Goal: Task Accomplishment & Management: Use online tool/utility

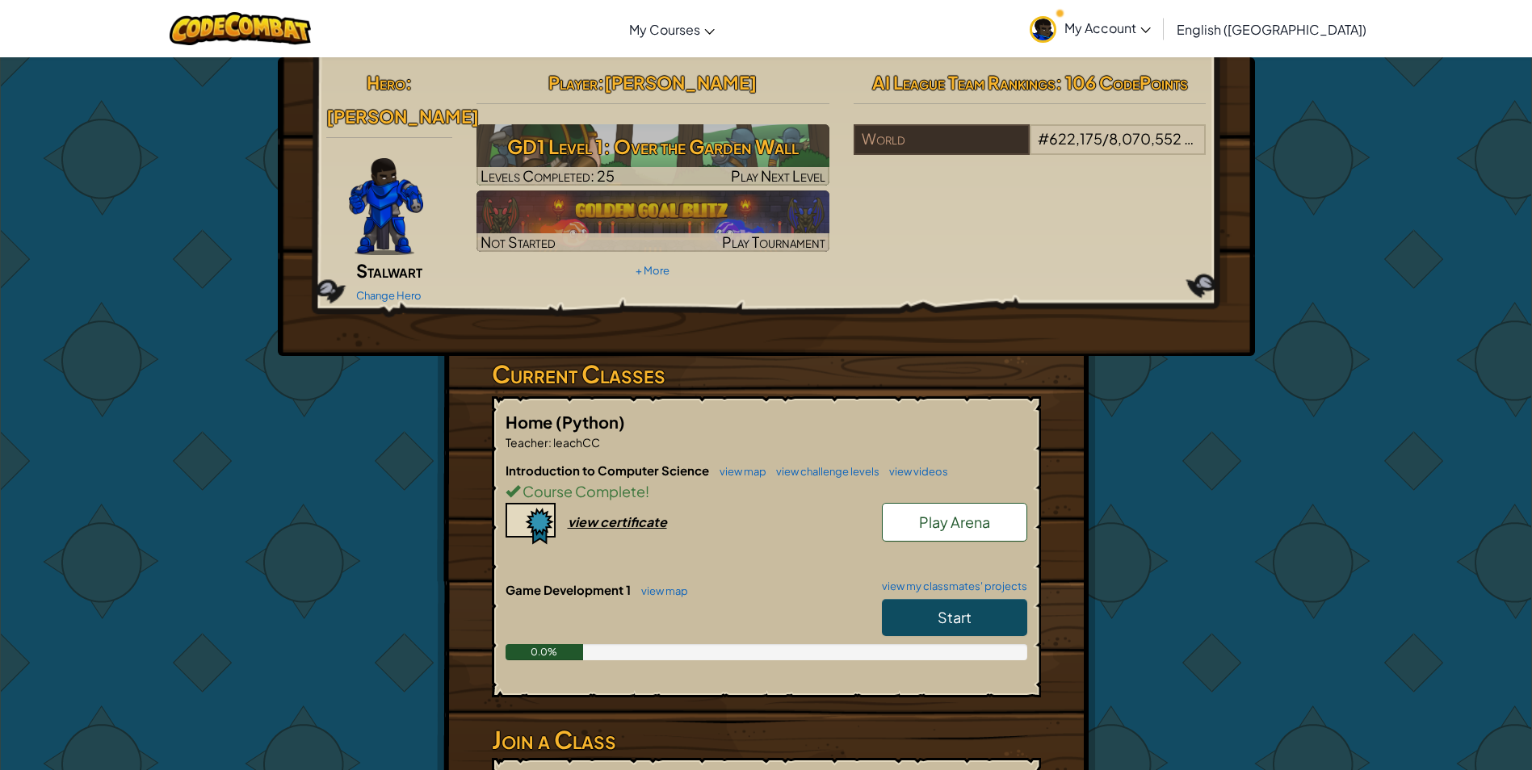
click at [906, 503] on link "Play Arena" at bounding box center [954, 522] width 145 height 39
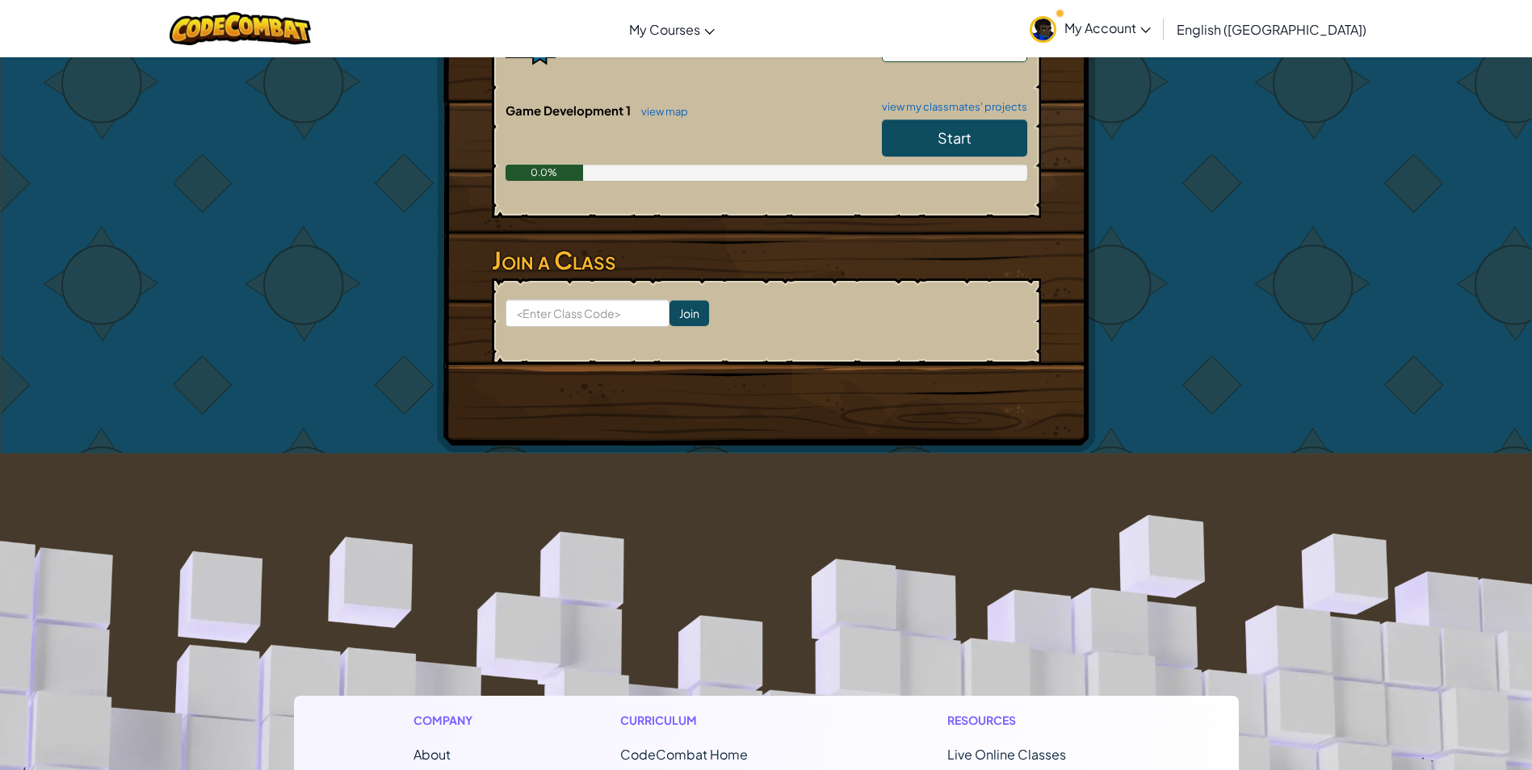
scroll to position [404, 0]
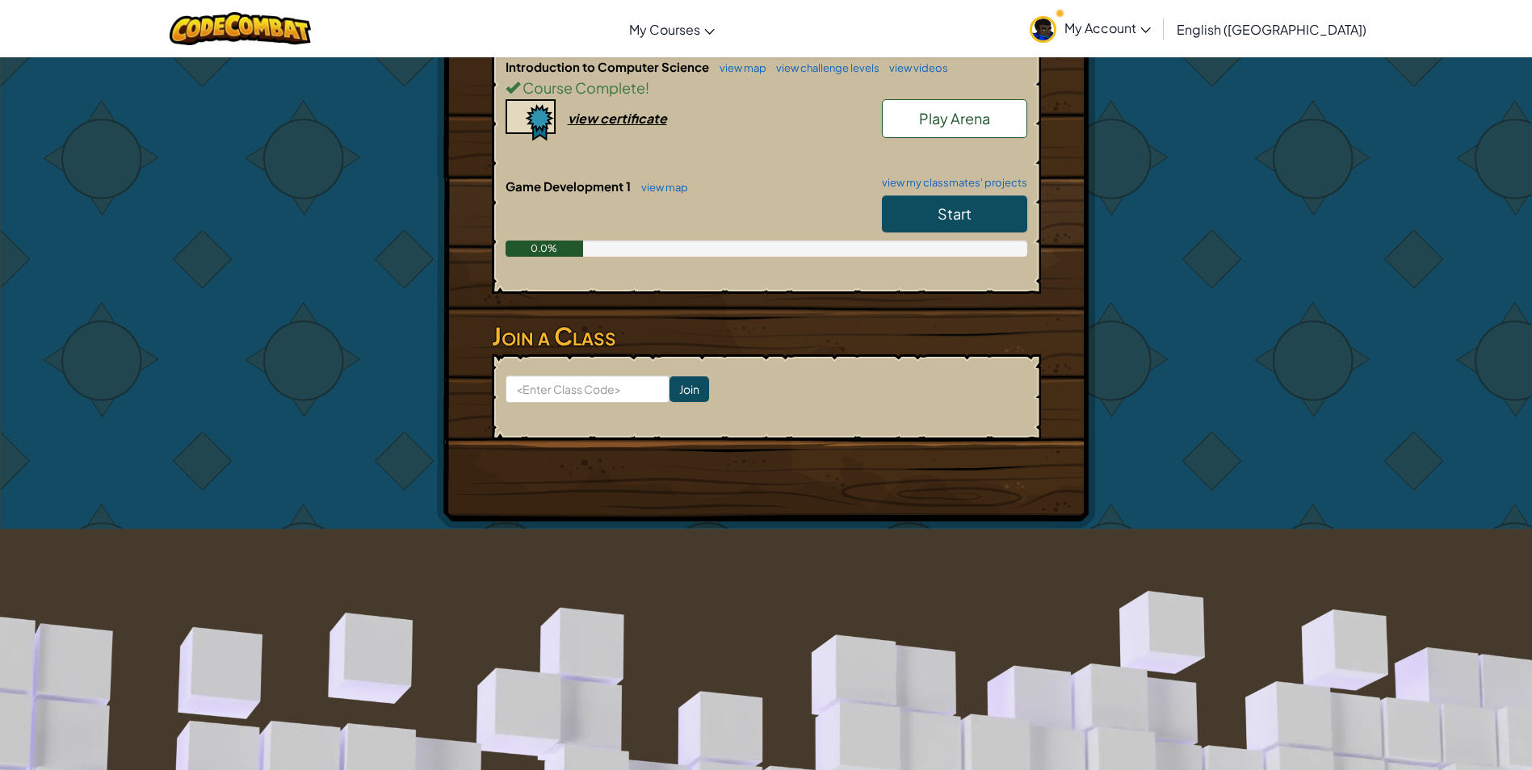
click at [957, 204] on span "Start" at bounding box center [955, 213] width 34 height 19
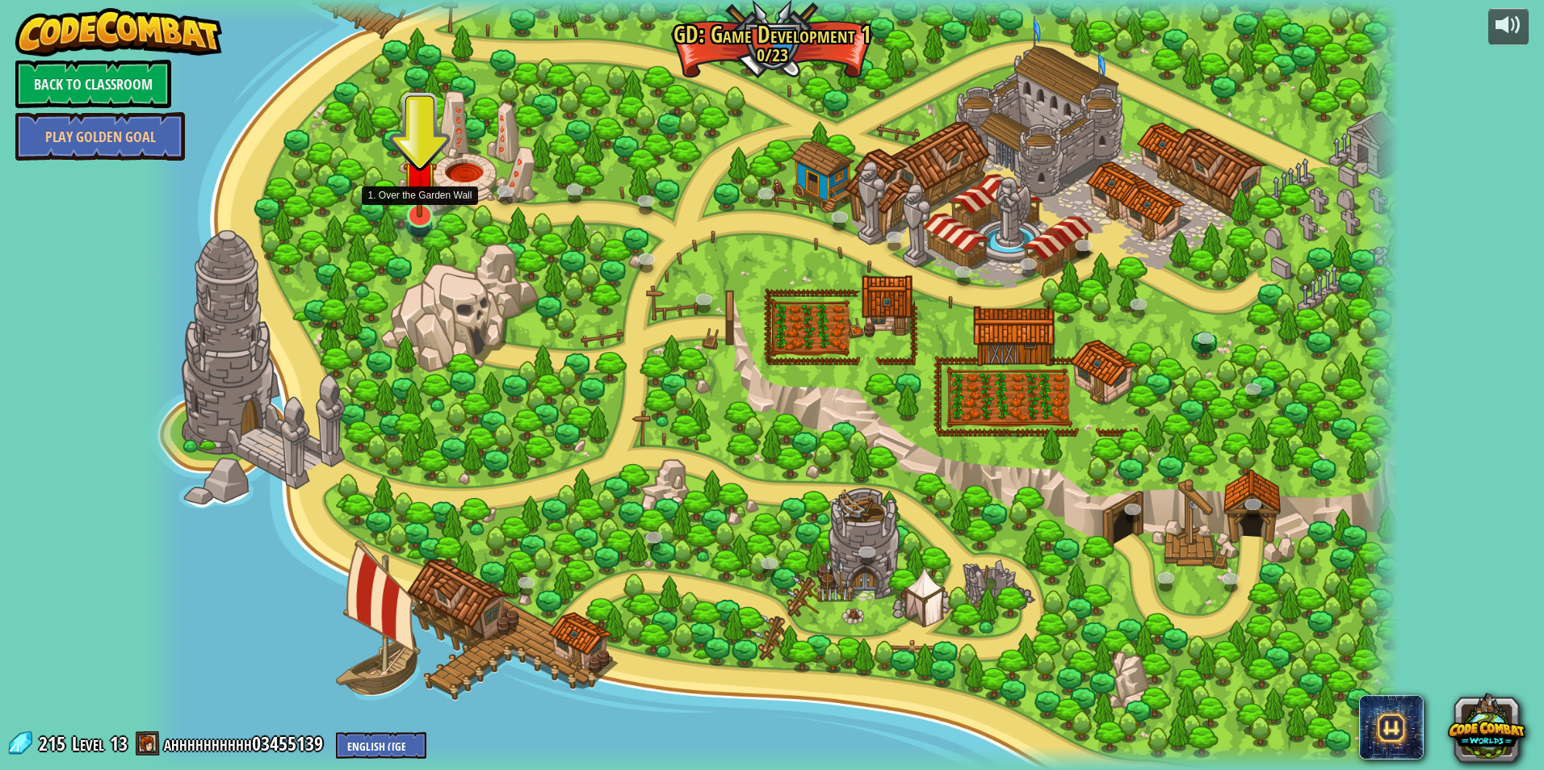
click at [413, 209] on img at bounding box center [420, 178] width 35 height 79
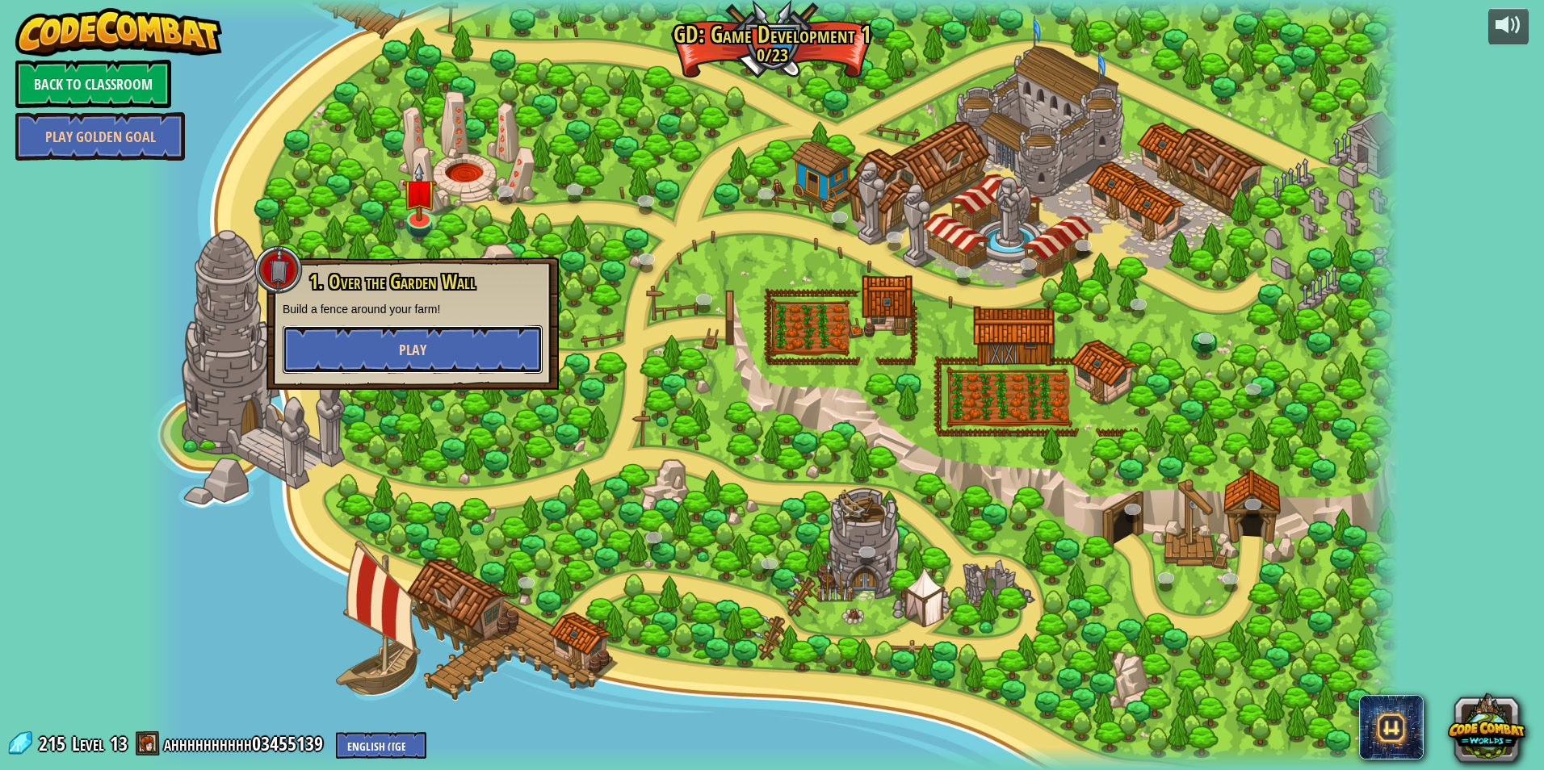
click at [401, 351] on span "Play" at bounding box center [412, 350] width 27 height 20
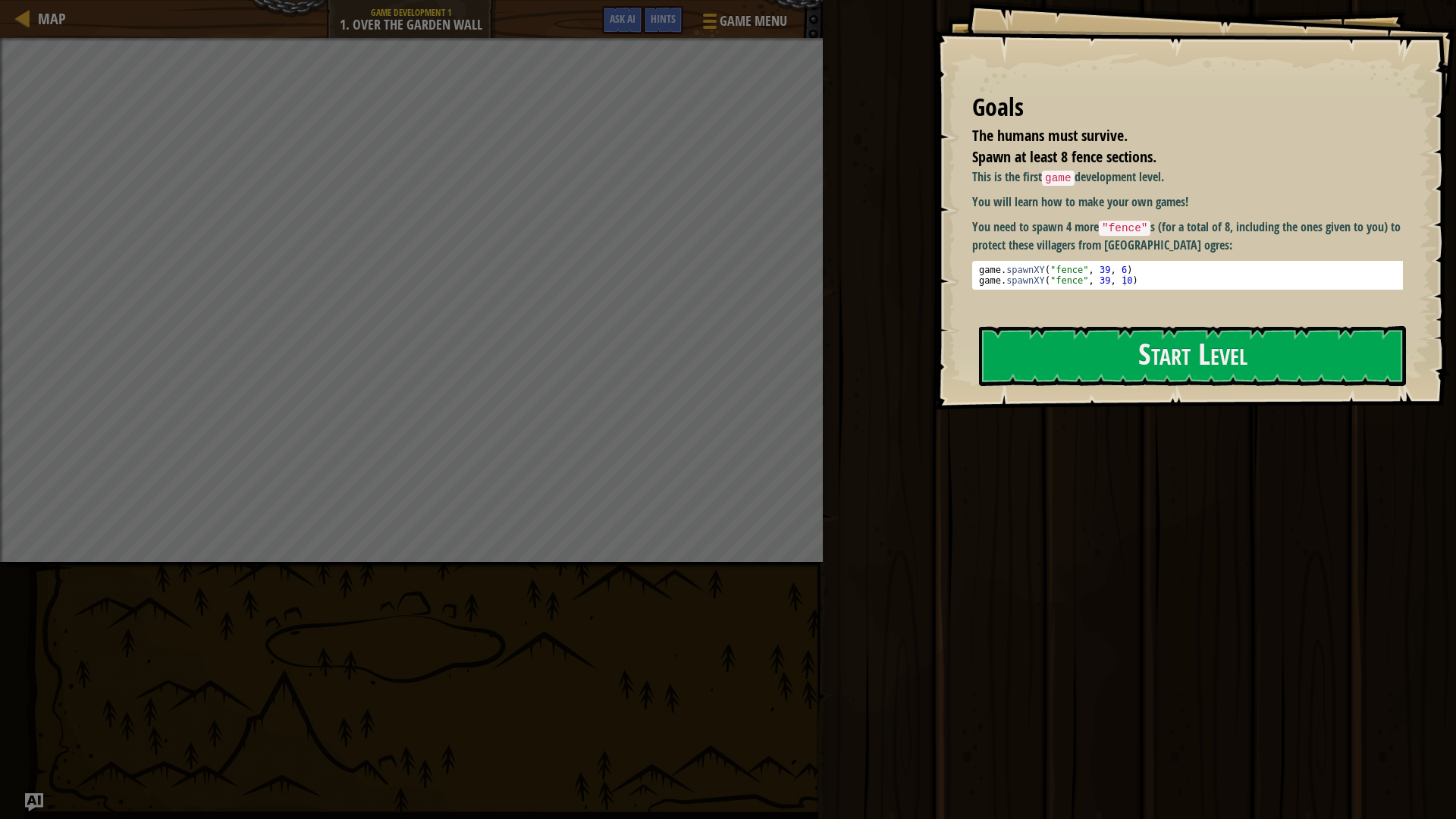
drag, startPoint x: 1165, startPoint y: 228, endPoint x: 1205, endPoint y: 231, distance: 40.1
click at [1205, 231] on p "You need to spawn 4 more "fence" s (for a total of 8, including the ones given …" at bounding box center [1192, 236] width 442 height 35
drag, startPoint x: 1030, startPoint y: 259, endPoint x: 1020, endPoint y: 258, distance: 10.0
drag, startPoint x: 1020, startPoint y: 258, endPoint x: 968, endPoint y: 270, distance: 53.4
click at [968, 270] on div "Goals The humans must survive. Spawn at least 8 fence sections. This is the fir…" at bounding box center [1195, 205] width 522 height 410
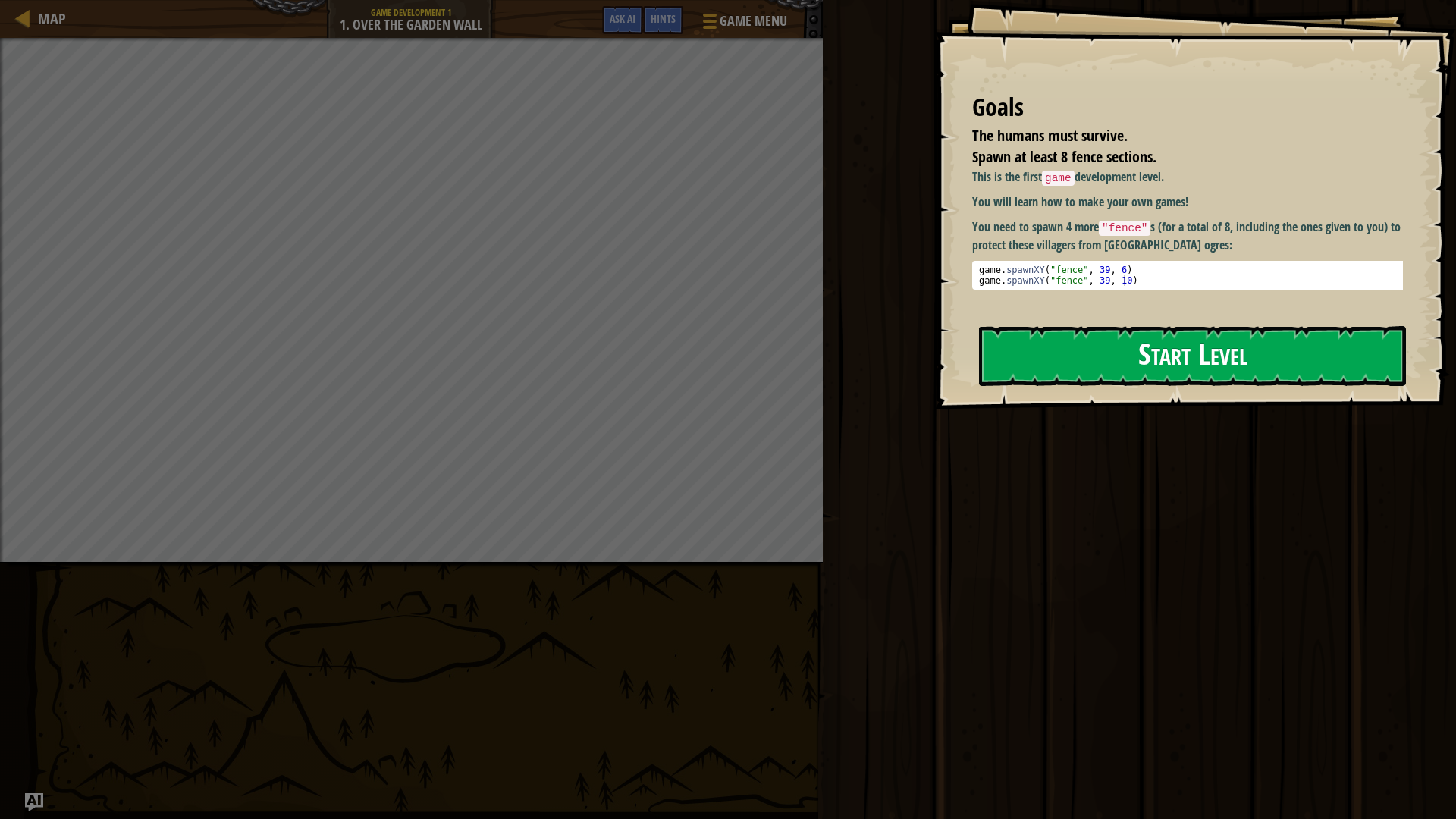
click at [1205, 360] on button "Start Level" at bounding box center [1192, 356] width 427 height 60
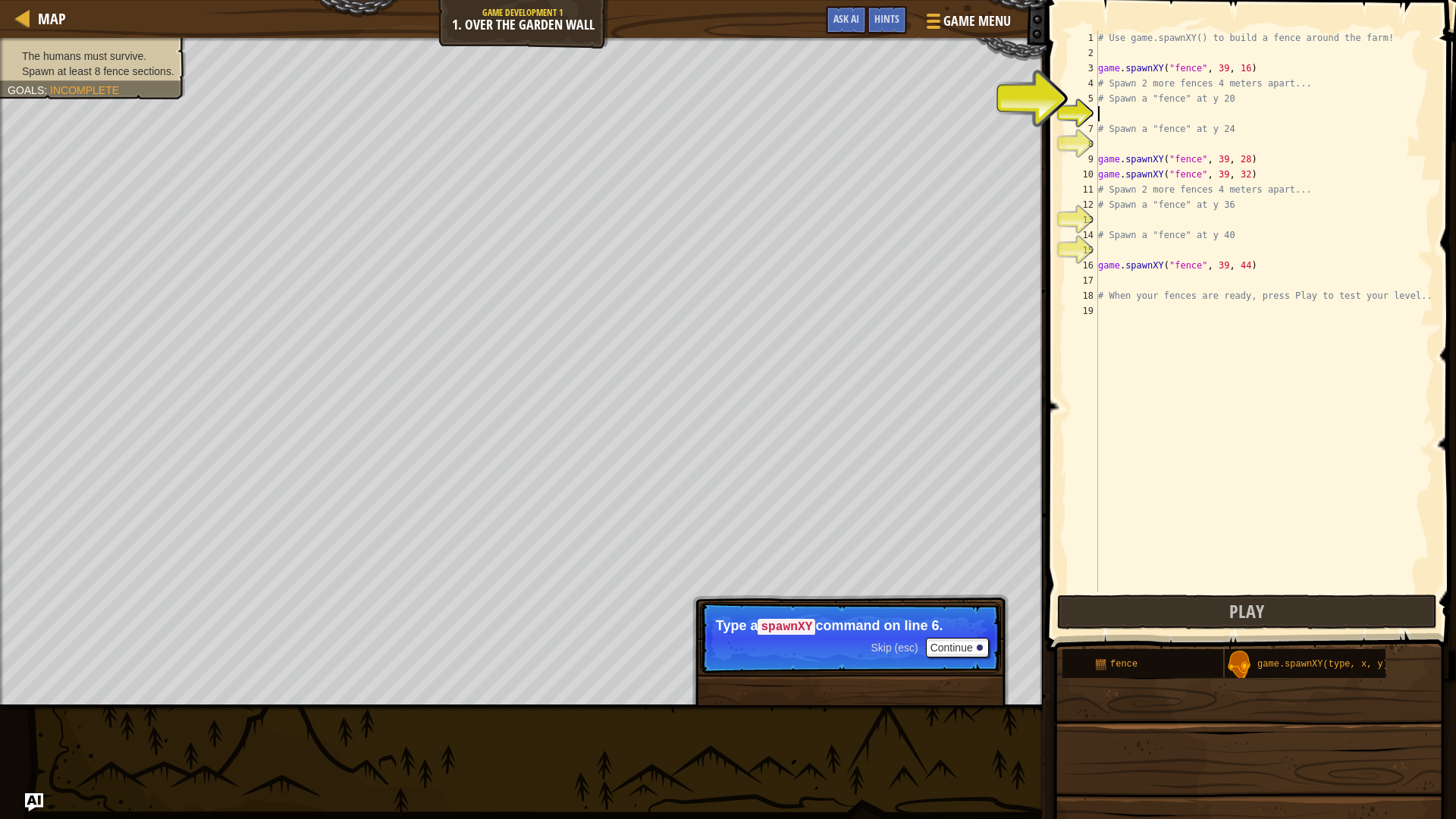
click at [1104, 112] on div "# Use game.spawnXY() to build a fence around the farm! game . spawnXY ( "fence"…" at bounding box center [1264, 326] width 338 height 592
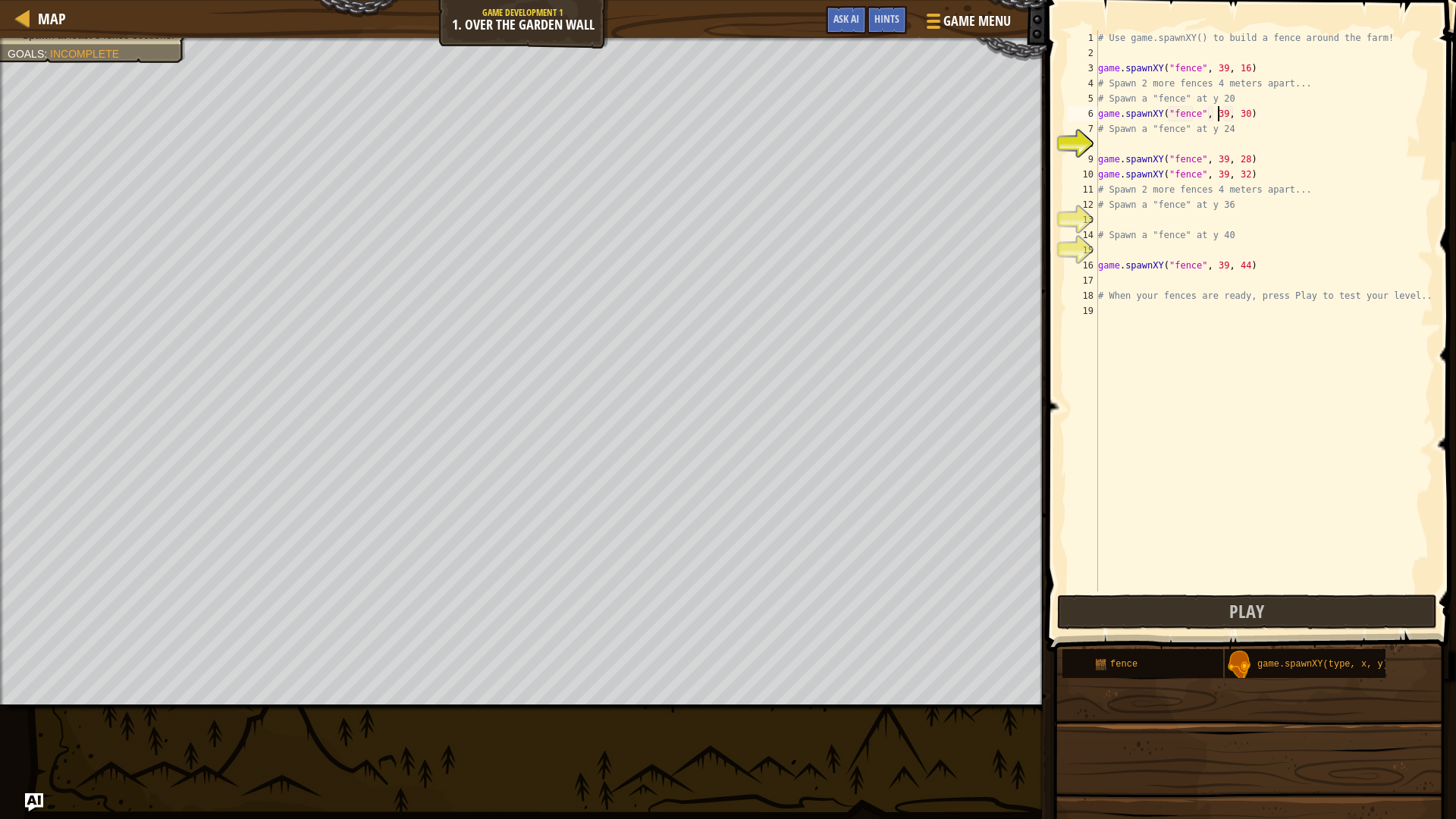
scroll to position [7, 9]
click at [1232, 113] on div "# Use game.spawnXY() to build a fence around the farm! game . spawnXY ( "fence"…" at bounding box center [1264, 326] width 338 height 592
click at [1236, 116] on div "# Use game.spawnXY() to build a fence around the farm! game . spawnXY ( "fence"…" at bounding box center [1264, 326] width 338 height 592
type textarea "game.spawnXY("fence", 39, 23)"
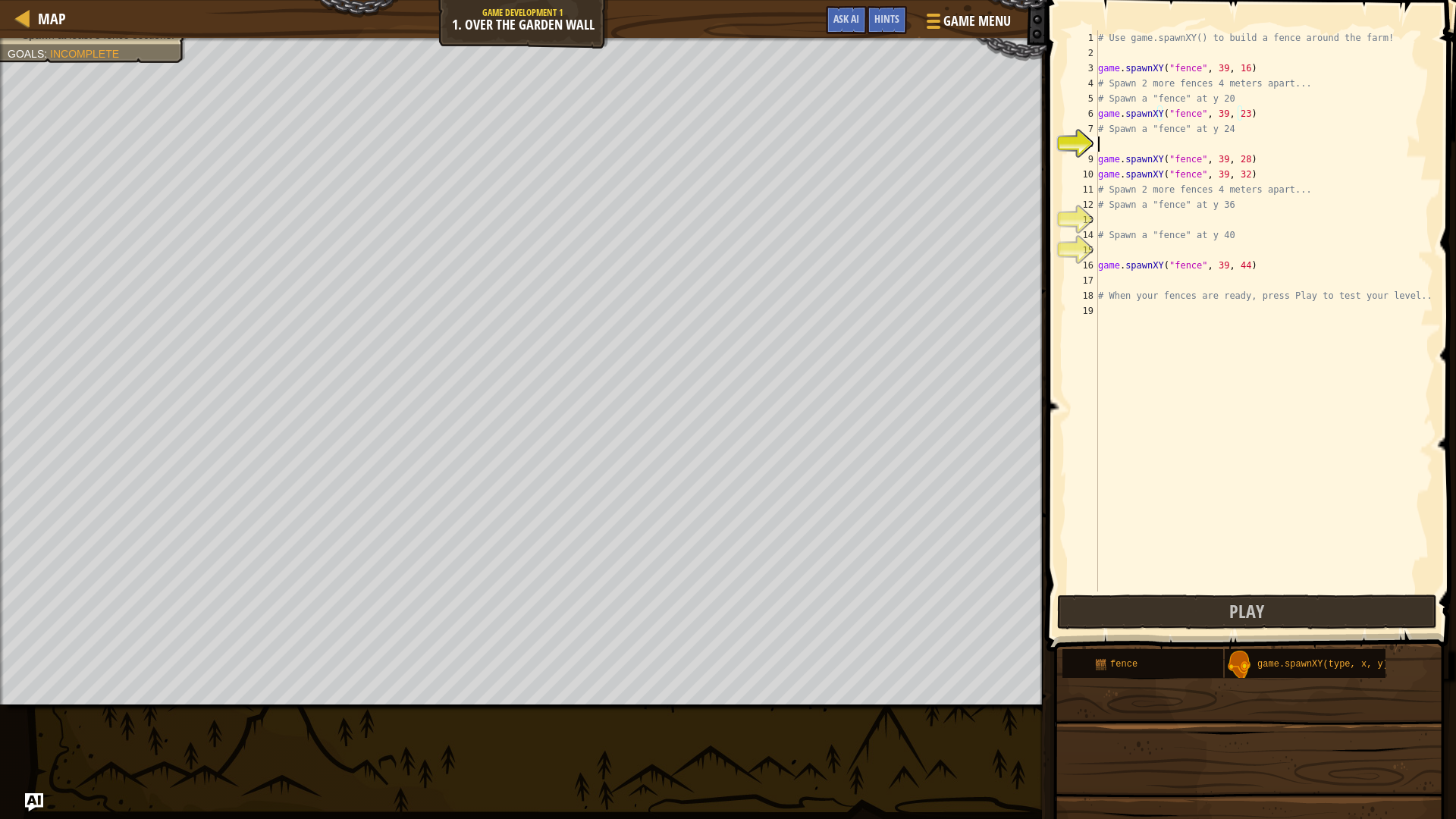
click at [1100, 147] on div "# Use game.spawnXY() to build a fence around the farm! game . spawnXY ( "fence"…" at bounding box center [1264, 326] width 338 height 592
drag, startPoint x: 1098, startPoint y: 114, endPoint x: 1255, endPoint y: 106, distance: 157.2
click at [1255, 106] on div "# Use game.spawnXY() to build a fence around the farm! game . spawnXY ( "fence"…" at bounding box center [1264, 326] width 338 height 592
type textarea "game.spawnXY("fence", 39, 23)"
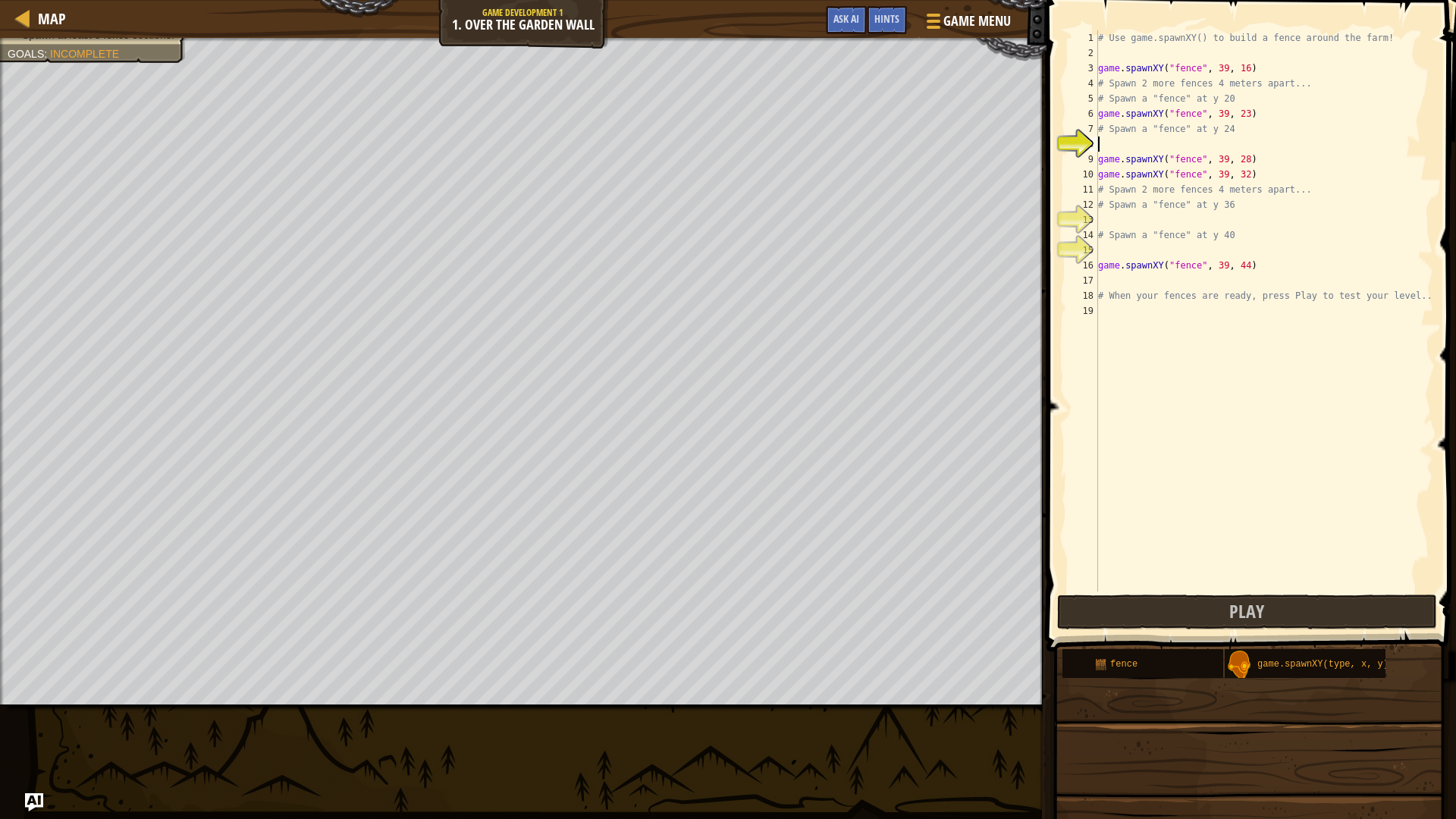
click at [1166, 150] on div "# Use game.spawnXY() to build a fence around the farm! game . spawnXY ( "fence"…" at bounding box center [1264, 326] width 338 height 592
type textarea "game.spawnXY("fence", 39, 28)"
drag, startPoint x: 1172, startPoint y: 159, endPoint x: 1183, endPoint y: 155, distance: 11.7
drag, startPoint x: 1183, startPoint y: 155, endPoint x: 1159, endPoint y: 145, distance: 26.0
click at [1159, 145] on div "# Use game.spawnXY() to build a fence around the farm! game . spawnXY ( "fence"…" at bounding box center [1264, 326] width 338 height 592
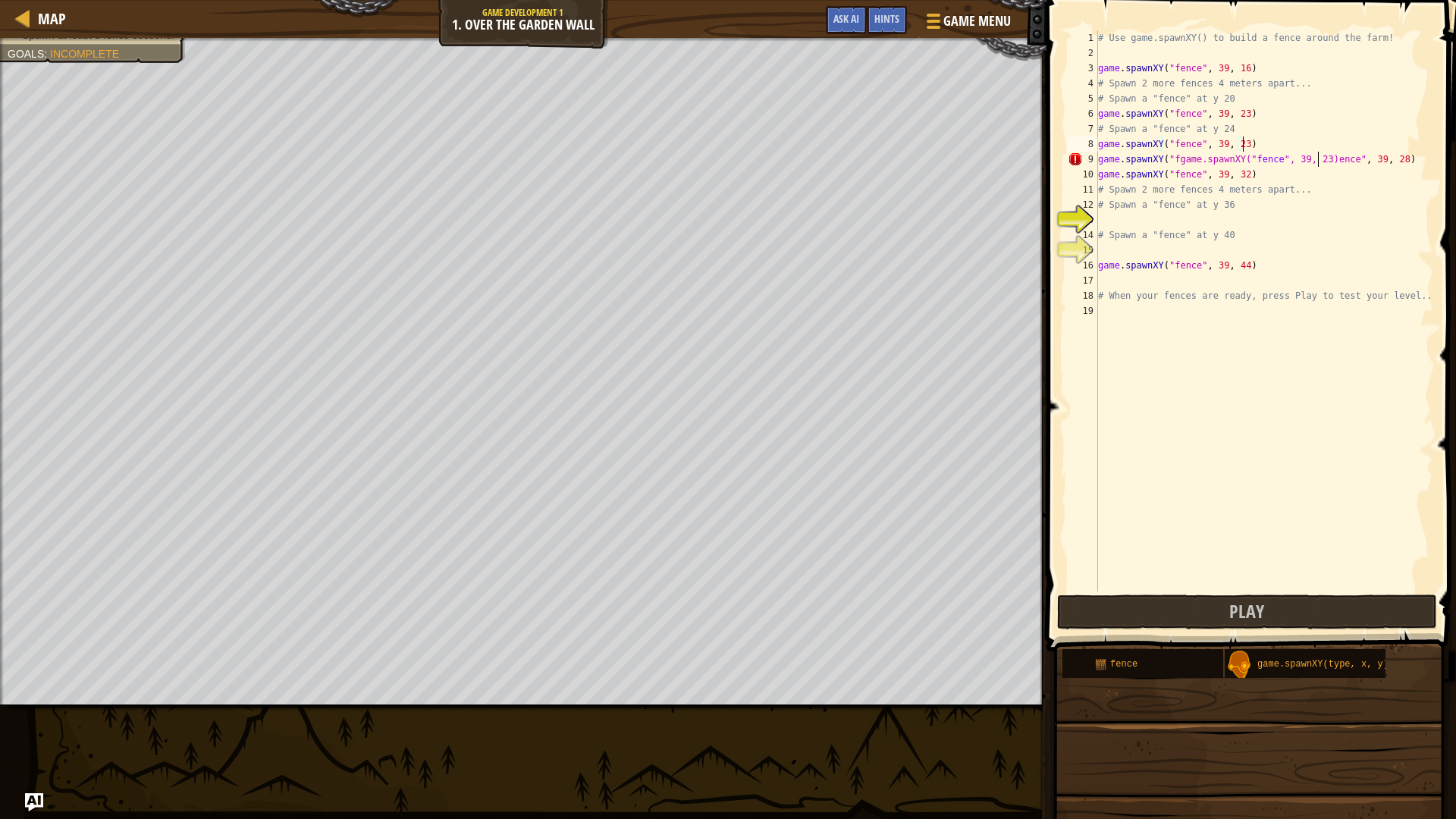
type textarea "game.spawnXY("fence", 39, 32)"
click at [1338, 180] on div "# Use game.spawnXY() to build a fence around the farm! game . spawnXY ( "fence"…" at bounding box center [1264, 326] width 338 height 592
click at [1153, 145] on div "# Use game.spawnXY() to build a fence around the farm! game . spawnXY ( "fence"…" at bounding box center [1264, 326] width 338 height 592
click at [1237, 145] on div "# Use game.spawnXY() to build a fence around the farm! game . spawnXY ( "fence"…" at bounding box center [1264, 326] width 338 height 592
type textarea "game.spawnXY("fence", 39, 24)"
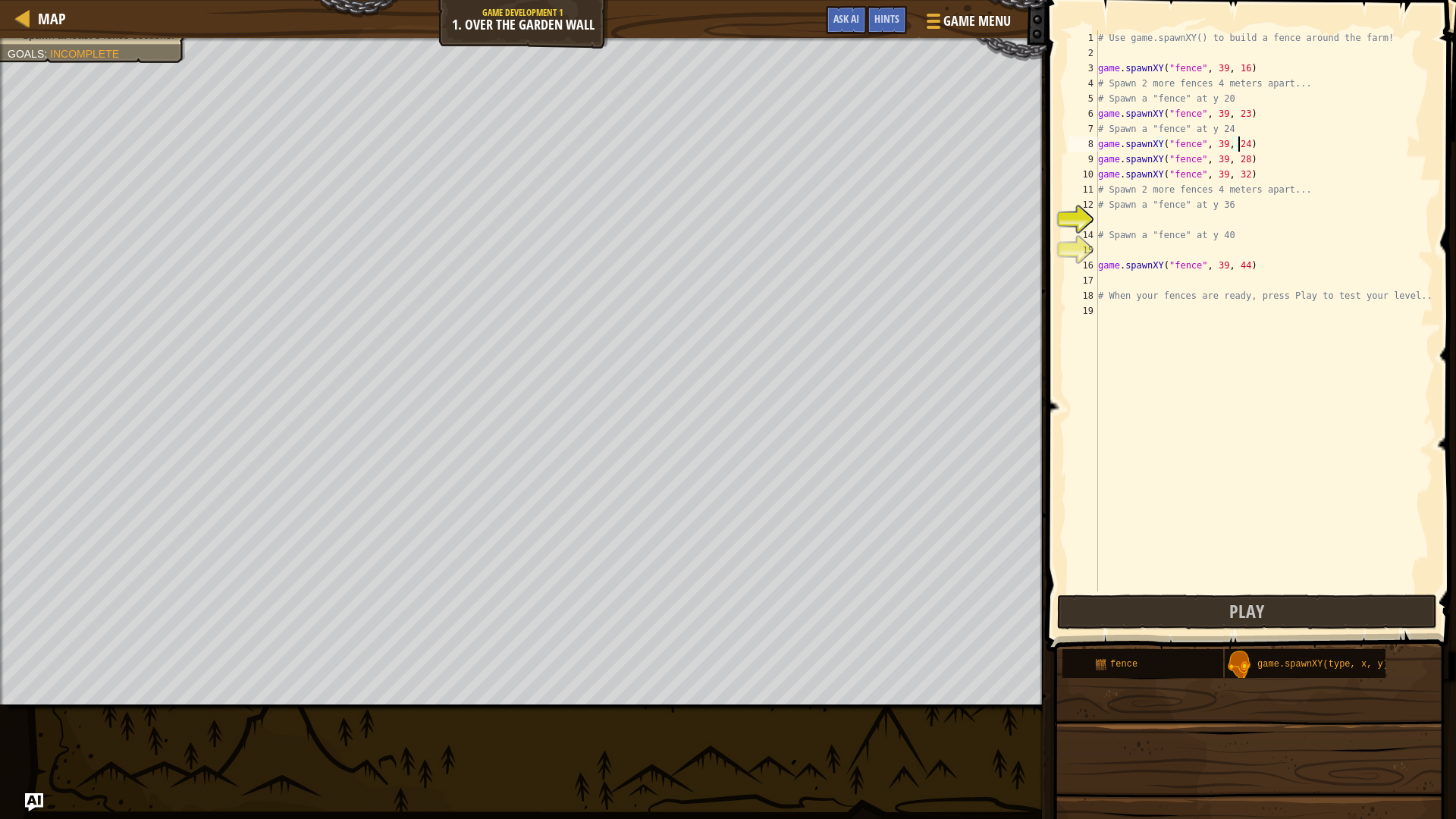
scroll to position [7, 10]
click at [1106, 223] on div "# Use game.spawnXY() to build a fence around the farm! game . spawnXY ( "fence"…" at bounding box center [1264, 326] width 338 height 592
drag, startPoint x: 1230, startPoint y: 219, endPoint x: 1238, endPoint y: 219, distance: 8.0
click at [1238, 219] on div "# Use game.spawnXY() to build a fence around the farm! game . spawnXY ( "fence"…" at bounding box center [1264, 326] width 338 height 592
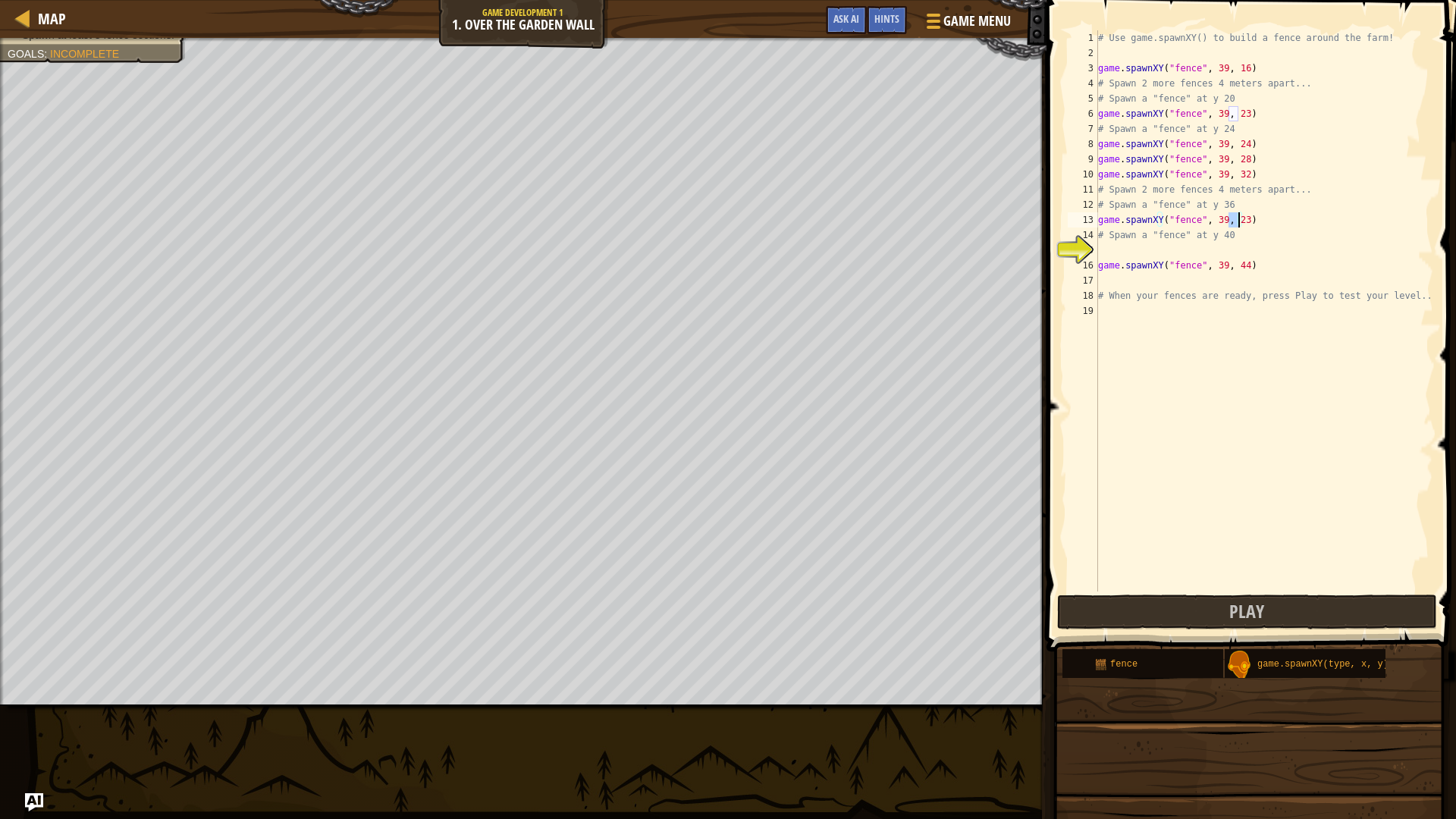
scroll to position [7, 10]
click at [1180, 258] on div "# Use game.spawnXY() to build a fence around the farm! game . spawnXY ( "fence"…" at bounding box center [1264, 326] width 338 height 592
click at [1180, 236] on div "# Use game.spawnXY() to build a fence around the farm! game . spawnXY ( "fence"…" at bounding box center [1264, 326] width 338 height 592
type textarea "# Spawn a "fence" at y 40"
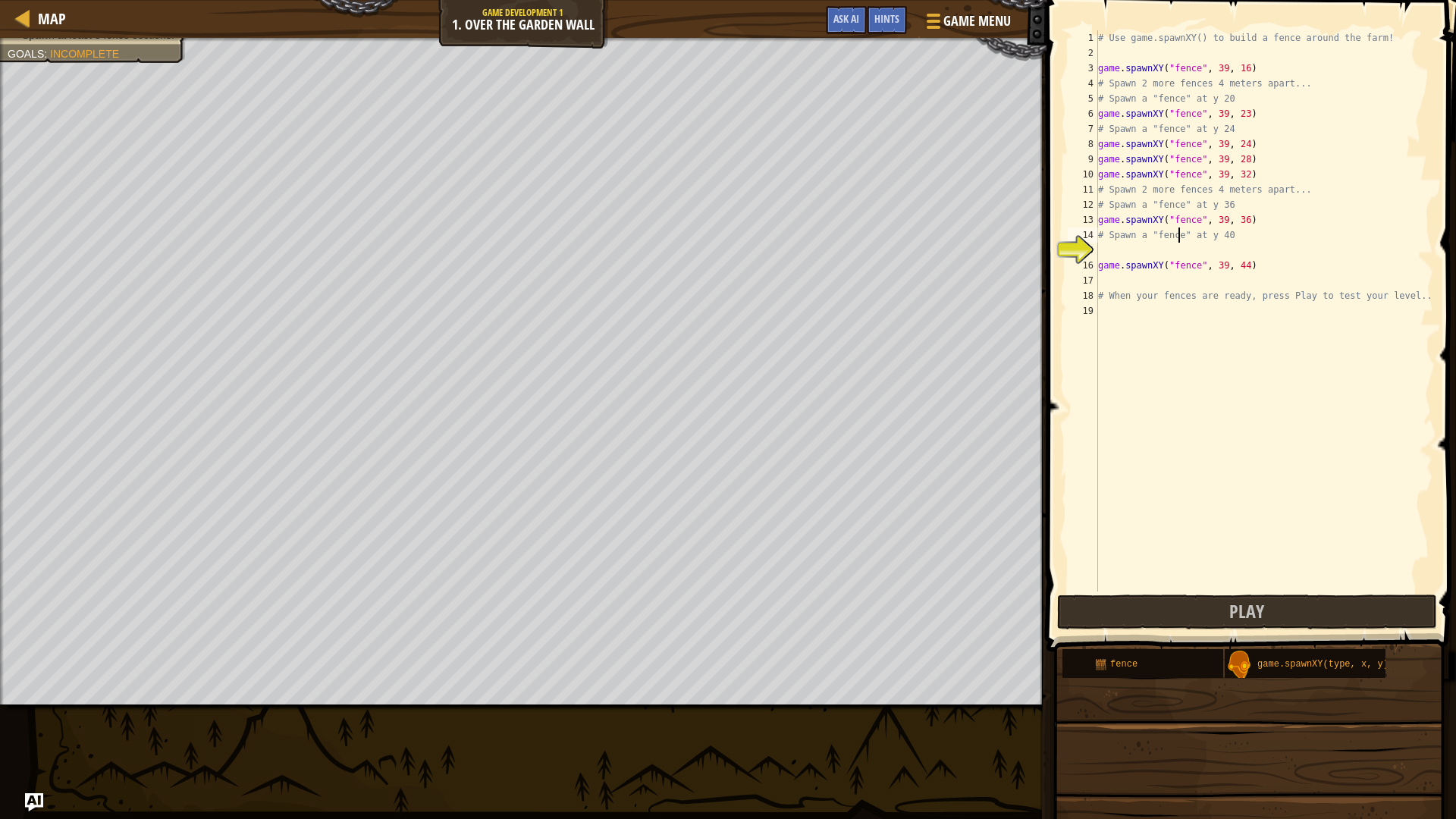
click at [1181, 254] on div "# Use game.spawnXY() to build a fence around the farm! game . spawnXY ( "fence"…" at bounding box center [1264, 326] width 338 height 592
click at [1228, 253] on div "# Use game.spawnXY() to build a fence around the farm! game . spawnXY ( "fence"…" at bounding box center [1264, 326] width 338 height 592
click at [1225, 253] on div "# Use game.spawnXY() to build a fence around the farm! game . spawnXY ( "fence"…" at bounding box center [1264, 311] width 338 height 562
drag, startPoint x: 1225, startPoint y: 254, endPoint x: 1237, endPoint y: 253, distance: 12.0
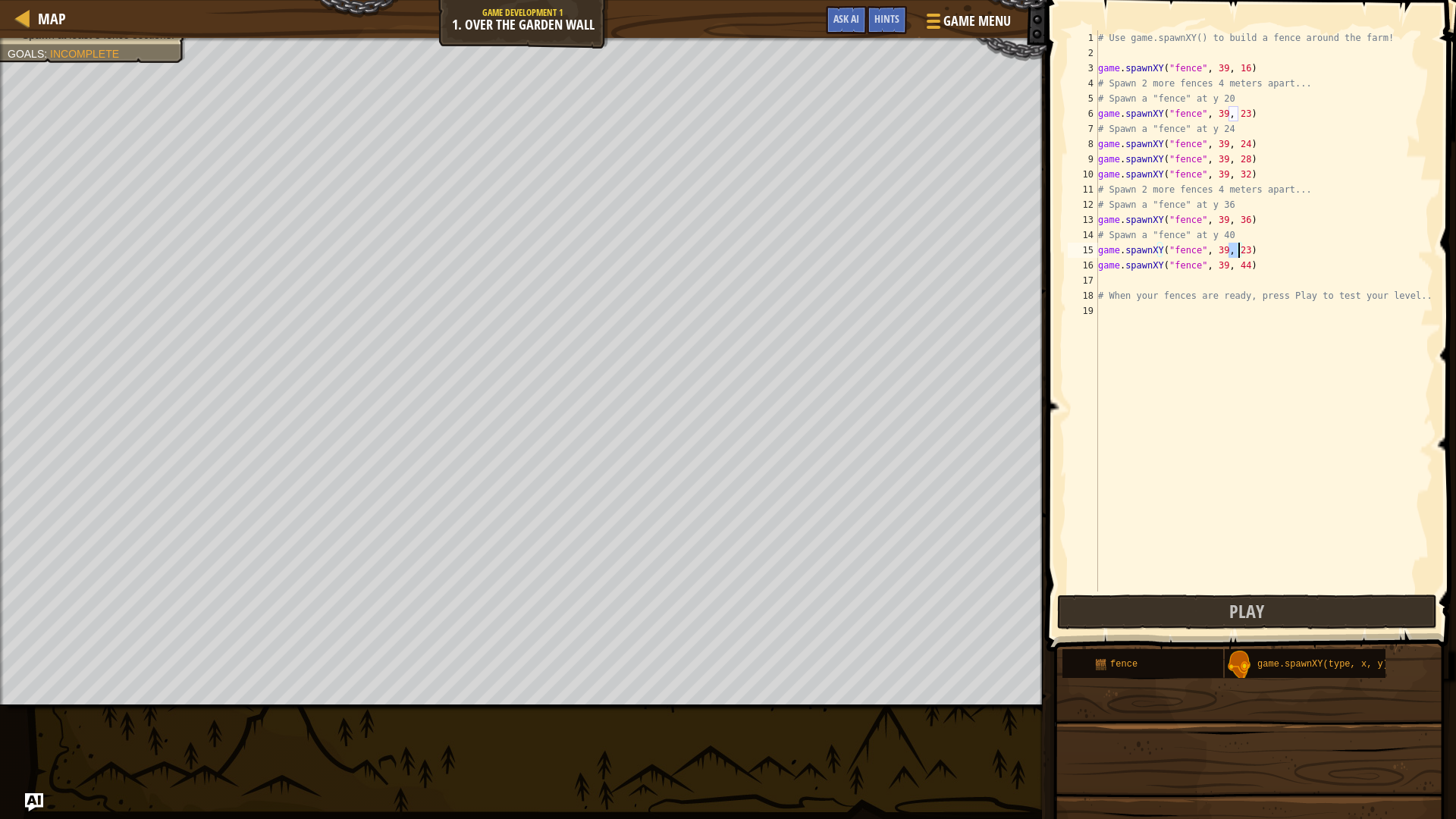
click at [1237, 253] on div "# Use game.spawnXY() to build a fence around the farm! game . spawnXY ( "fence"…" at bounding box center [1264, 326] width 338 height 592
type textarea "game.spawnXY("fence", 39, 40)"
click at [1164, 347] on div "# Use game.spawnXY() to build a fence around the farm! game . spawnXY ( "fence"…" at bounding box center [1264, 326] width 338 height 592
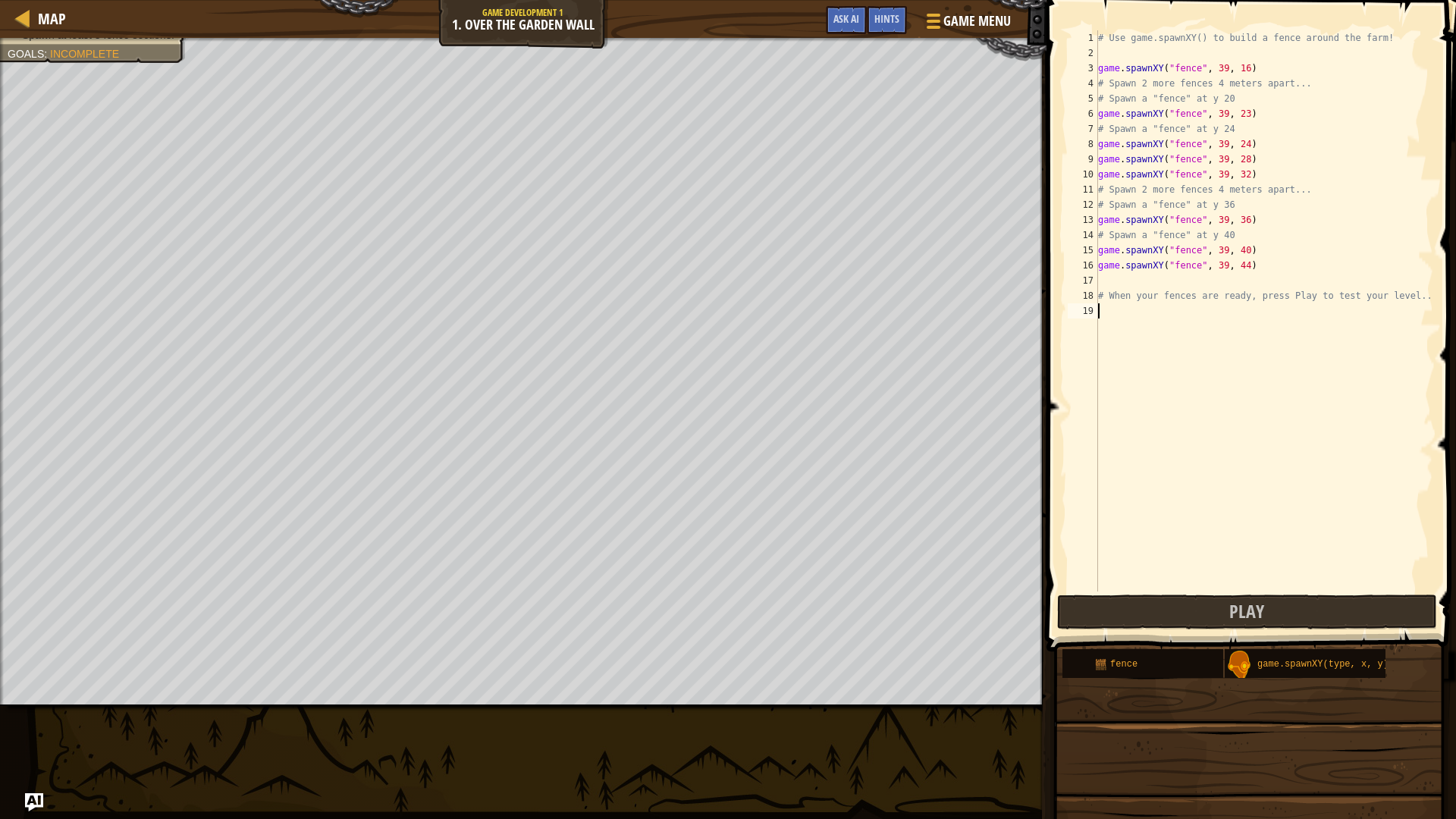
click at [1254, 119] on div "# Use game.spawnXY() to build a fence around the farm! game . spawnXY ( "fence"…" at bounding box center [1264, 326] width 338 height 592
paste textarea "game.spawnXY("fence", 39, 23)"
click at [1248, 115] on div "# Use game.spawnXY() to build a fence around the farm! game . spawnXY ( "fence"…" at bounding box center [1264, 326] width 338 height 592
click at [1239, 127] on div "# Use game.spawnXY() to build a fence around the farm! game . spawnXY ( "fence"…" at bounding box center [1264, 326] width 338 height 592
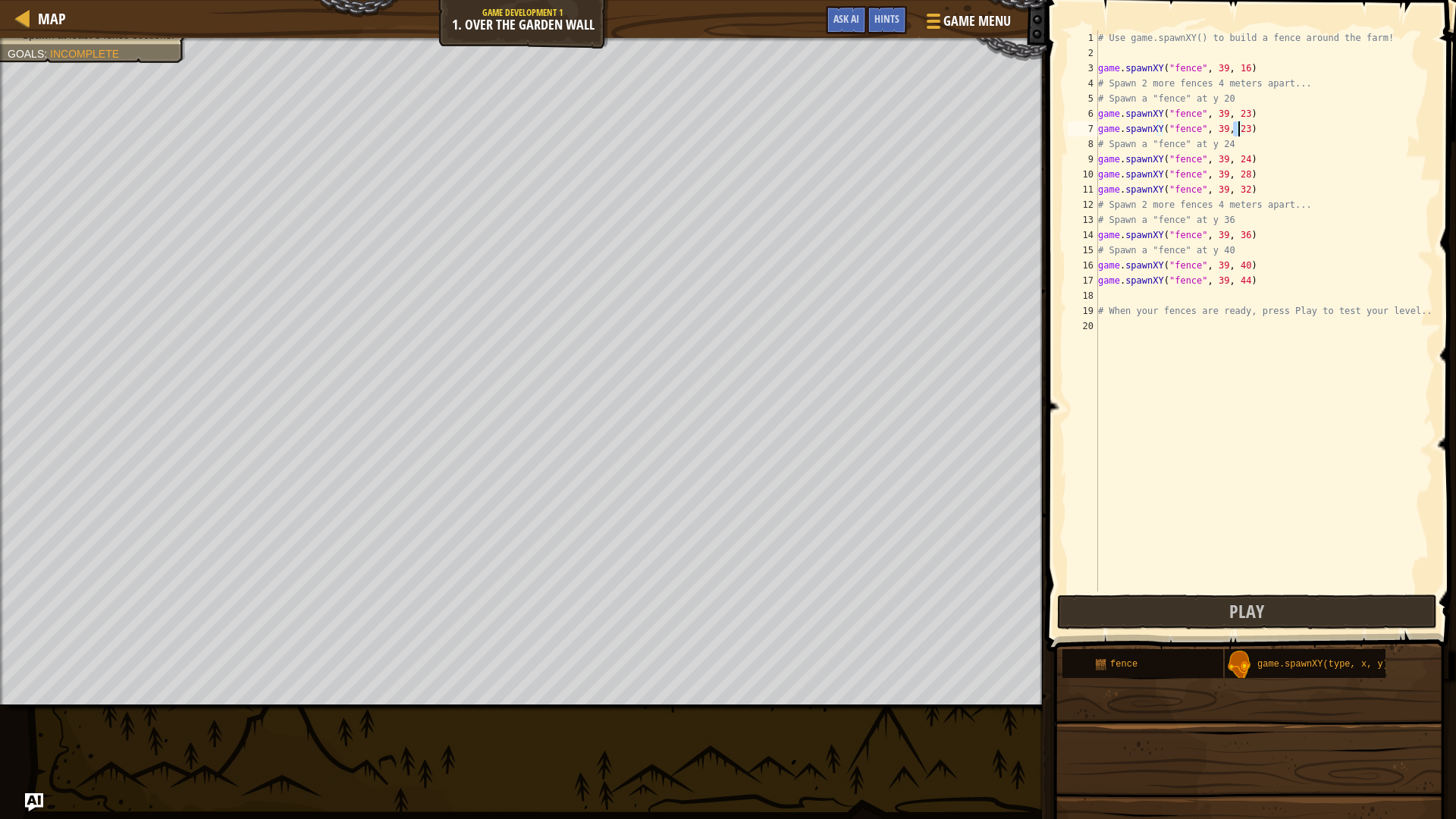
scroll to position [7, 10]
type textarea "game.spawnXY("fence", 39, 21)"
click at [1280, 613] on button "Play" at bounding box center [1247, 611] width 380 height 35
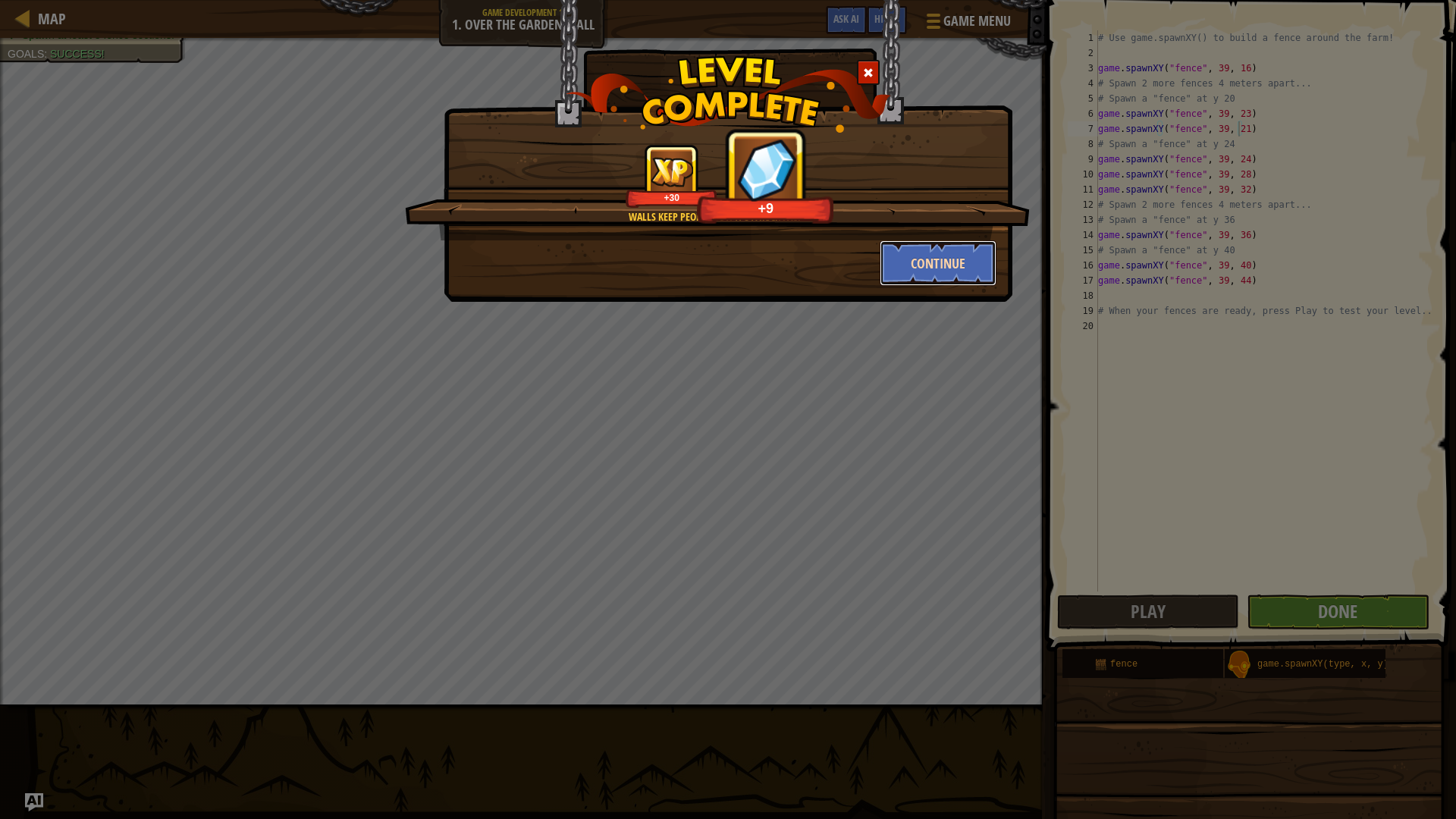
click at [930, 263] on button "Continue" at bounding box center [938, 263] width 117 height 45
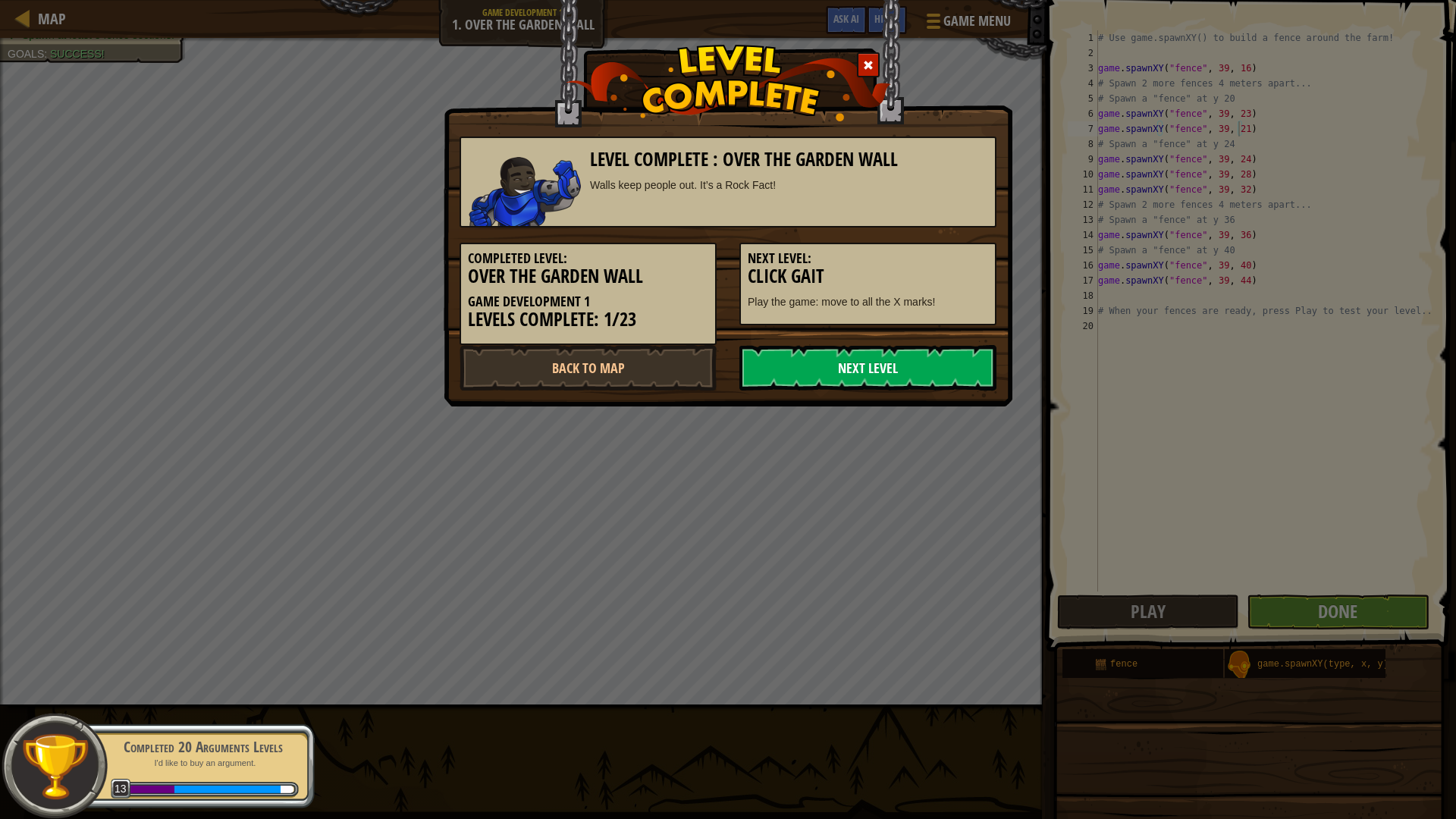
drag, startPoint x: 762, startPoint y: 374, endPoint x: 774, endPoint y: 373, distance: 12.0
click at [774, 373] on link "Next Level" at bounding box center [867, 367] width 257 height 45
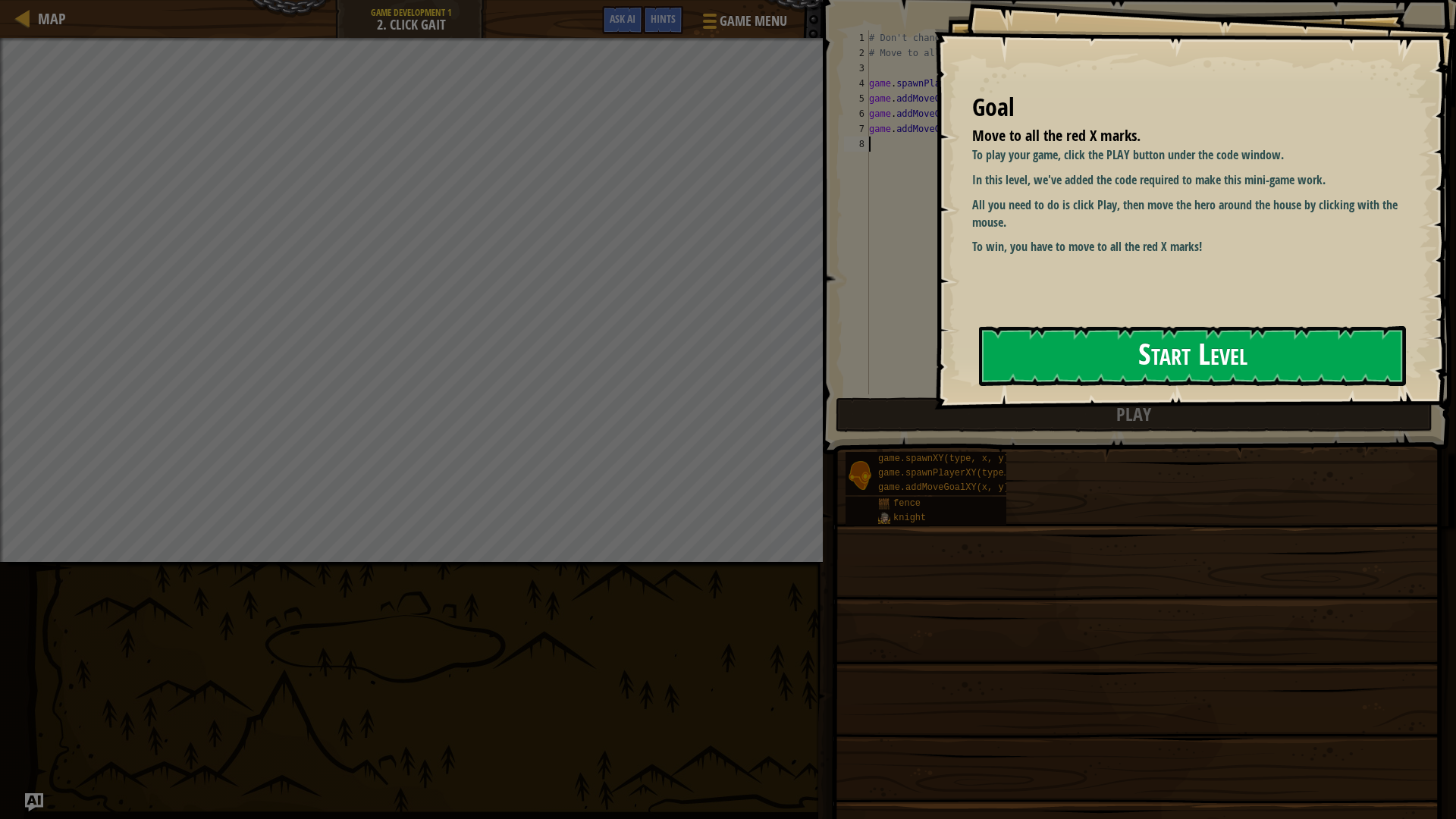
click at [1200, 353] on button "Start Level" at bounding box center [1192, 356] width 427 height 60
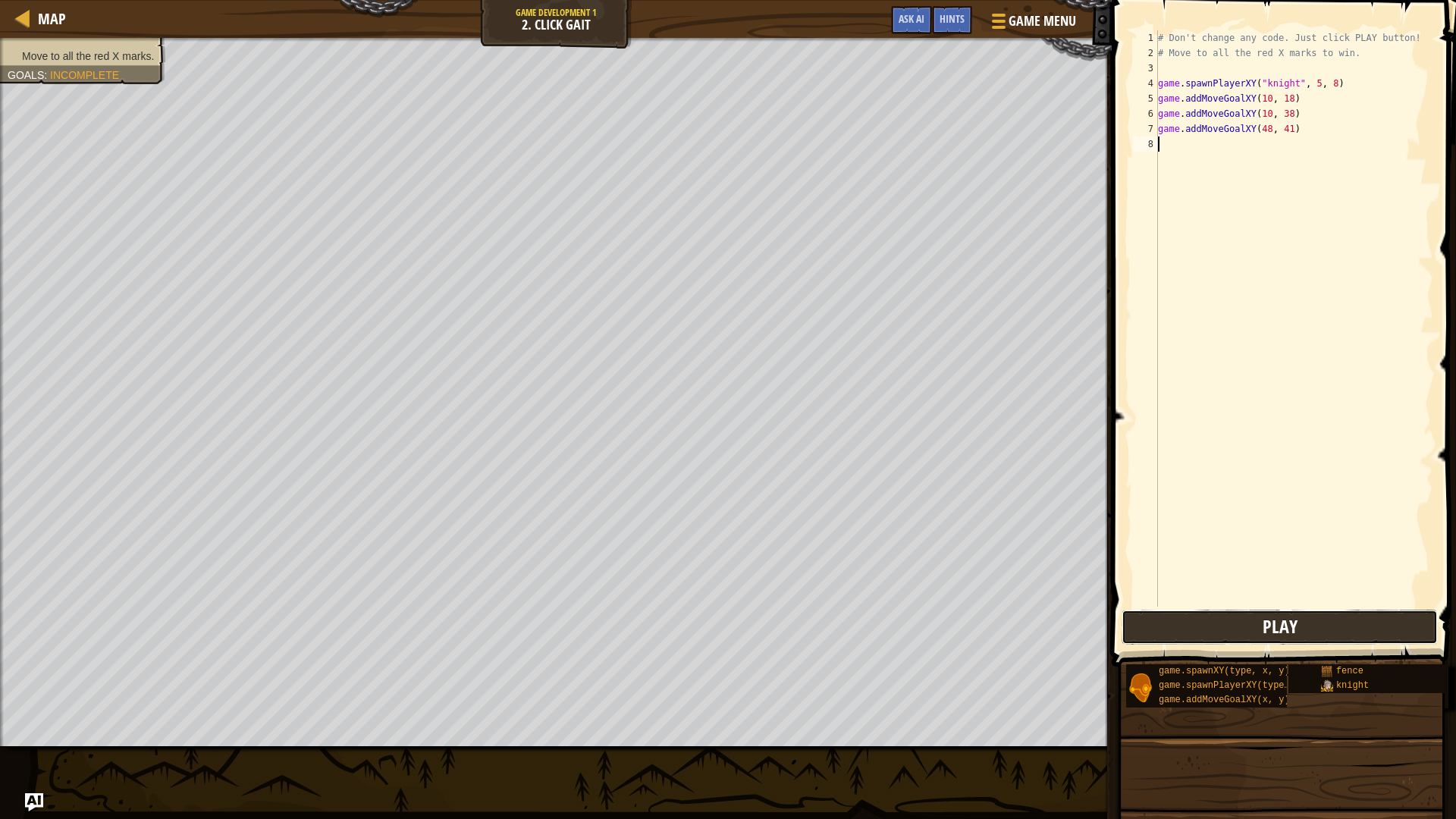
click at [1271, 625] on span "Play" at bounding box center [1280, 626] width 35 height 24
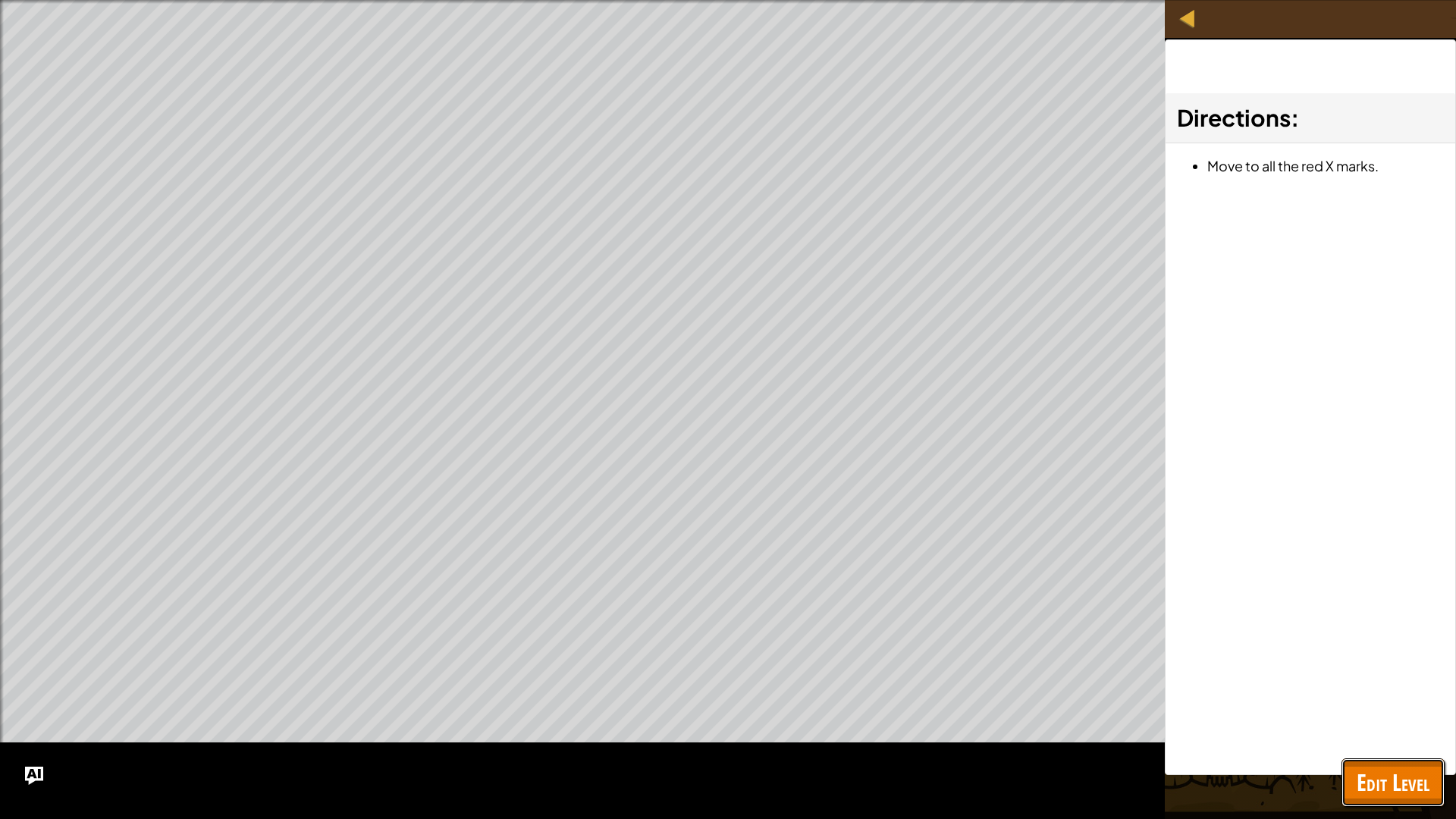
click at [1395, 723] on span "Edit Level" at bounding box center [1393, 781] width 73 height 31
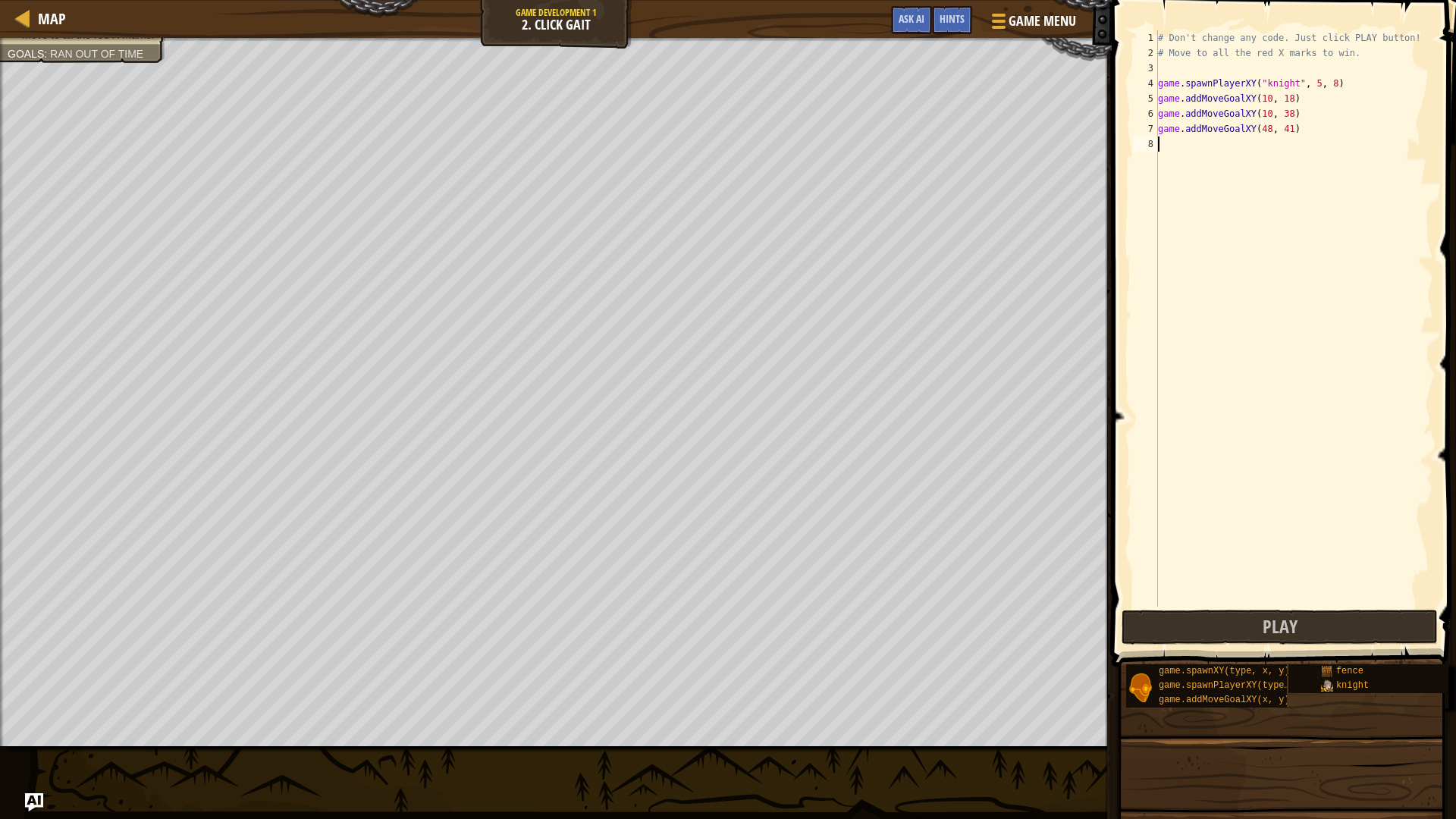
click at [1228, 145] on div "# Don't change any code. Just click PLAY button! # Move to all the red X marks …" at bounding box center [1294, 333] width 278 height 607
type textarea "p"
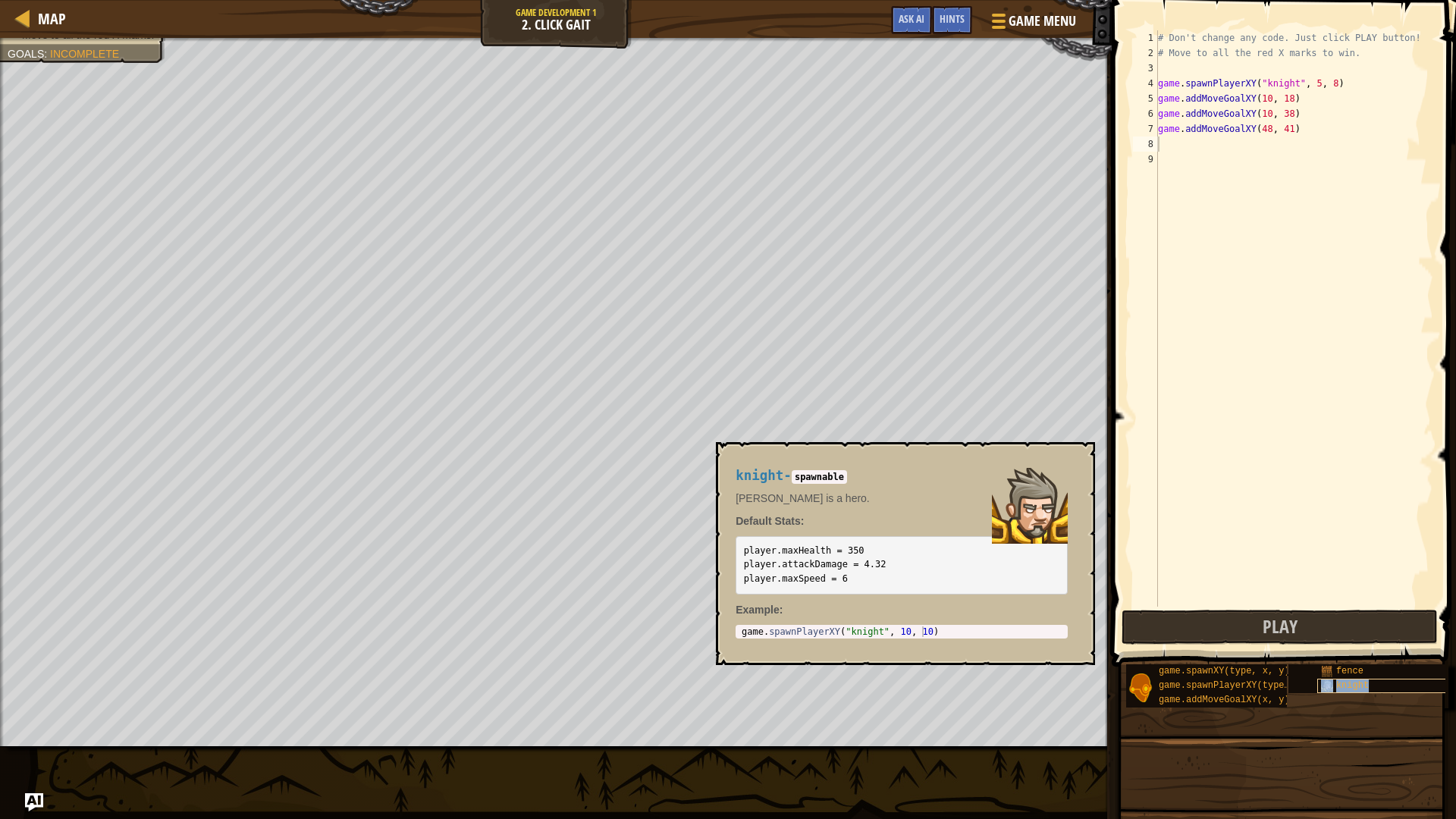
click at [1364, 684] on span "knight" at bounding box center [1352, 685] width 33 height 10
click at [1176, 286] on div "# Don't change any code. Just click PLAY button! # Move to all the red X marks …" at bounding box center [1294, 333] width 278 height 607
click at [1314, 626] on button "Play" at bounding box center [1279, 626] width 316 height 35
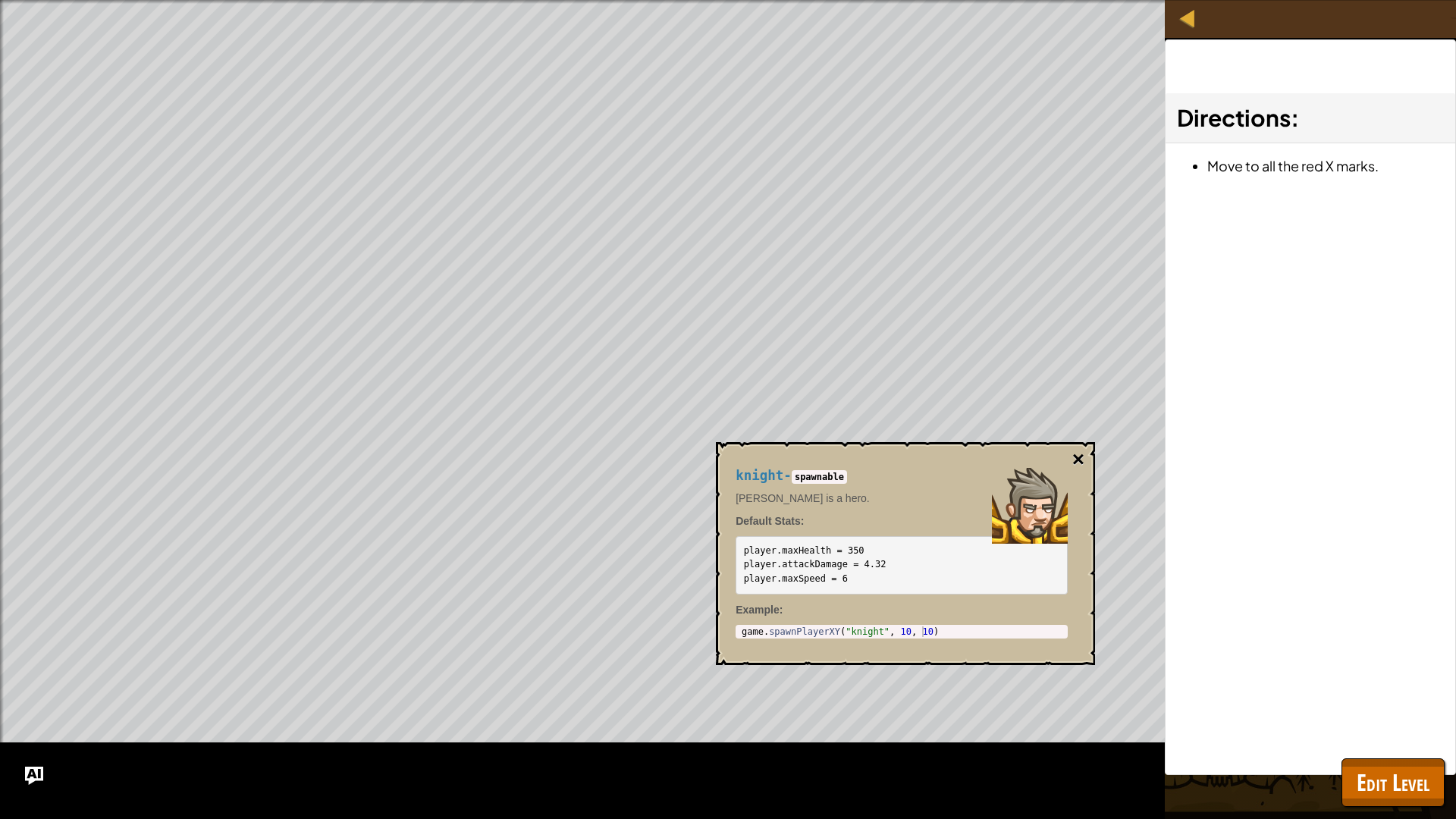
click at [1078, 465] on button "×" at bounding box center [1078, 459] width 12 height 22
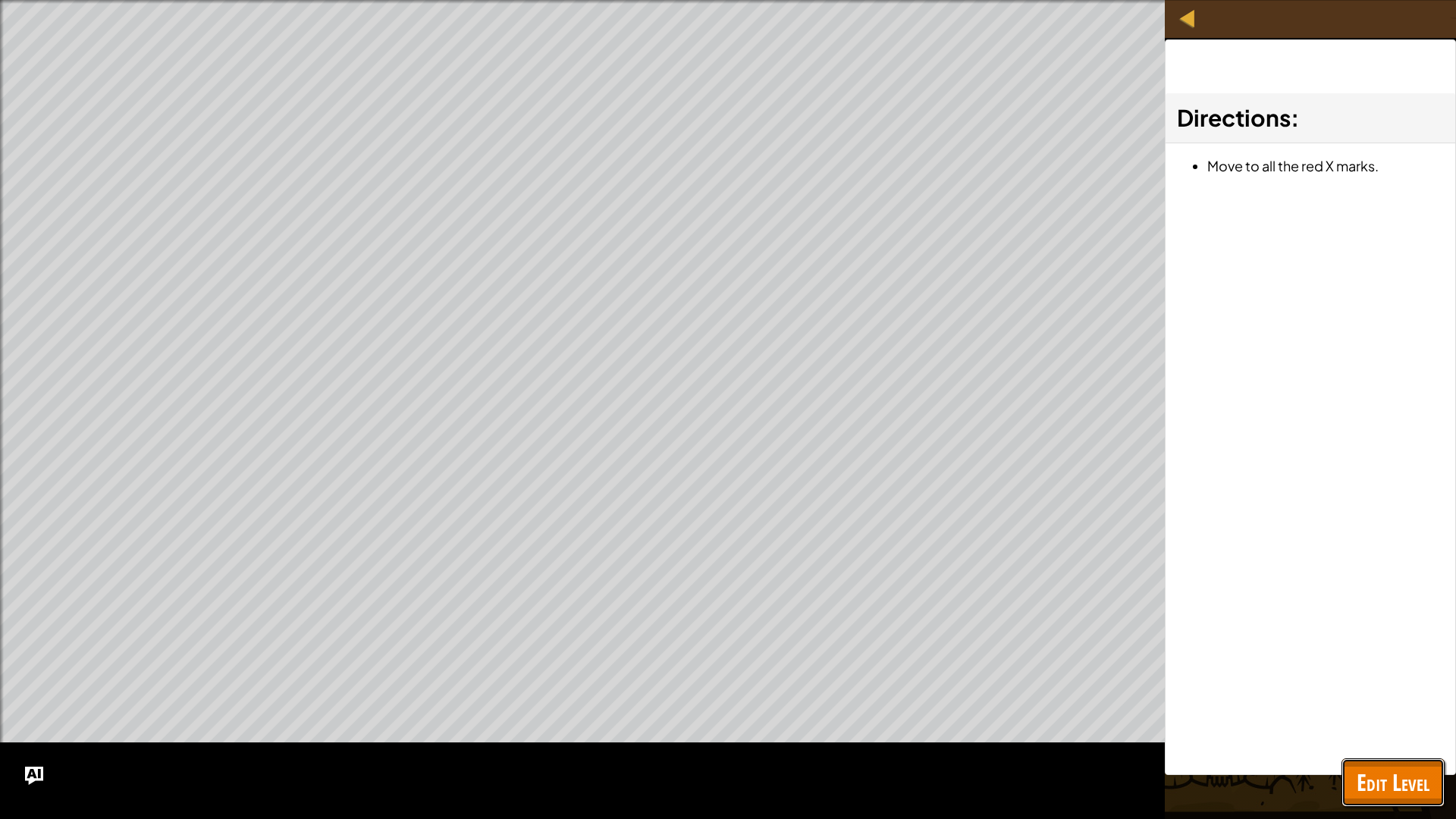
click at [1408, 723] on span "Edit Level" at bounding box center [1393, 781] width 73 height 31
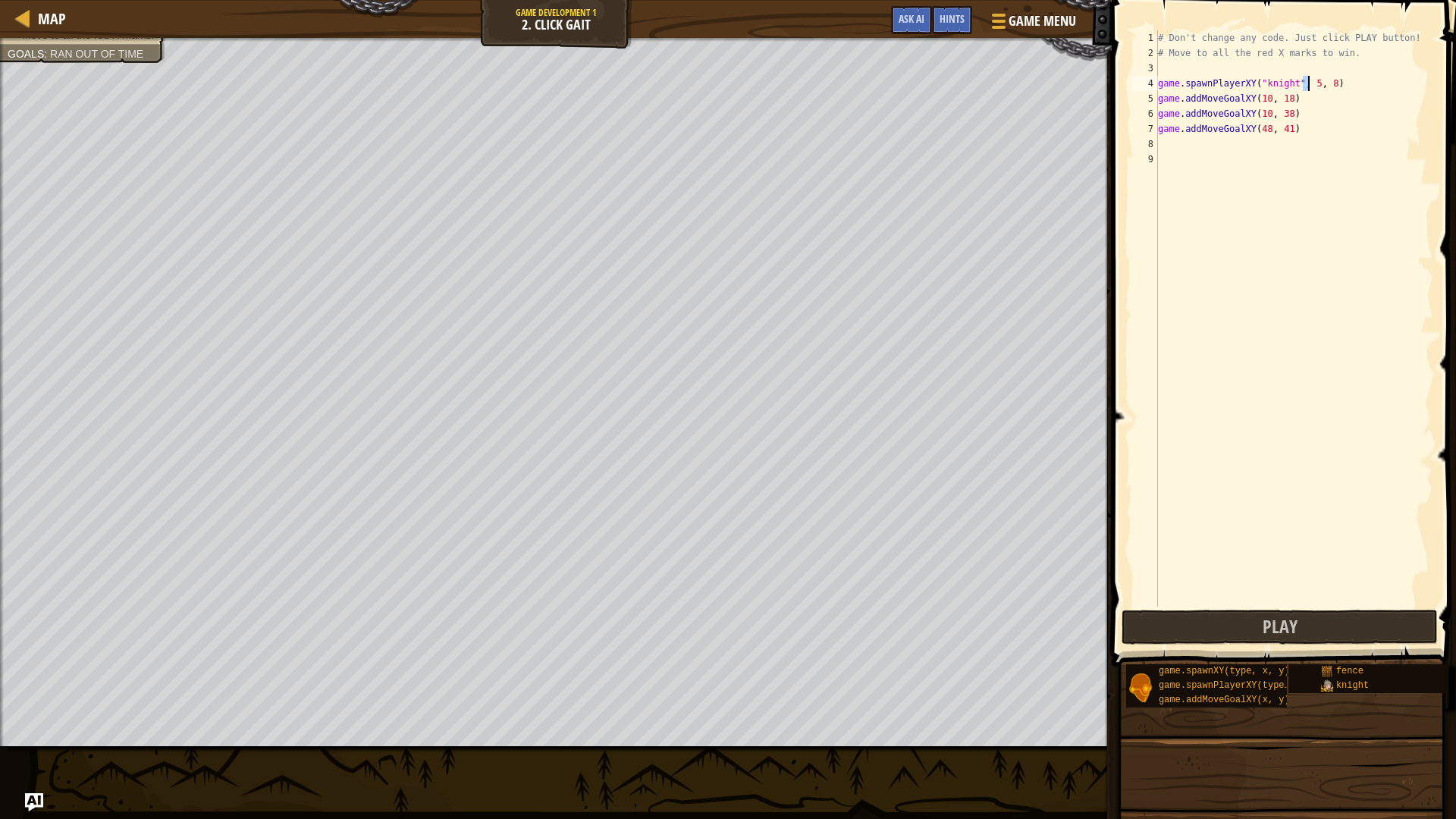
click at [1307, 85] on div "# Don't change any code. Just click PLAY button! # Move to all the red X marks …" at bounding box center [1294, 333] width 278 height 607
click at [1323, 82] on div "# Don't change any code. Just click PLAY button! # Move to all the red X marks …" at bounding box center [1294, 333] width 278 height 607
click at [1318, 83] on div "# Don't change any code. Just click PLAY button! # Move to all the red X marks …" at bounding box center [1294, 333] width 278 height 607
click at [1327, 85] on div "# Don't change any code. Just click PLAY button! # Move to all the red X marks …" at bounding box center [1294, 333] width 278 height 607
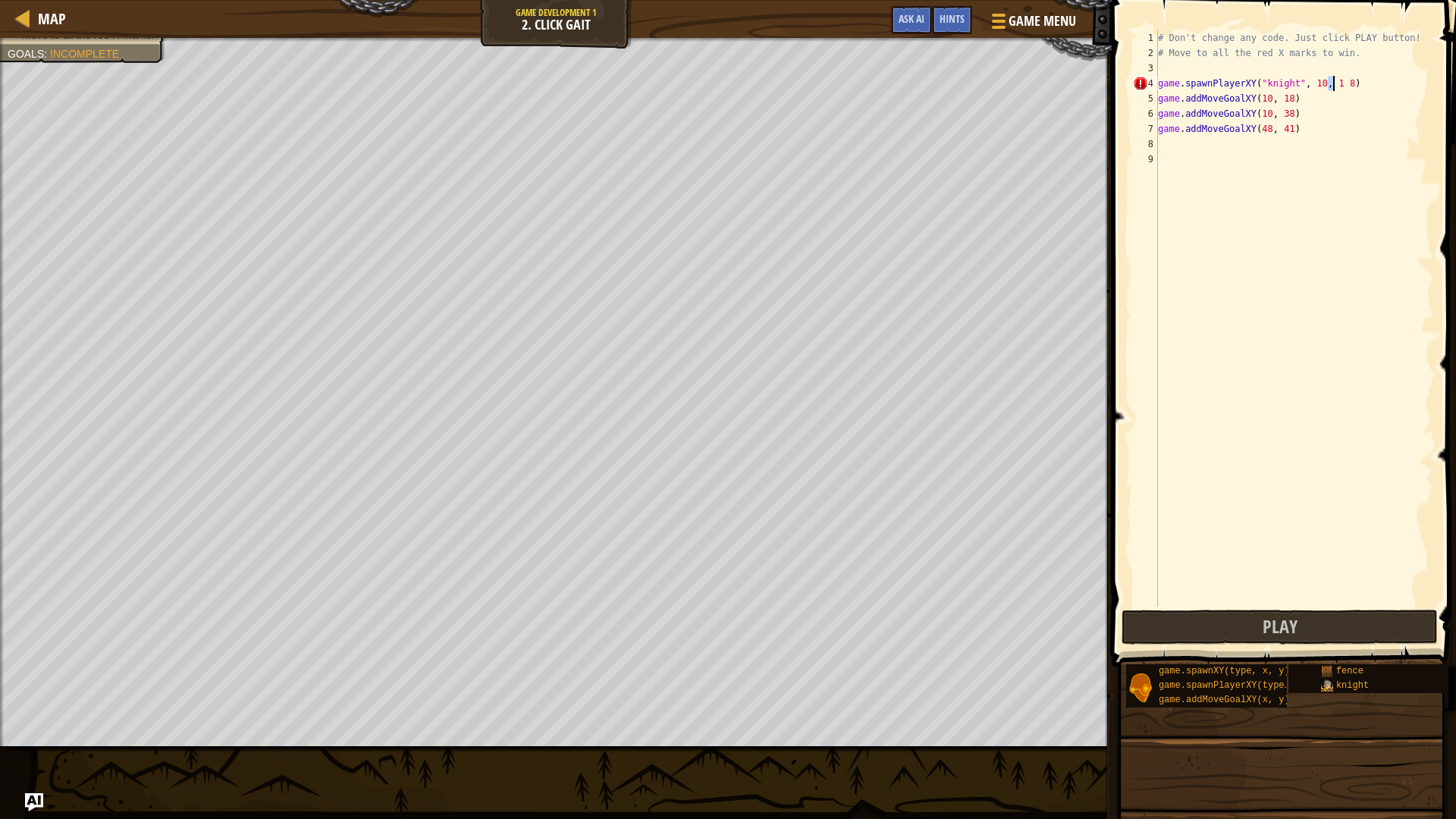
click at [1330, 90] on div "# Don't change any code. Just click PLAY button! # Move to all the red X marks …" at bounding box center [1294, 333] width 278 height 607
type textarea "game.spawnPlayerXY("knight", 10, 18)"
click at [1315, 629] on button "Play" at bounding box center [1279, 626] width 316 height 35
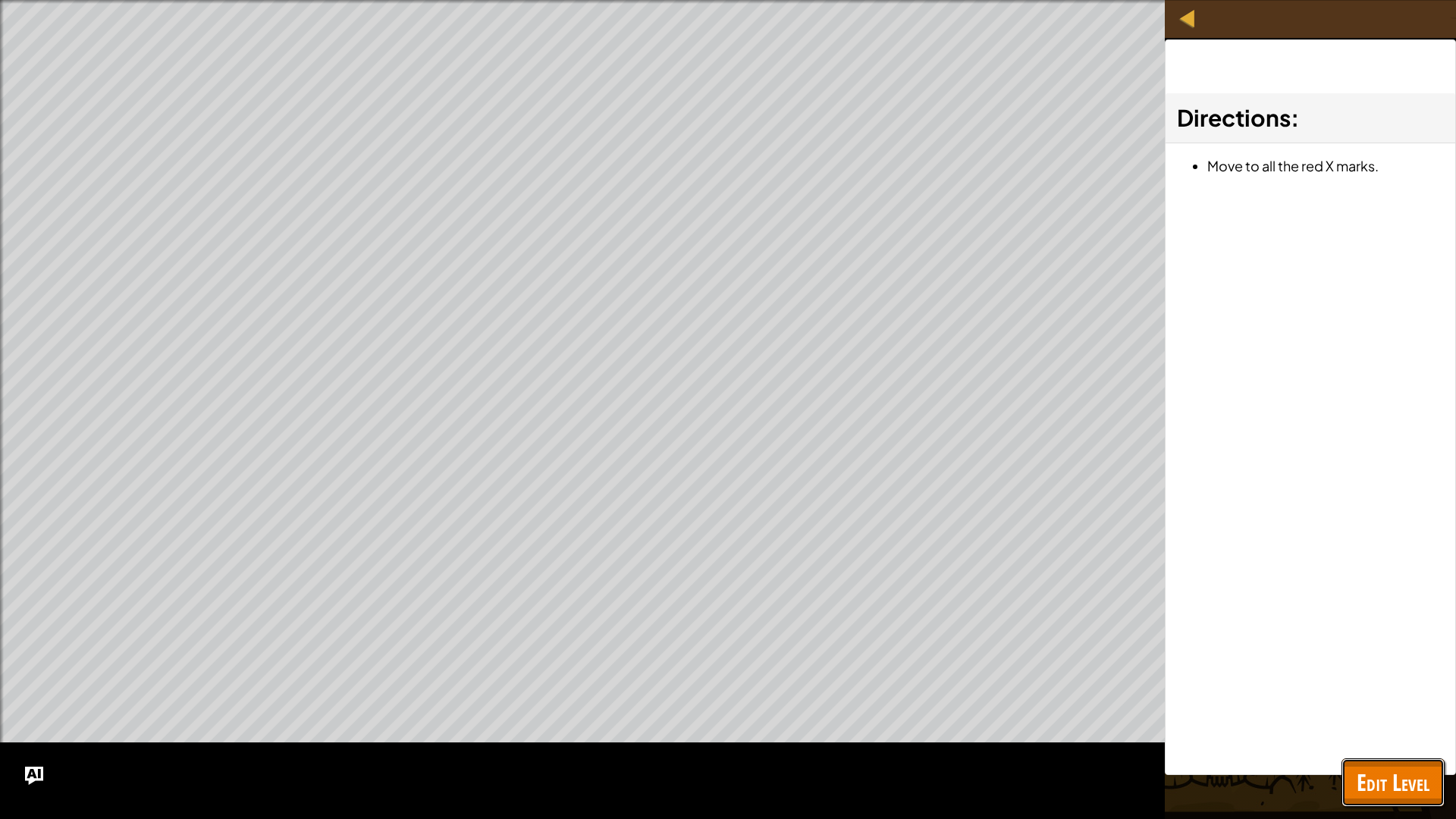
click at [1390, 723] on button "Edit Level" at bounding box center [1393, 783] width 103 height 49
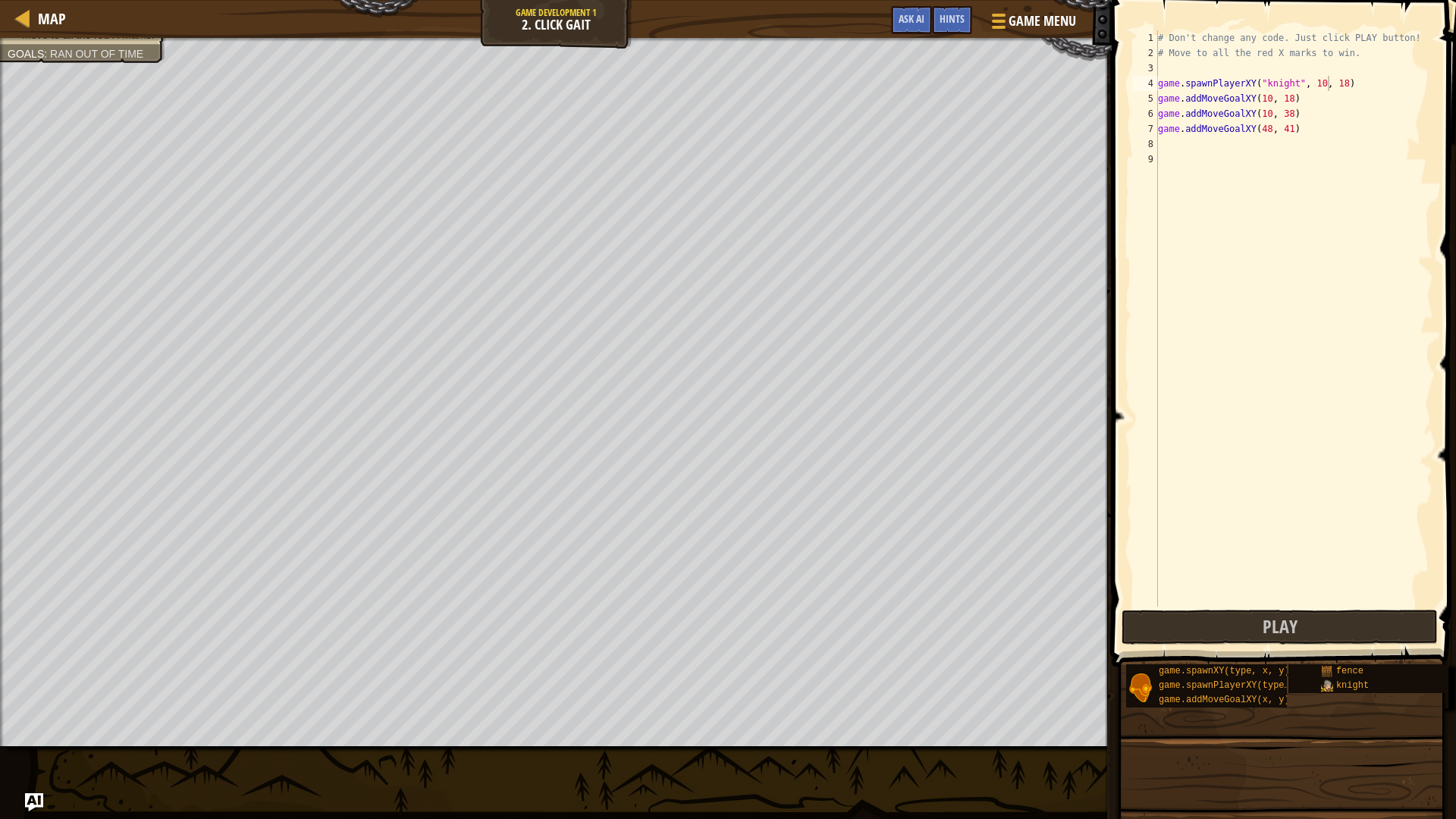
scroll to position [7, 0]
click at [1161, 147] on div "# Don't change any code. Just click PLAY button! # Move to all the red X marks …" at bounding box center [1294, 333] width 278 height 607
drag, startPoint x: 1352, startPoint y: 78, endPoint x: 1137, endPoint y: 148, distance: 226.1
click at [1140, 101] on div "1 2 3 4 5 6 7 8 9 # Don't change any code. Just click PLAY button! # Move to al…" at bounding box center [1280, 318] width 303 height 577
click at [1341, 109] on div "# Don't change any code. Just click PLAY button! # Move to all the red X marks …" at bounding box center [1294, 333] width 278 height 607
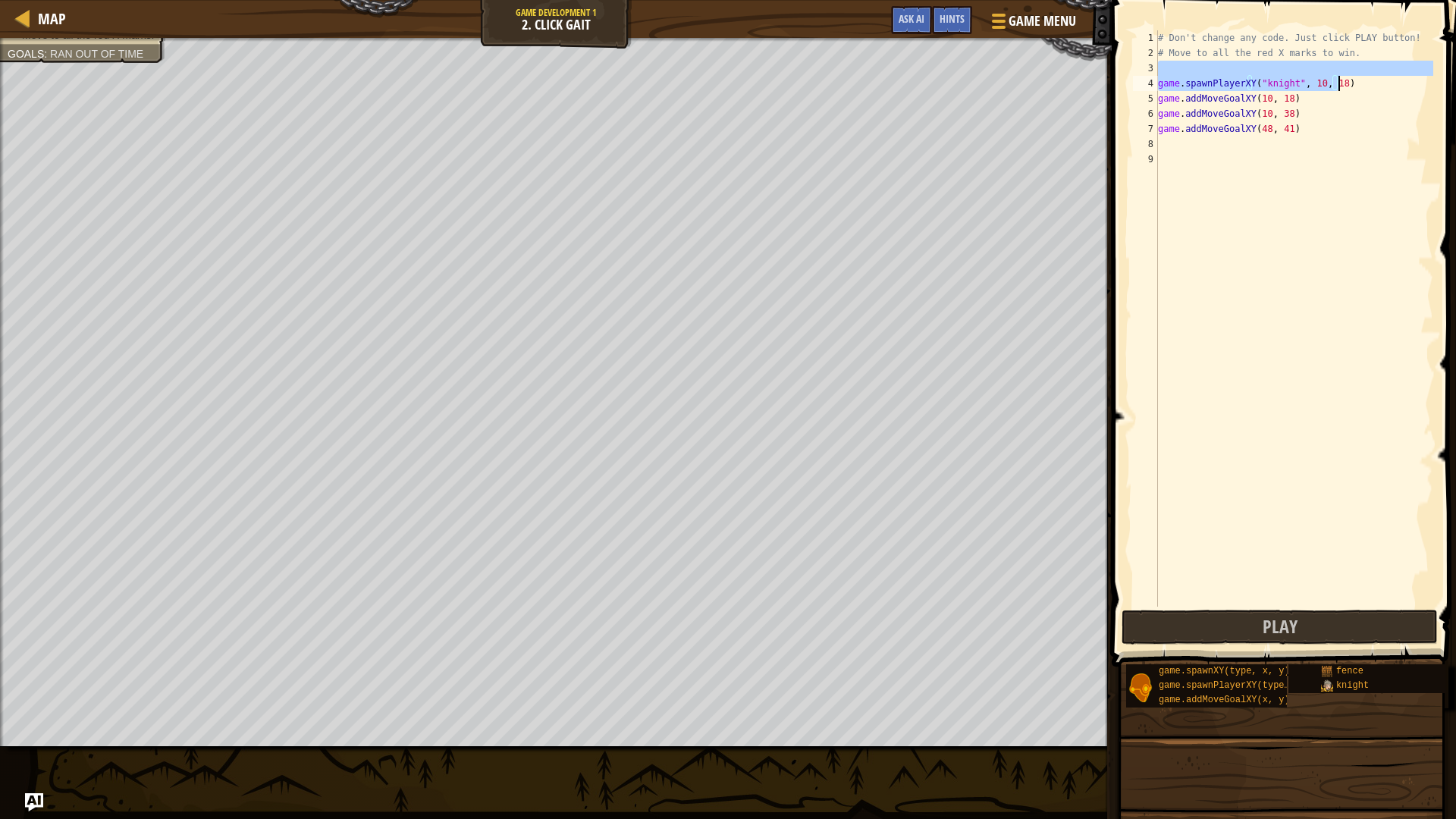
drag, startPoint x: 1349, startPoint y: 75, endPoint x: 1345, endPoint y: 88, distance: 13.6
click at [1345, 88] on div "# Don't change any code. Just click PLAY button! # Move to all the red X marks …" at bounding box center [1294, 333] width 278 height 607
click at [1345, 88] on div "# Don't change any code. Just click PLAY button! # Move to all the red X marks …" at bounding box center [1294, 318] width 278 height 577
type textarea "game.spawnPlayerXY("knight", 10, 18)"
drag, startPoint x: 1345, startPoint y: 88, endPoint x: 1157, endPoint y: 85, distance: 188.0
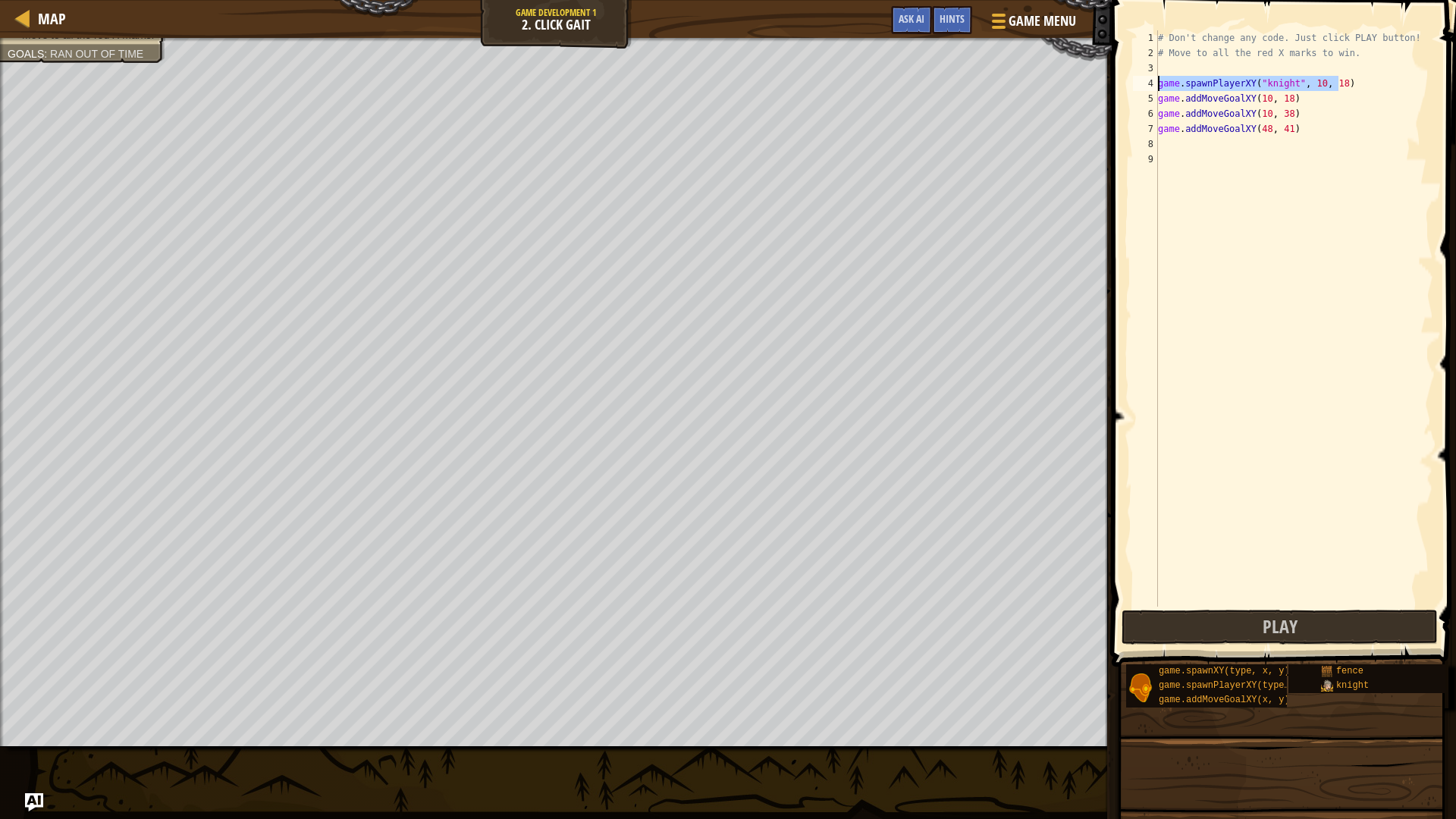
click at [1157, 85] on div "game.spawnPlayerXY("knight", 10, 18) 1 2 3 4 5 6 7 8 9 # Don't change any code.…" at bounding box center [1280, 318] width 303 height 577
click at [1229, 141] on div "# Don't change any code. Just click PLAY button! # Move to all the red X marks …" at bounding box center [1294, 333] width 278 height 607
paste textarea "game.spawnPlayerXY("knight", 10, 18)"
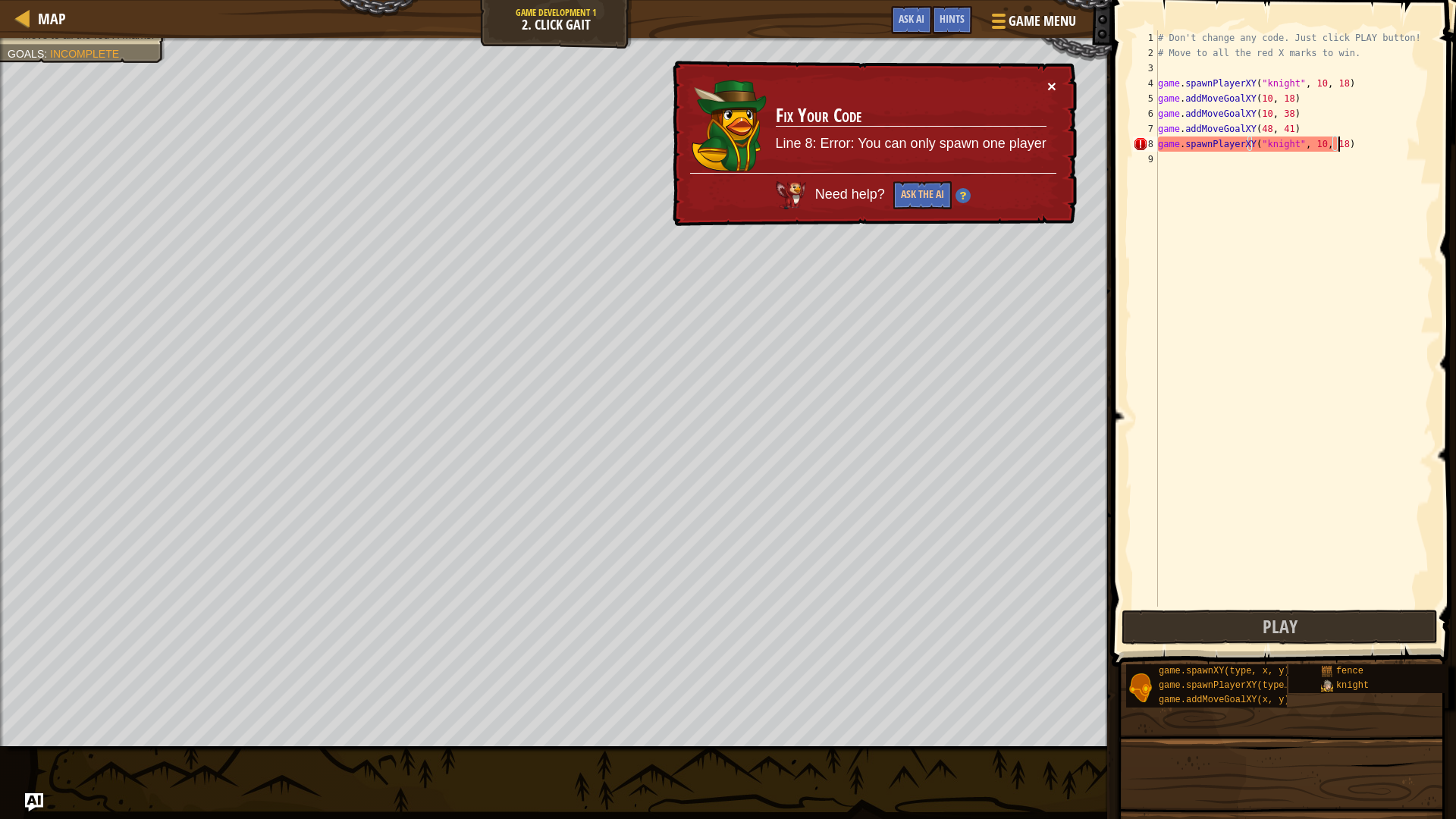
click at [1050, 88] on button "×" at bounding box center [1051, 85] width 9 height 16
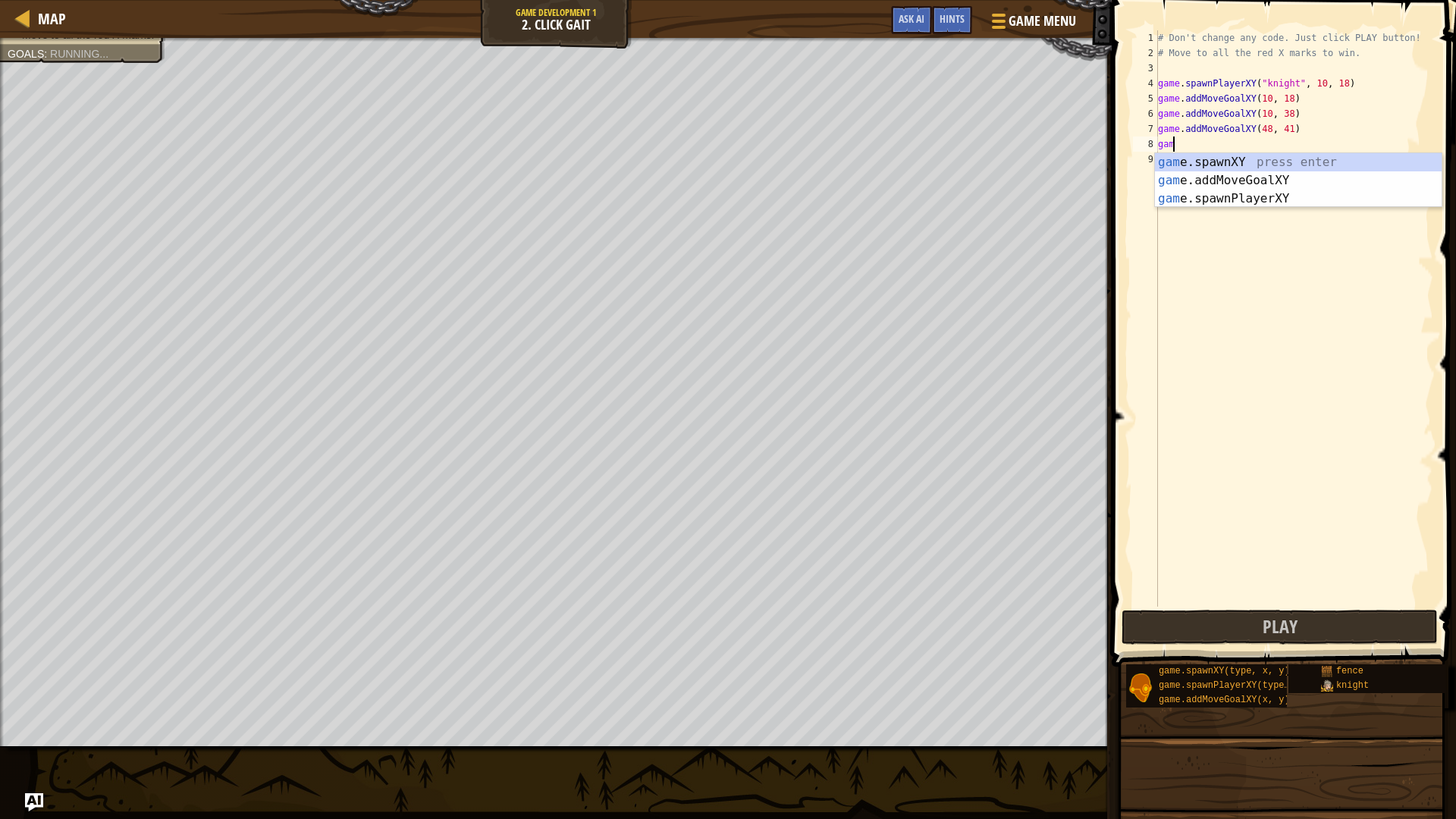
type textarea "g"
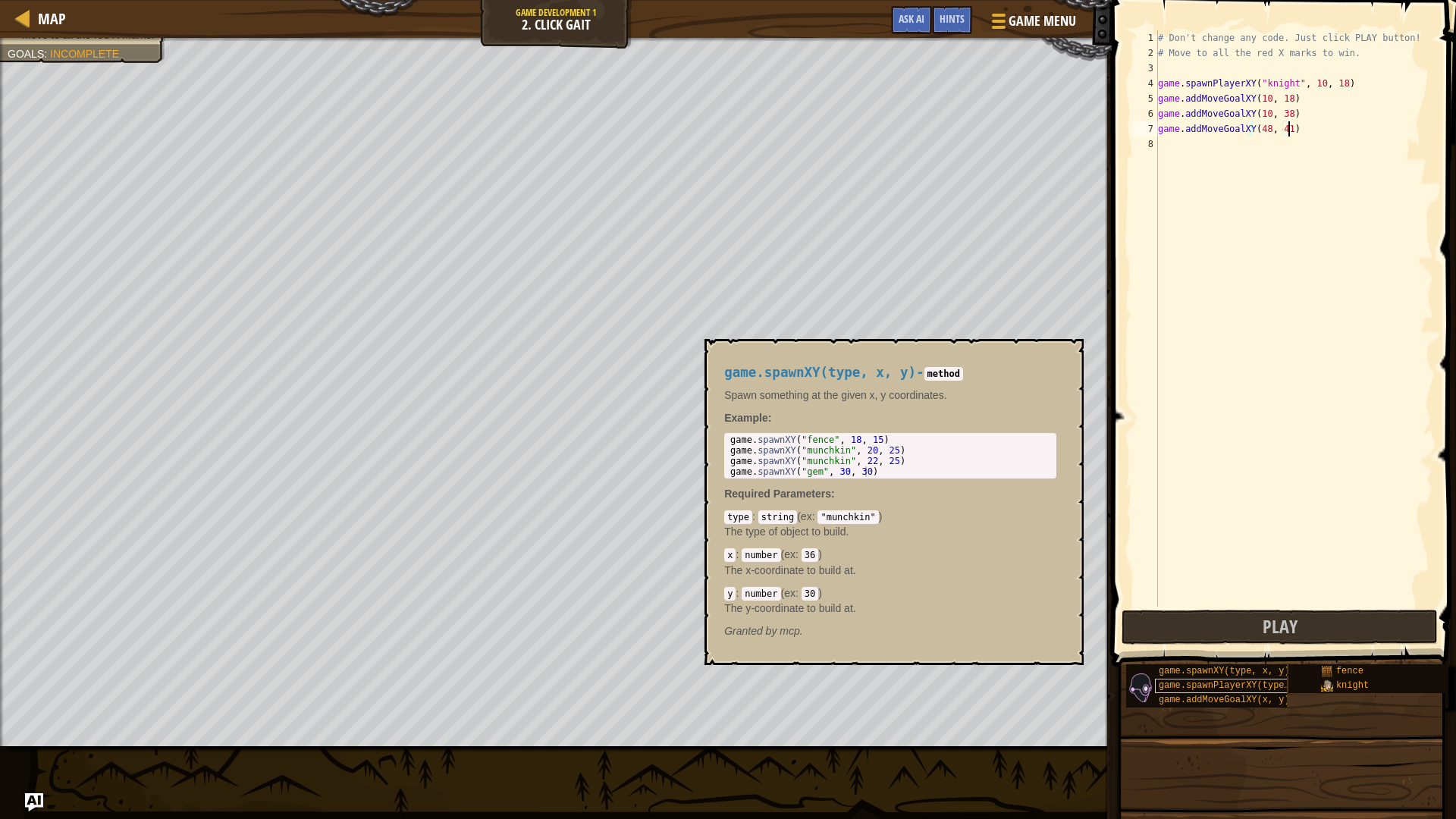
scroll to position [11, 0]
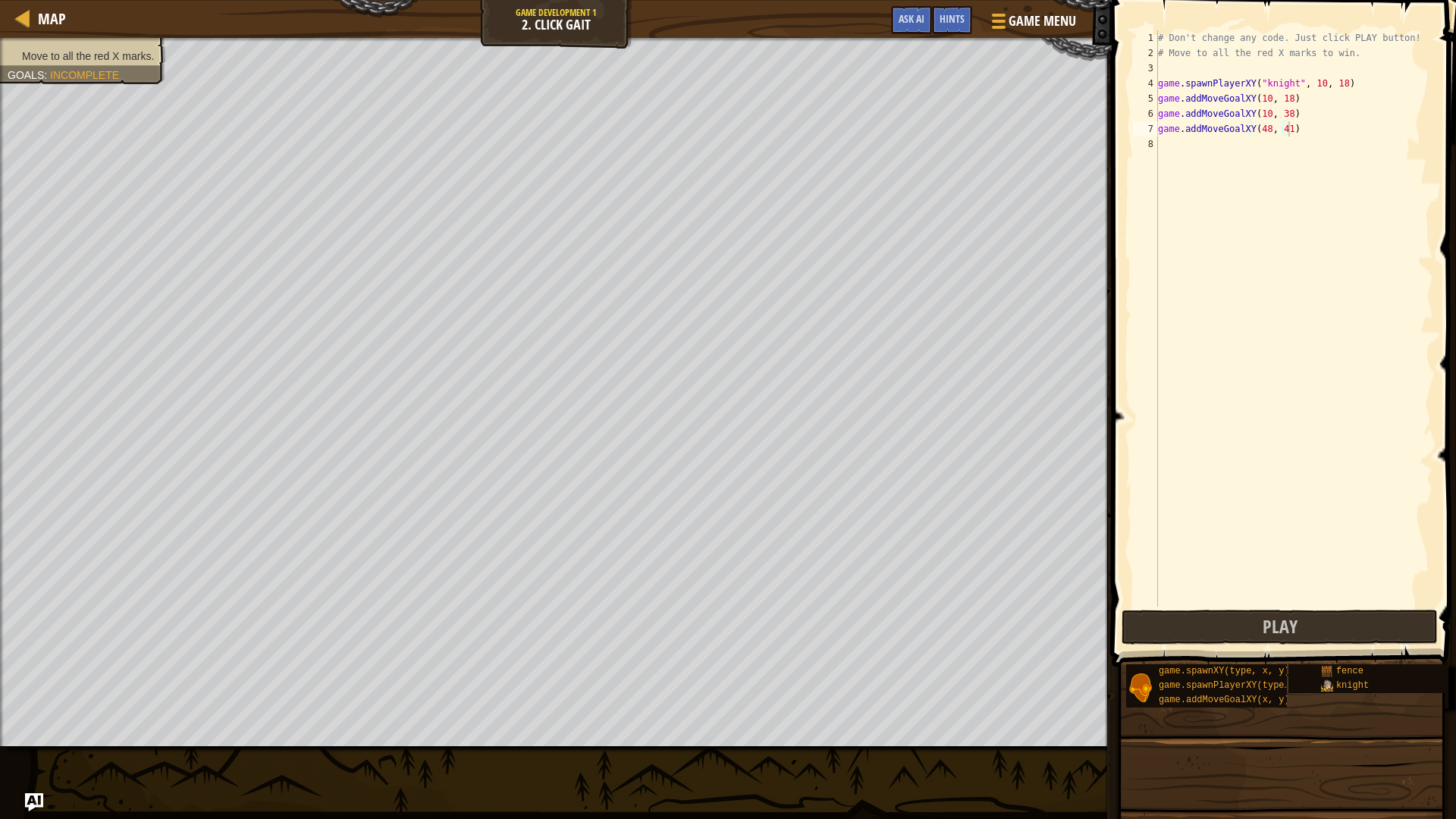
click at [49, 50] on span "Move to all the red X marks." at bounding box center [87, 55] width 132 height 12
click at [1217, 633] on button "Play" at bounding box center [1279, 626] width 316 height 35
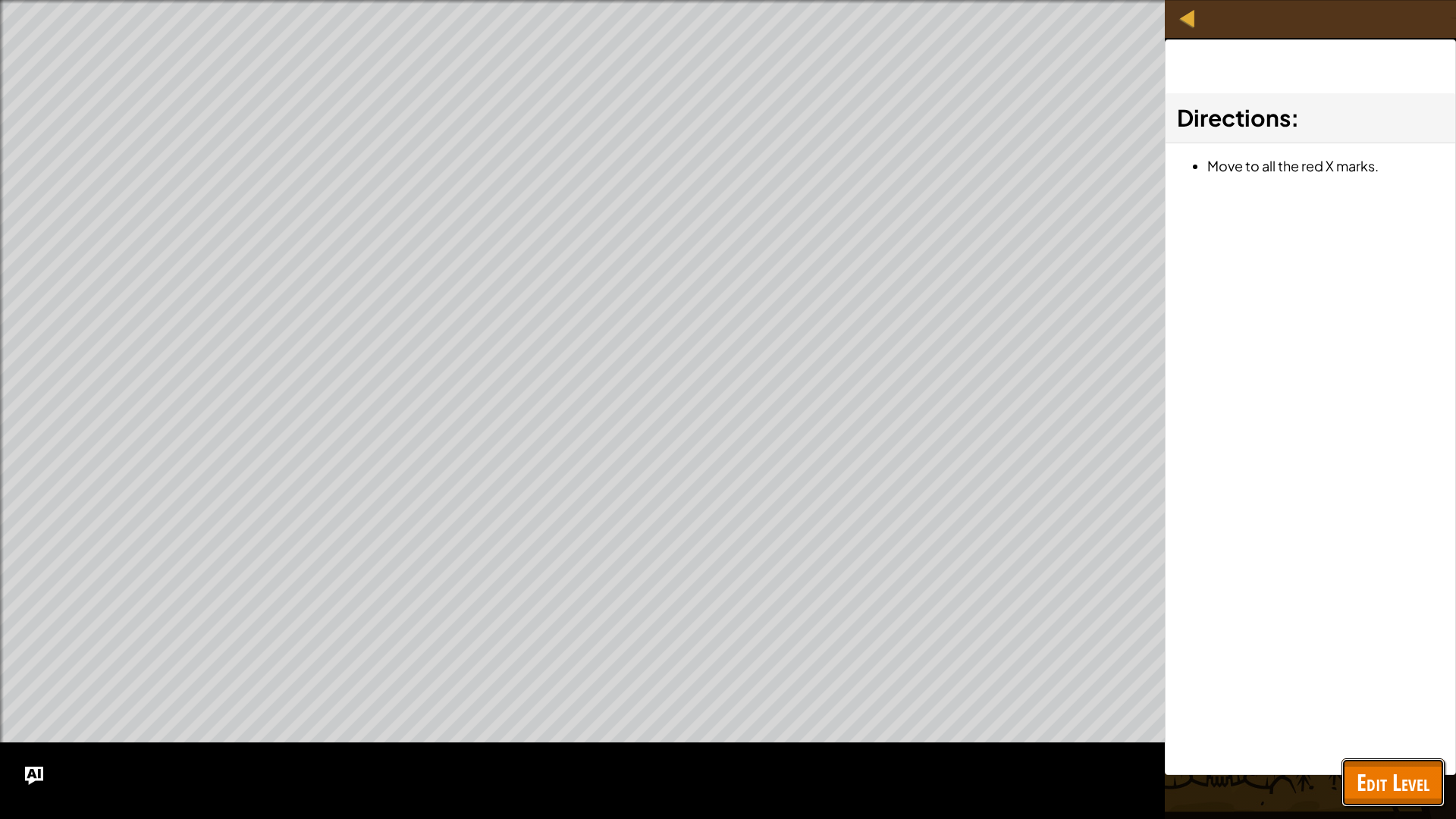
click at [1417, 723] on span "Edit Level" at bounding box center [1393, 781] width 73 height 31
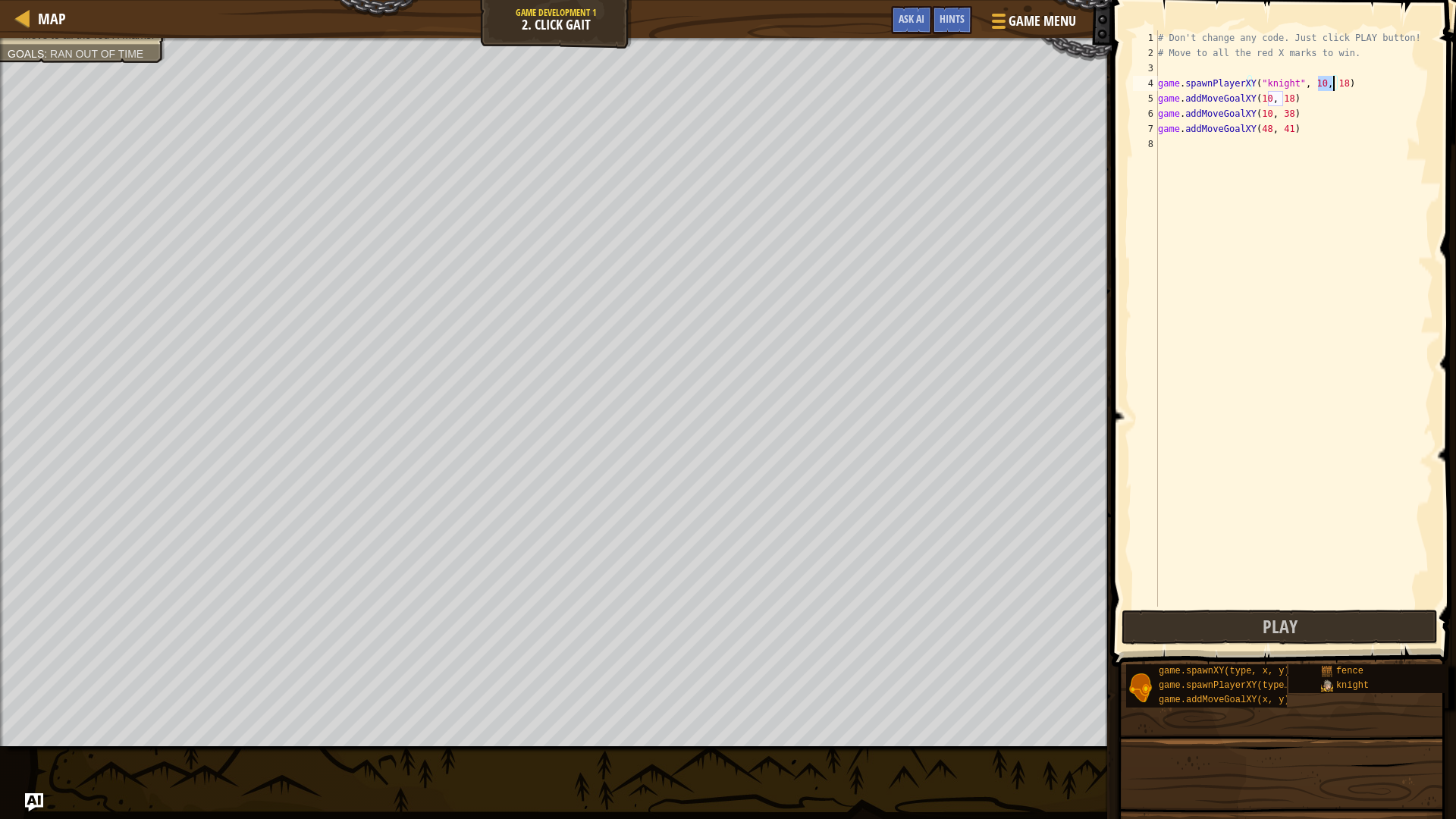
drag, startPoint x: 1320, startPoint y: 87, endPoint x: 1332, endPoint y: 85, distance: 12.2
click at [1332, 85] on div "# Don't change any code. Just click PLAY button! # Move to all the red X marks …" at bounding box center [1294, 333] width 278 height 607
click at [1232, 621] on button "Play" at bounding box center [1279, 626] width 316 height 35
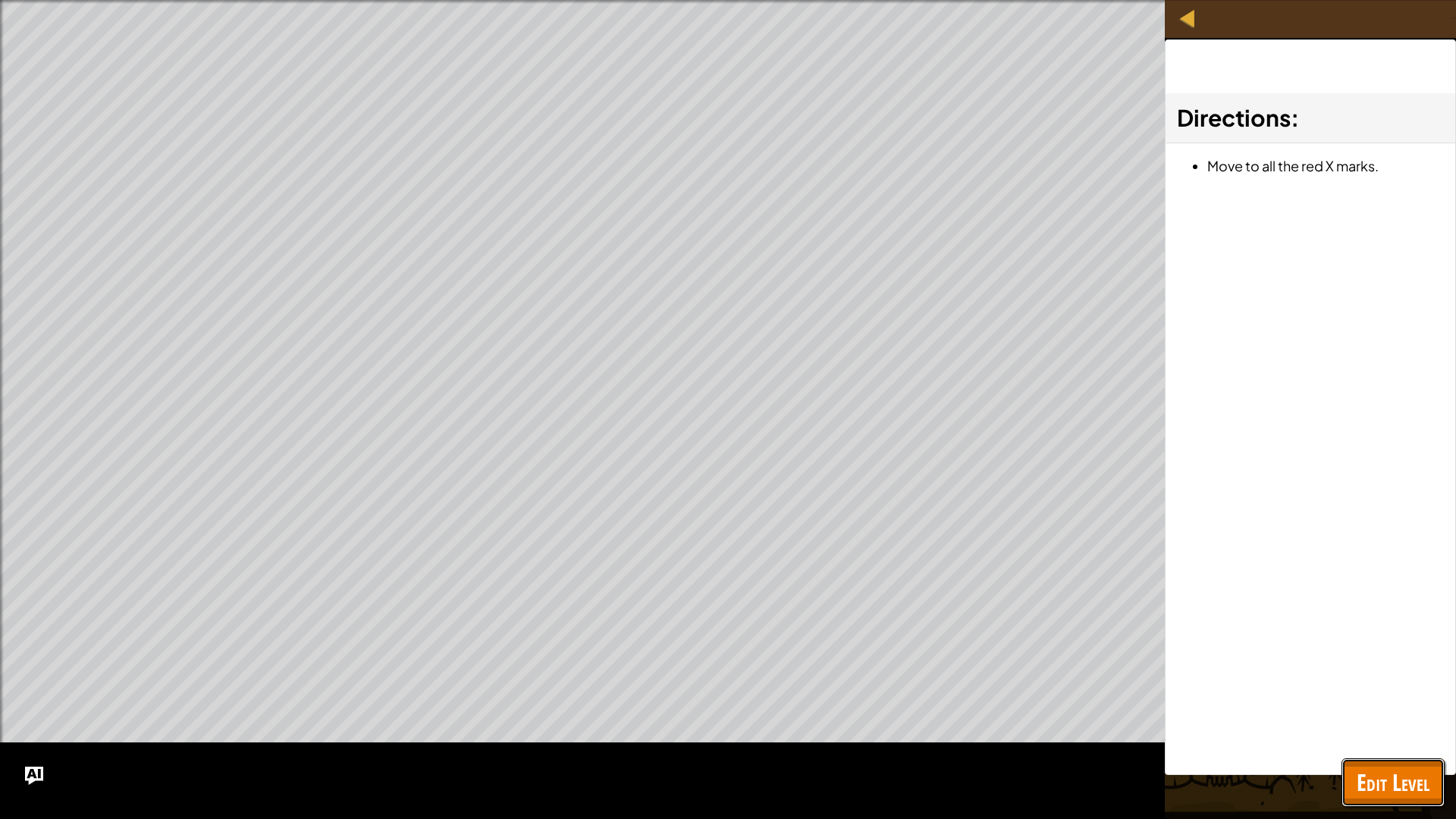
click at [1376, 723] on span "Edit Level" at bounding box center [1393, 781] width 73 height 31
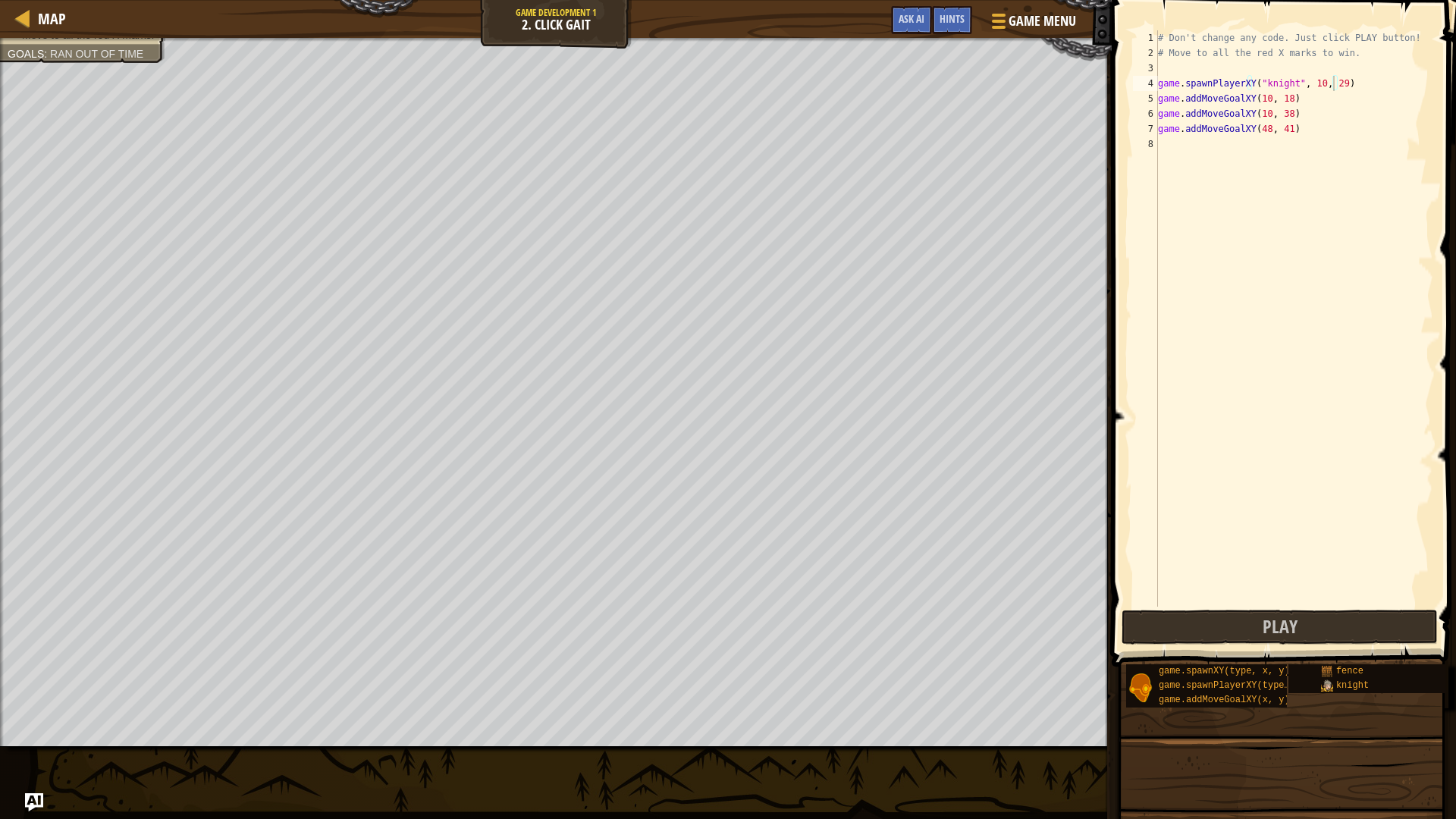
type textarea "game.spawnPlayerXY("knight", 10, 2)"
type textarea "p"
click at [1302, 627] on button "Play" at bounding box center [1279, 626] width 316 height 35
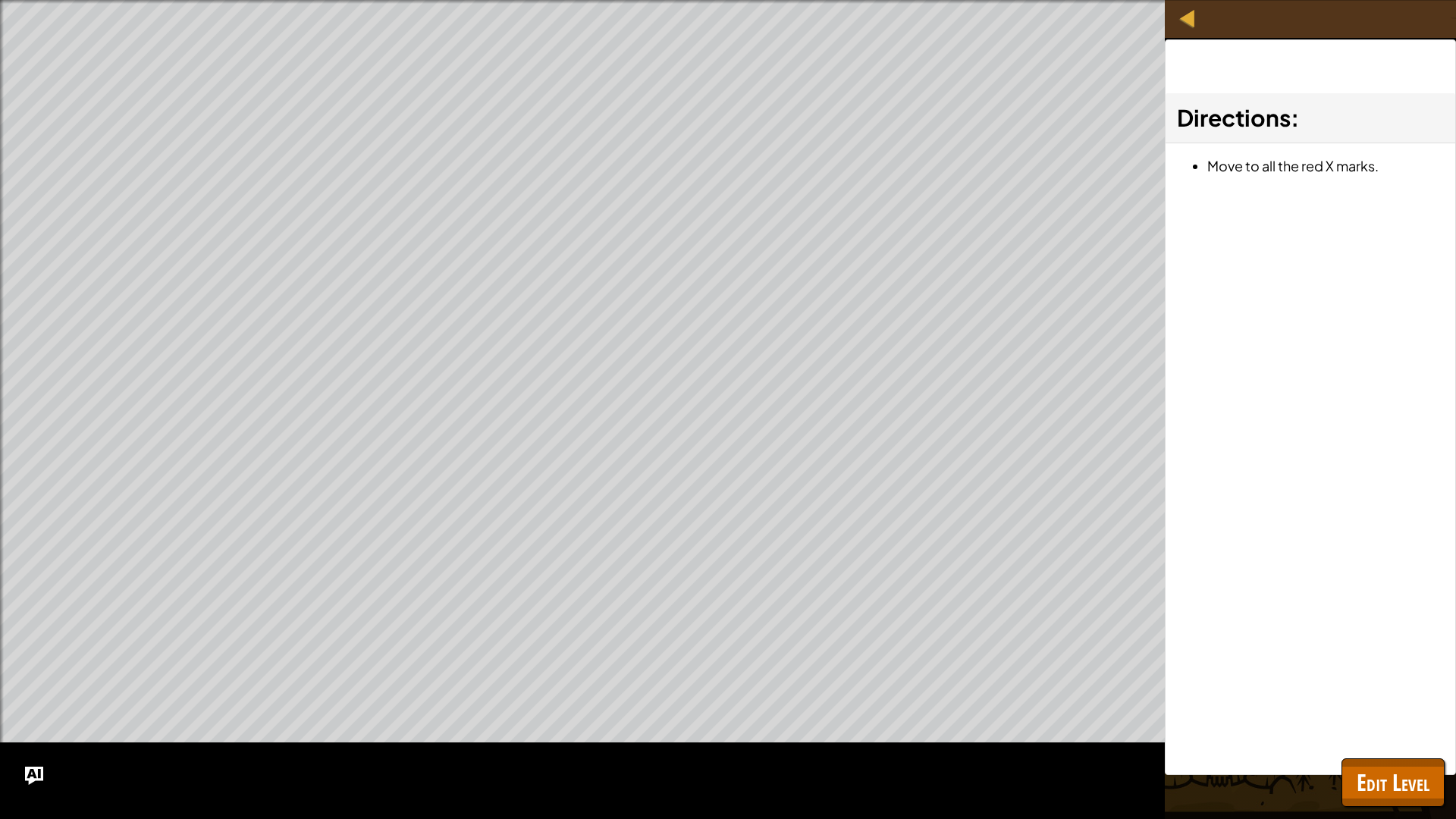
click at [213, 723] on div "Move to all the red X marks. Goals : Ran out of time" at bounding box center [582, 410] width 1164 height 819
click at [32, 723] on img "Ask AI" at bounding box center [34, 776] width 20 height 20
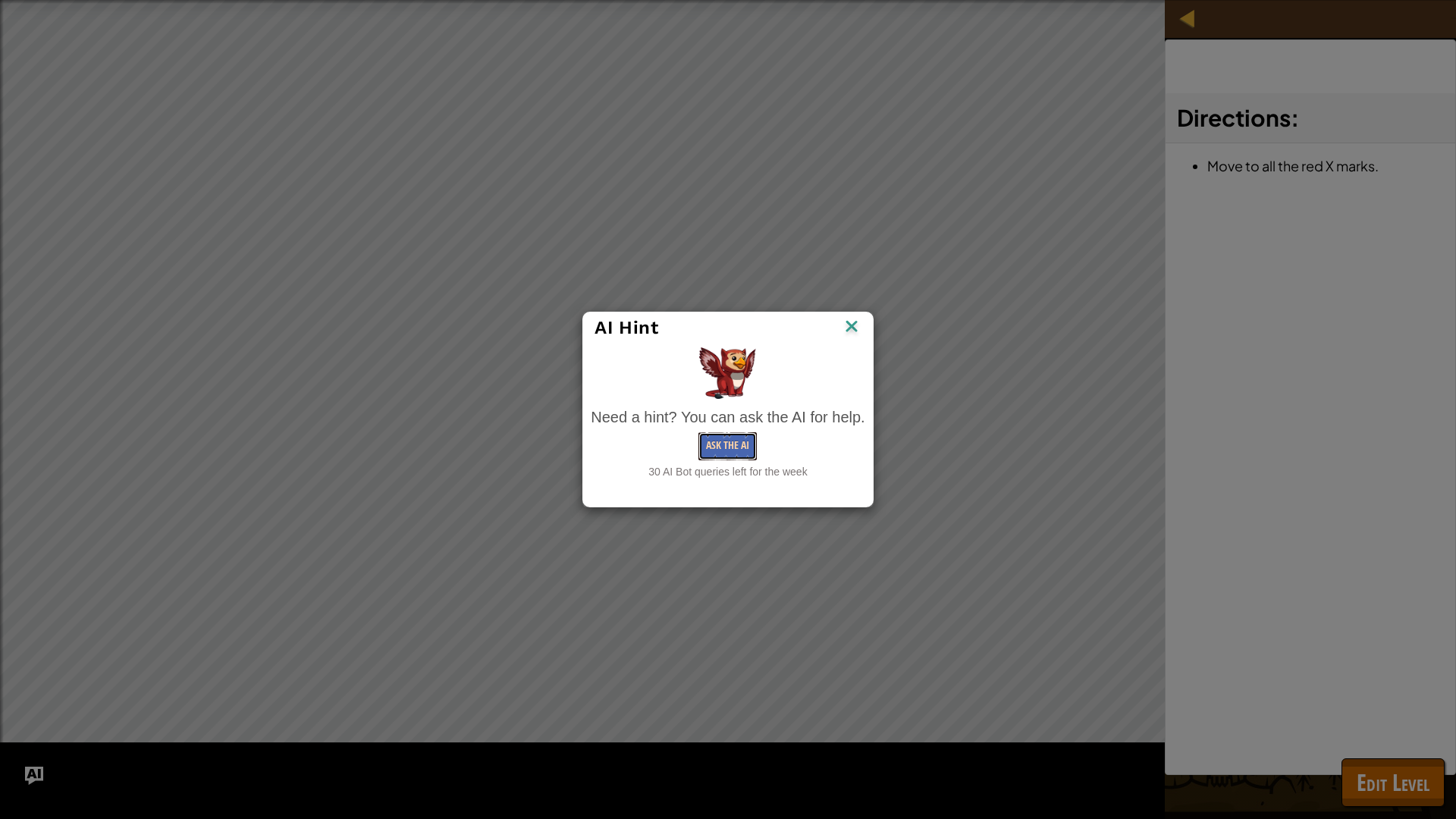
click at [730, 449] on button "Ask the AI" at bounding box center [728, 446] width 58 height 28
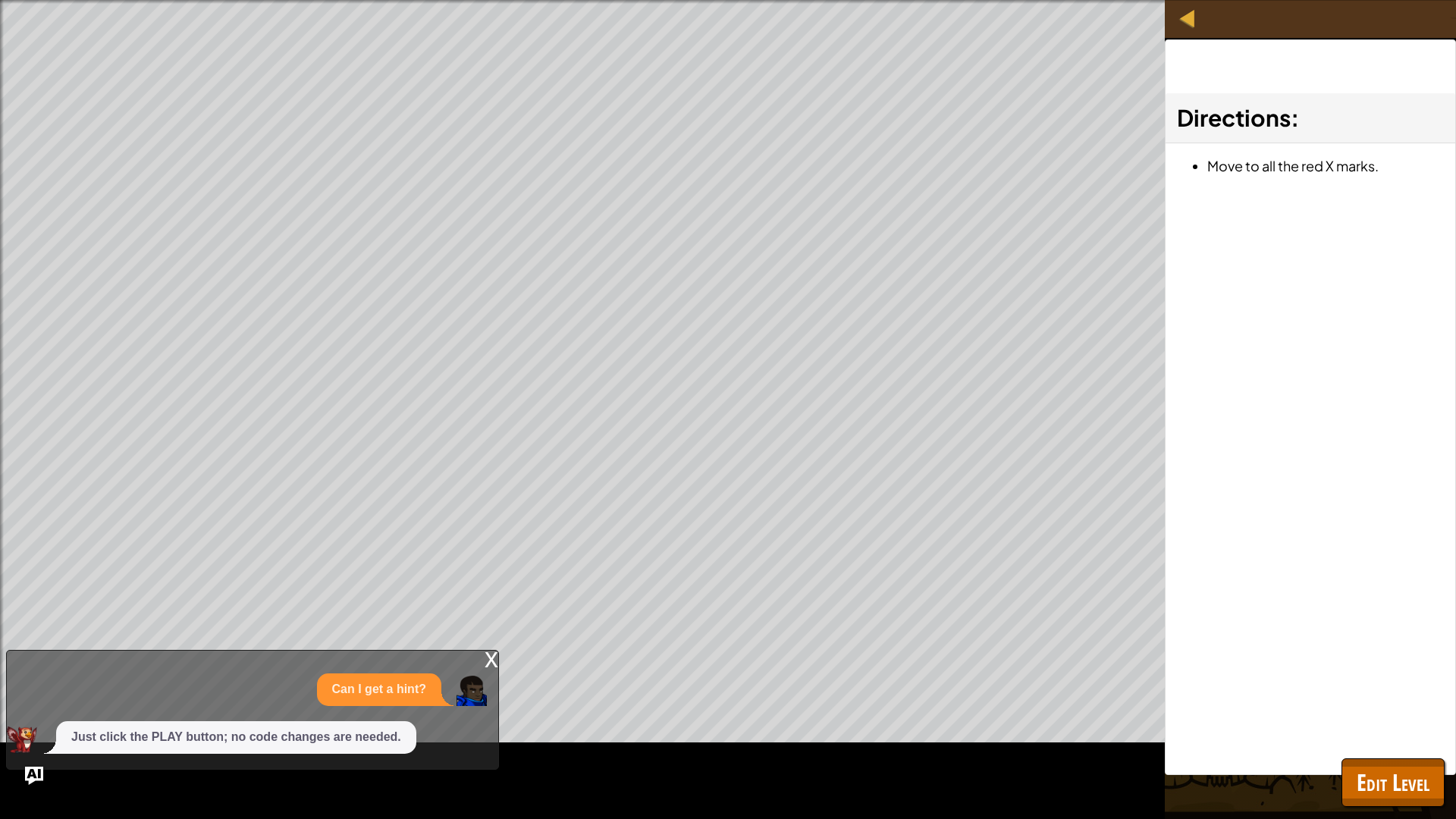
click at [440, 723] on div "Just click the PLAY button; no code changes are needed." at bounding box center [248, 737] width 483 height 33
click at [465, 723] on div "x Can I get a hint? Just click the PLAY button; no code changes are needed." at bounding box center [252, 710] width 493 height 120
click at [1353, 723] on button "Edit Level" at bounding box center [1393, 783] width 103 height 49
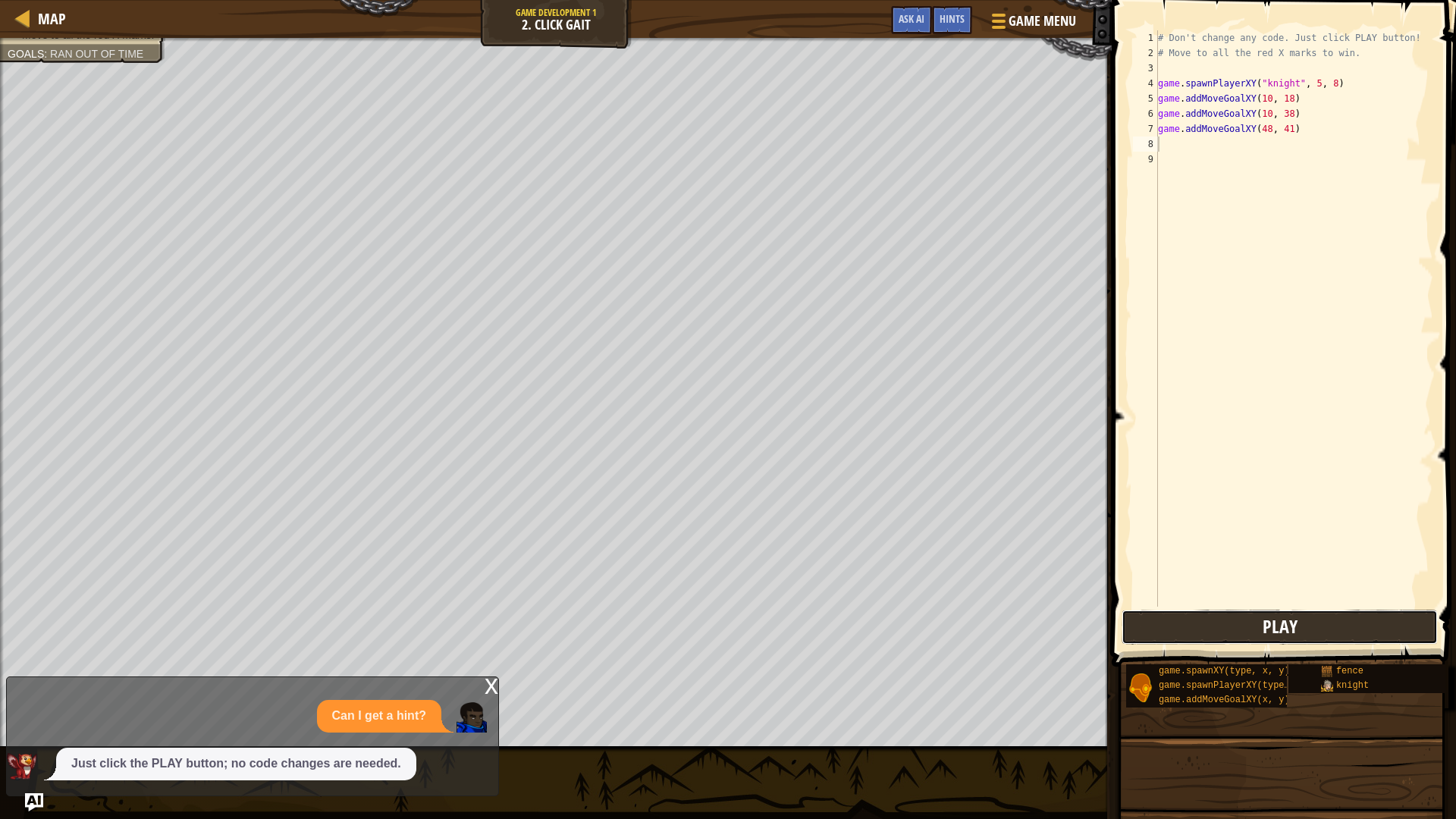
click at [1220, 629] on button "Play" at bounding box center [1279, 626] width 316 height 35
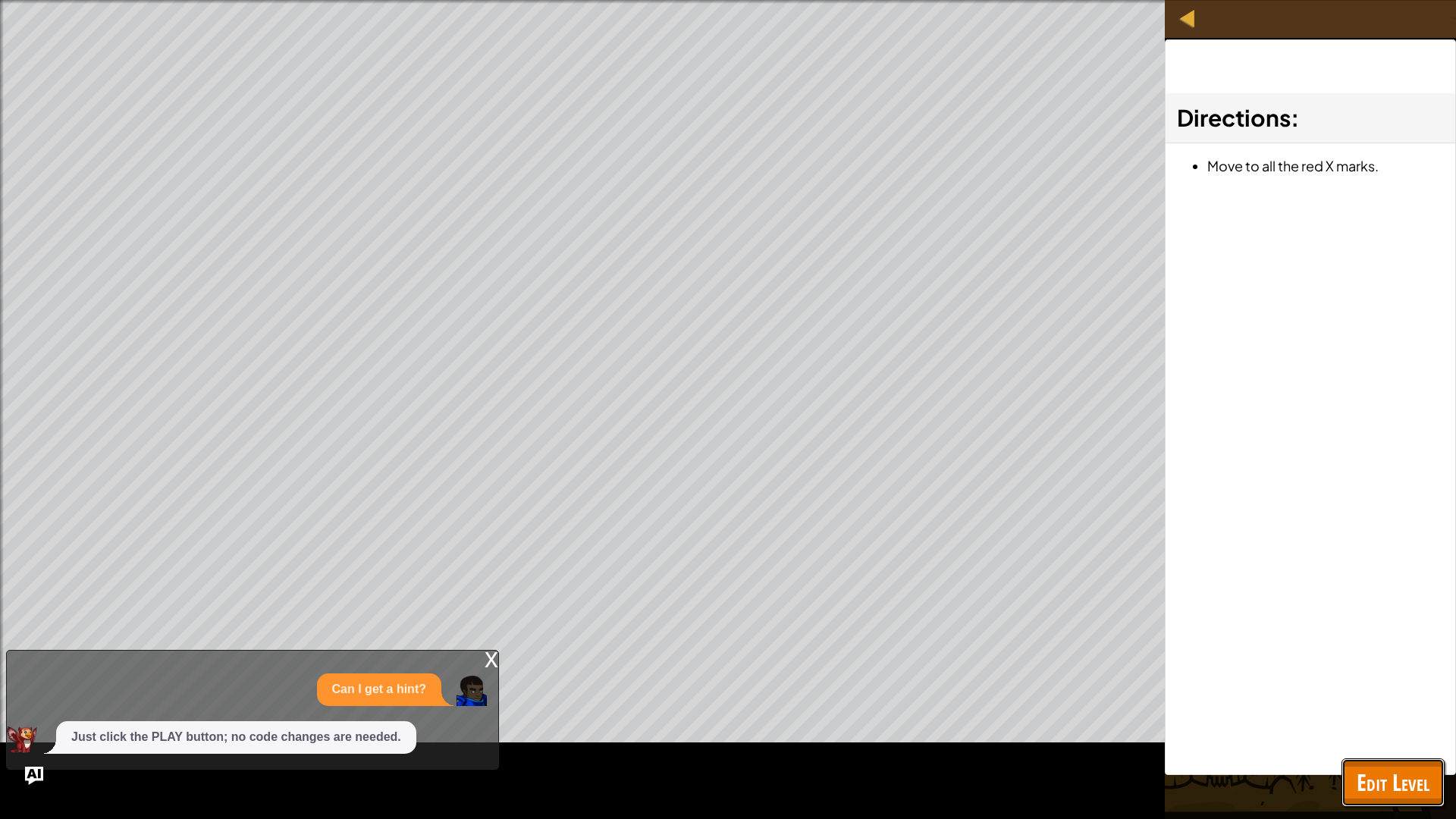
click at [1406, 723] on span "Edit Level" at bounding box center [1393, 781] width 73 height 31
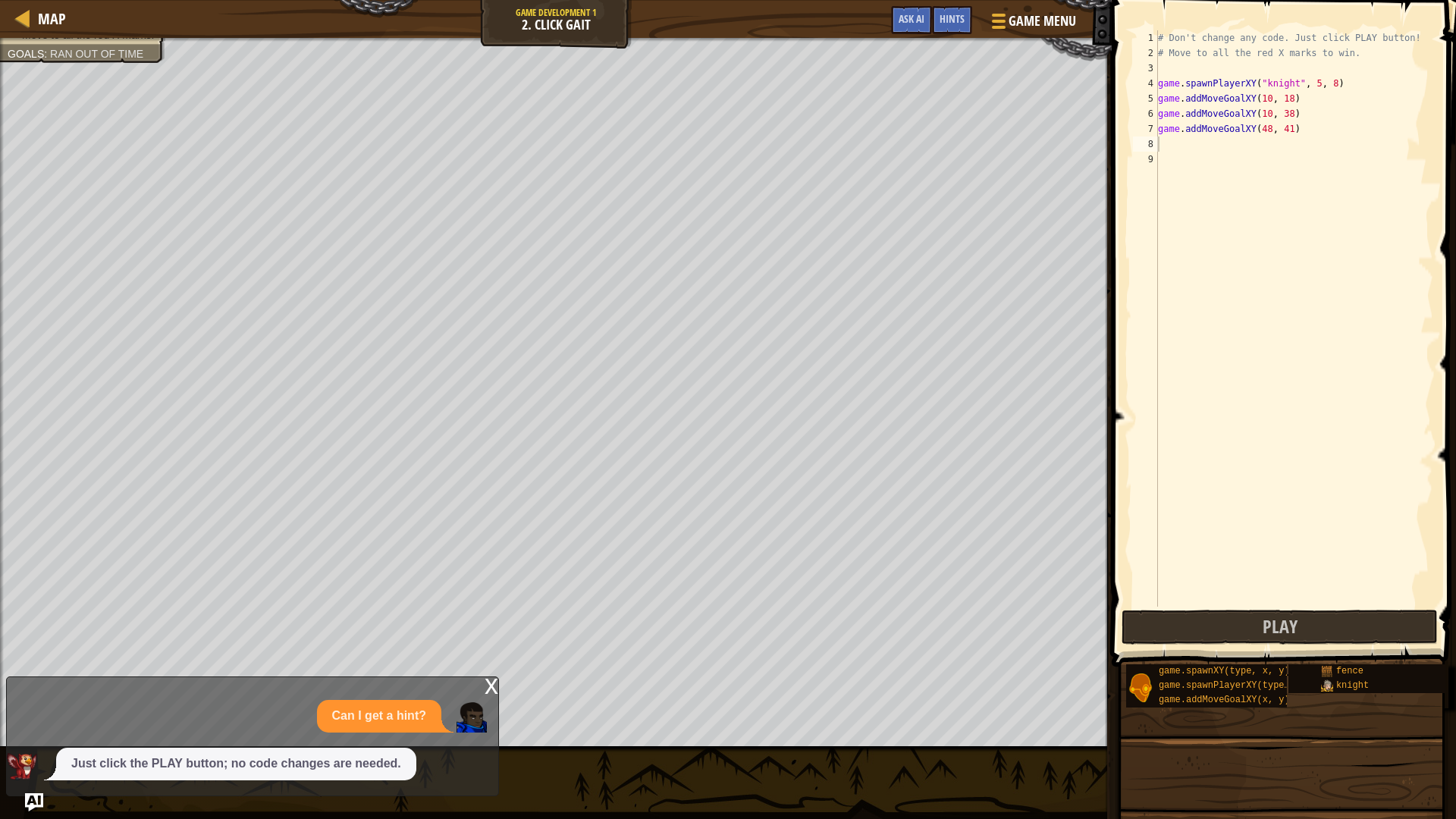
click at [491, 680] on div "x" at bounding box center [491, 685] width 14 height 15
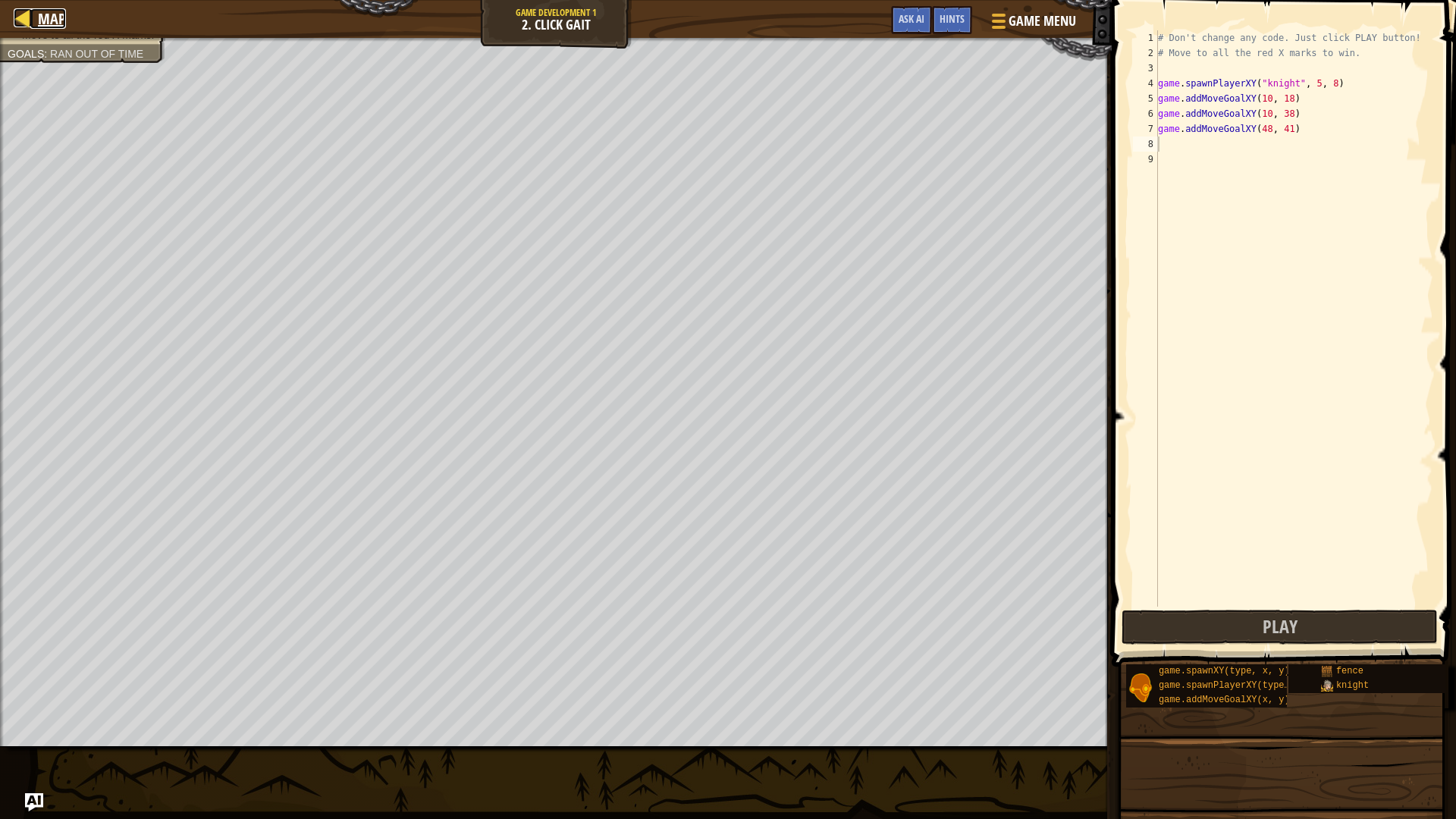
click at [34, 12] on link "Map" at bounding box center [48, 19] width 36 height 21
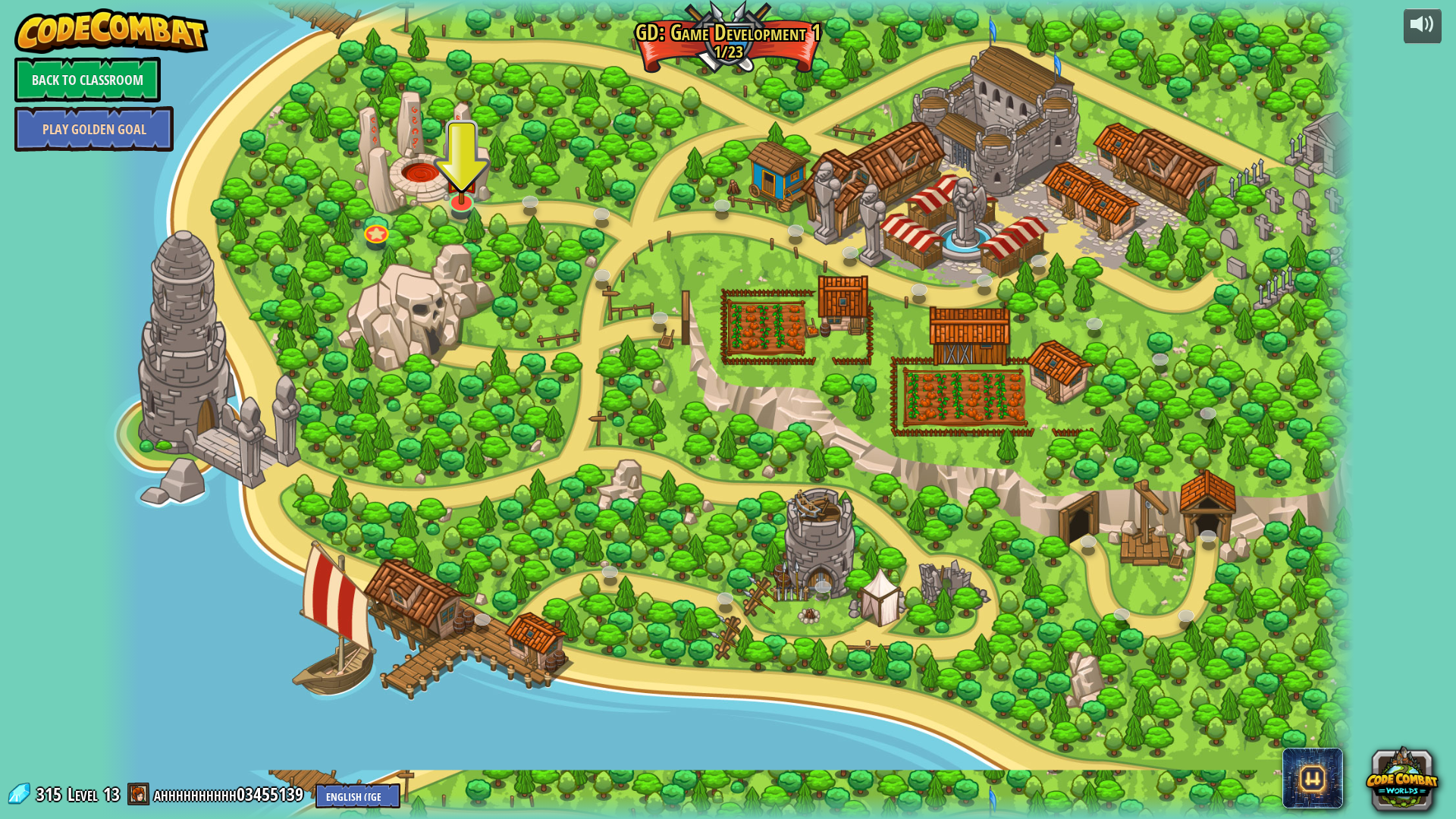
click at [154, 125] on link "Play Golden Goal" at bounding box center [94, 129] width 160 height 45
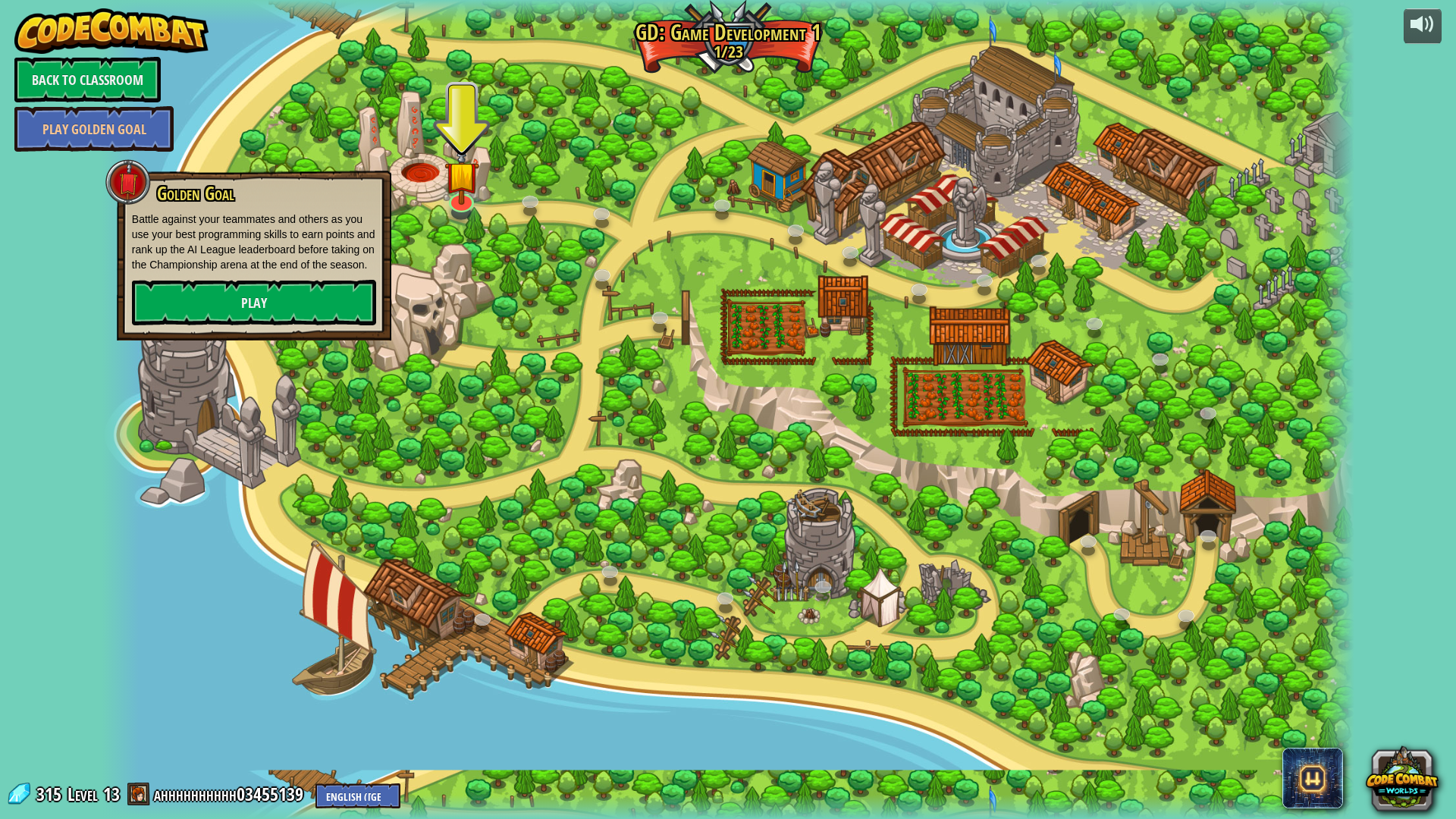
click at [594, 240] on div at bounding box center [728, 410] width 1252 height 819
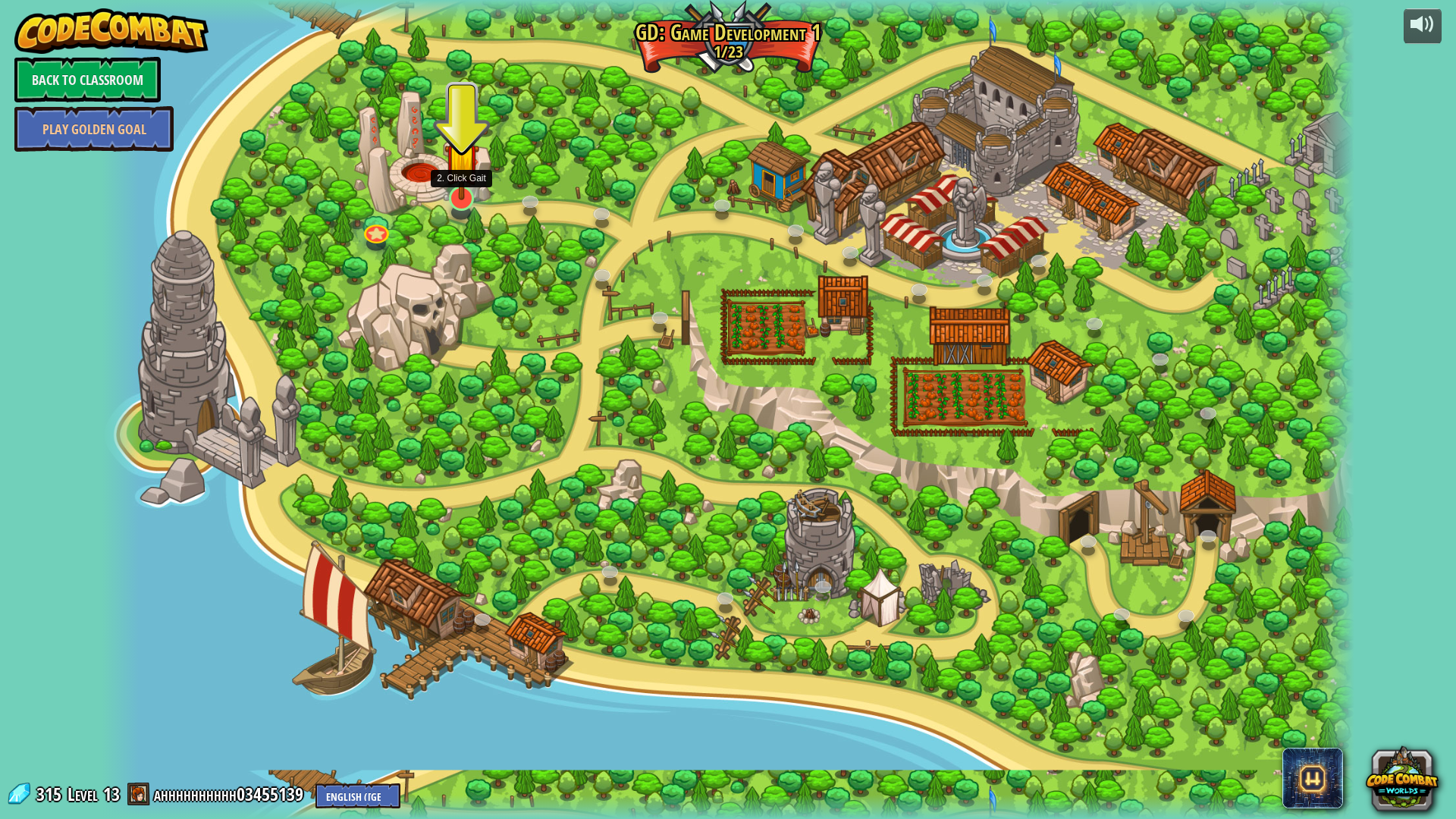
click at [466, 178] on img at bounding box center [461, 160] width 35 height 80
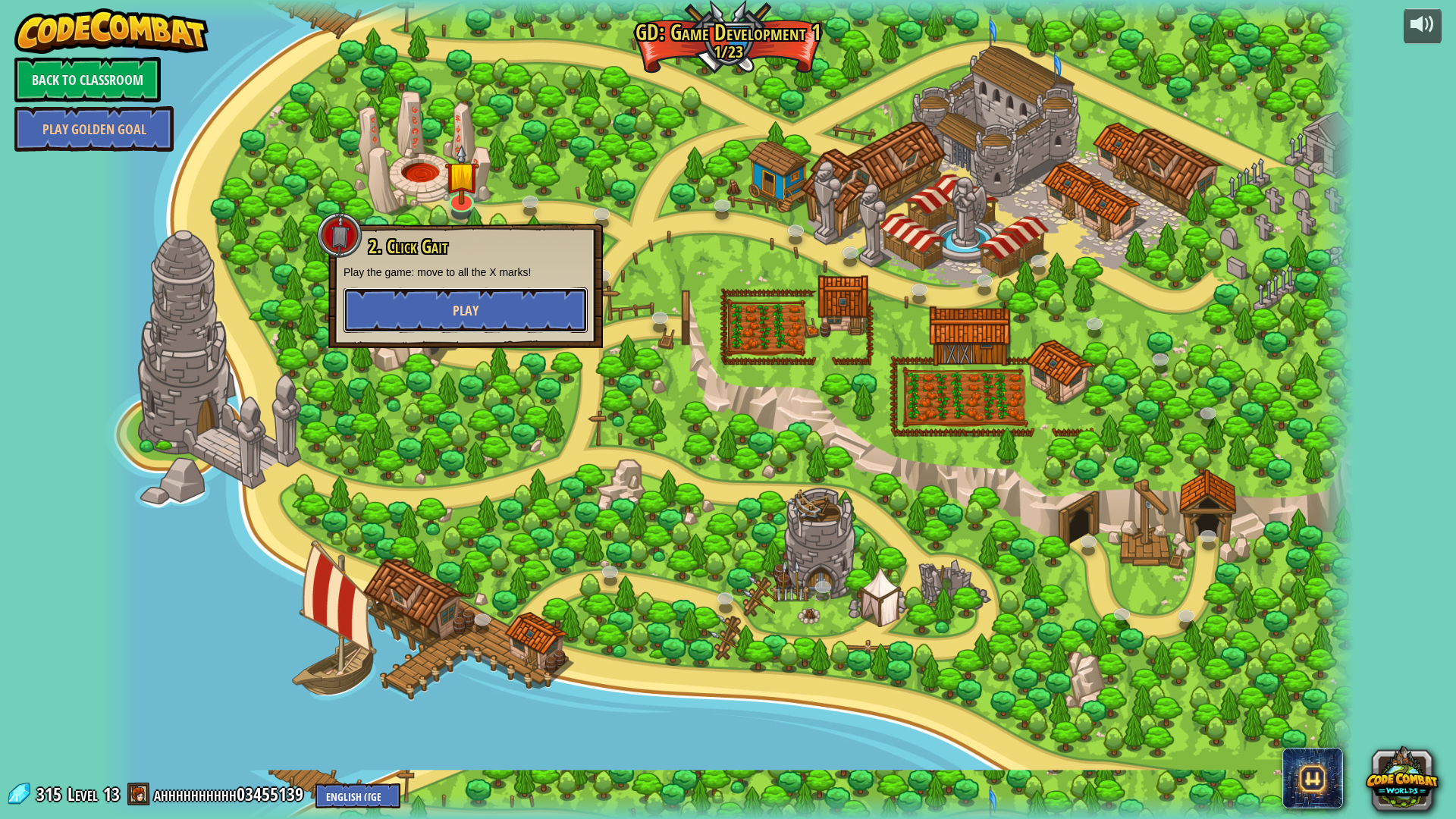
click at [502, 308] on button "Play" at bounding box center [466, 310] width 244 height 45
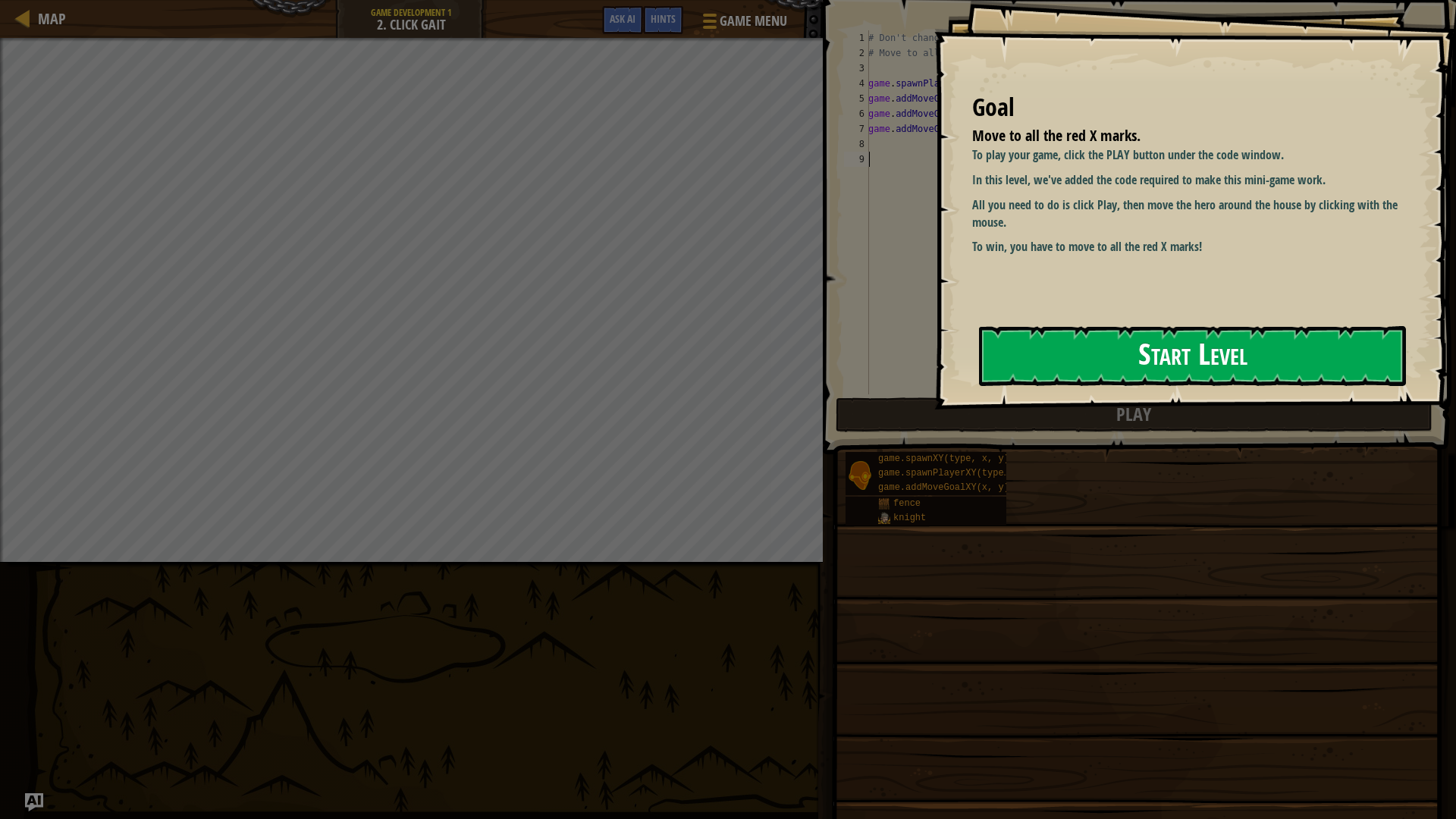
click at [1219, 376] on button "Start Level" at bounding box center [1192, 356] width 427 height 60
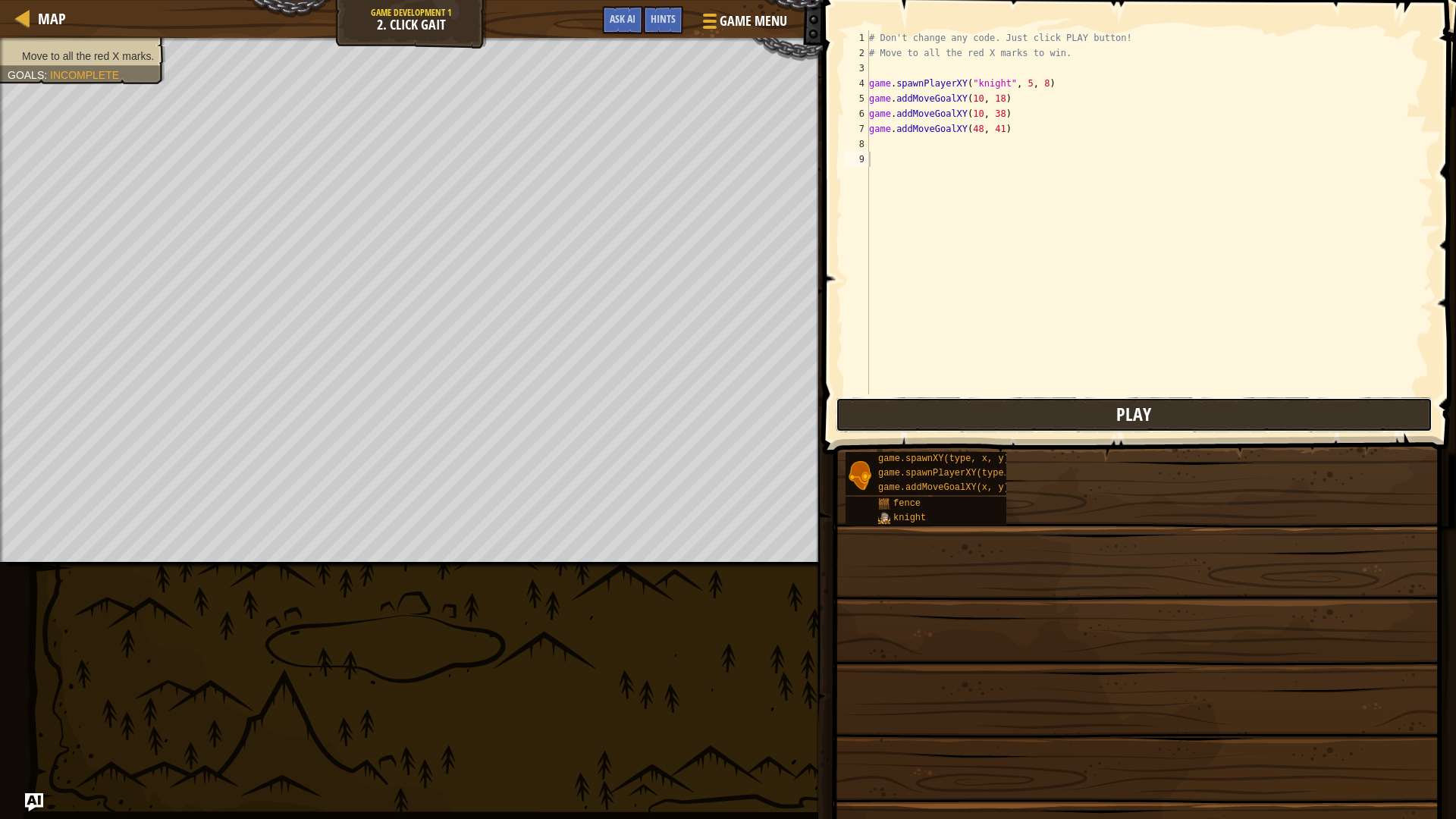
click at [1240, 410] on button "Play" at bounding box center [1134, 414] width 597 height 35
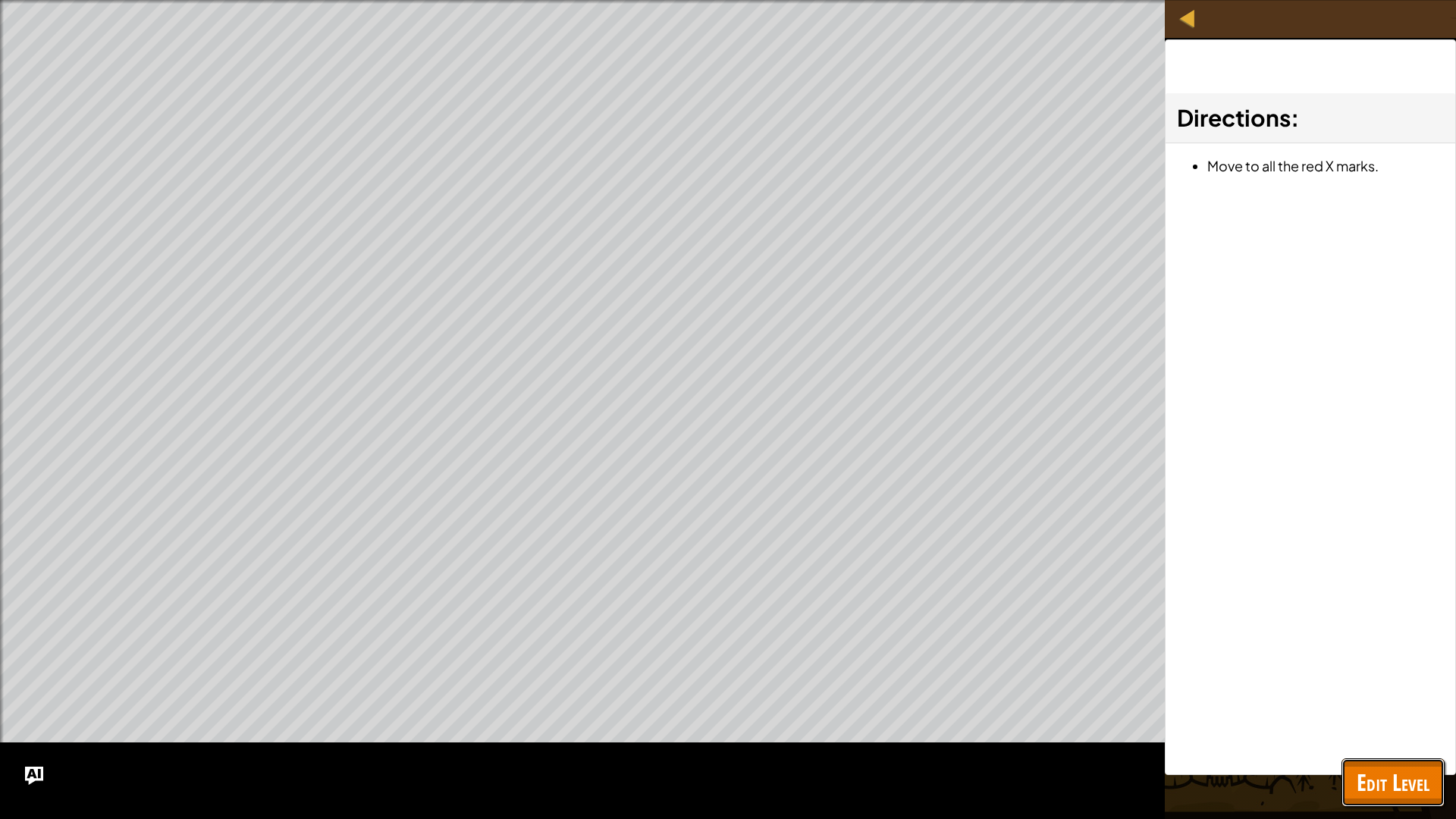
click at [1384, 723] on span "Edit Level" at bounding box center [1393, 781] width 73 height 31
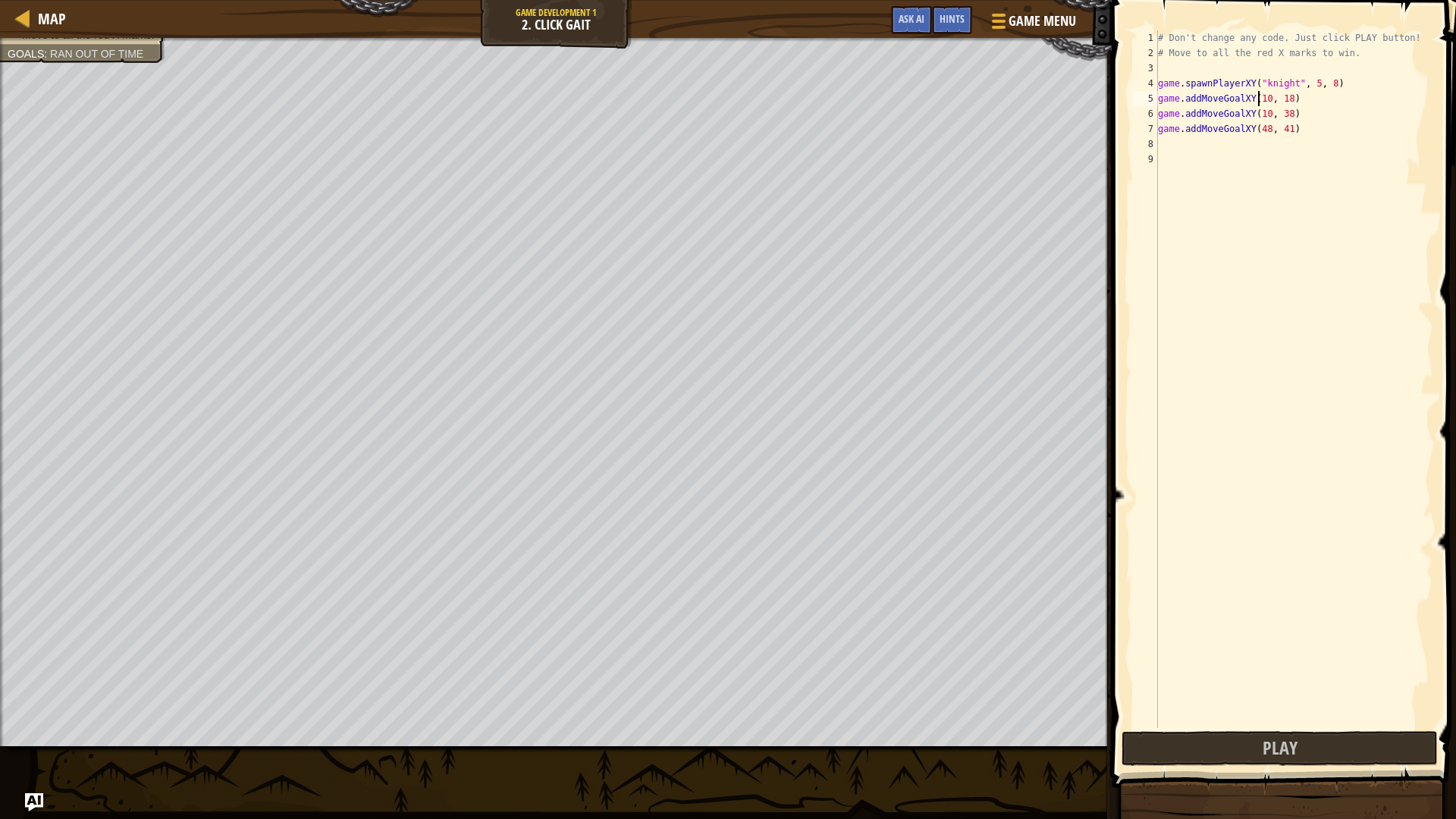
click at [1260, 98] on div "# Don't change any code. Just click PLAY button! # Move to all the red X marks …" at bounding box center [1294, 394] width 278 height 728
click at [1253, 97] on div "# Don't change any code. Just click PLAY button! # Move to all the red X marks …" at bounding box center [1294, 394] width 278 height 728
click at [1257, 96] on div "# Don't change any code. Just click PLAY button! # Move to all the red X marks …" at bounding box center [1294, 394] width 278 height 728
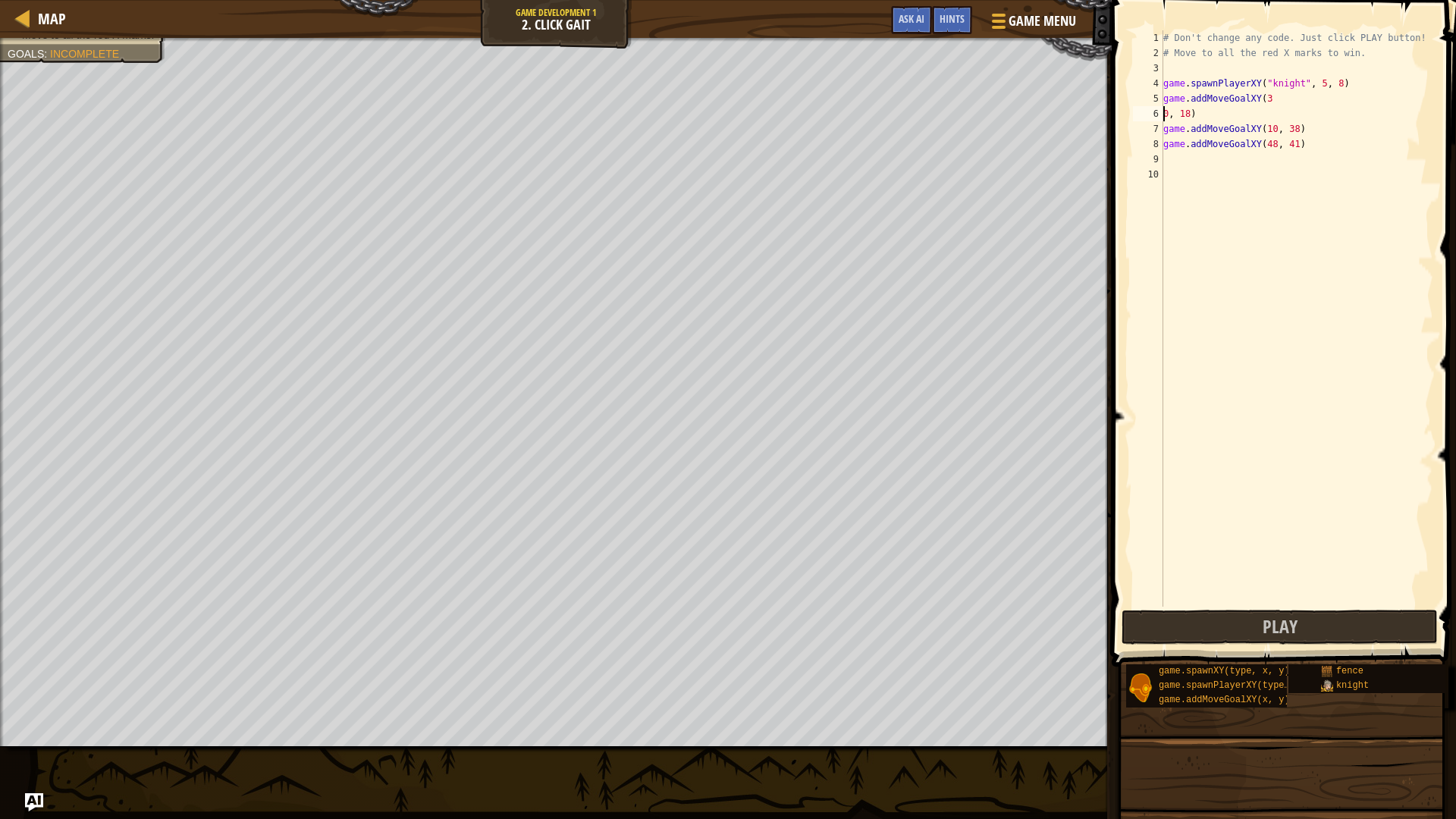
scroll to position [7, 2]
click at [1307, 85] on div "# Don't change any code. Just click PLAY button! # Move to all the red X marks …" at bounding box center [1294, 333] width 278 height 607
type textarea "game.spawnPlayerXY("knight", 5, 8)"
drag, startPoint x: 1307, startPoint y: 85, endPoint x: 1295, endPoint y: 91, distance: 13.4
drag, startPoint x: 1295, startPoint y: 91, endPoint x: 1326, endPoint y: 74, distance: 35.4
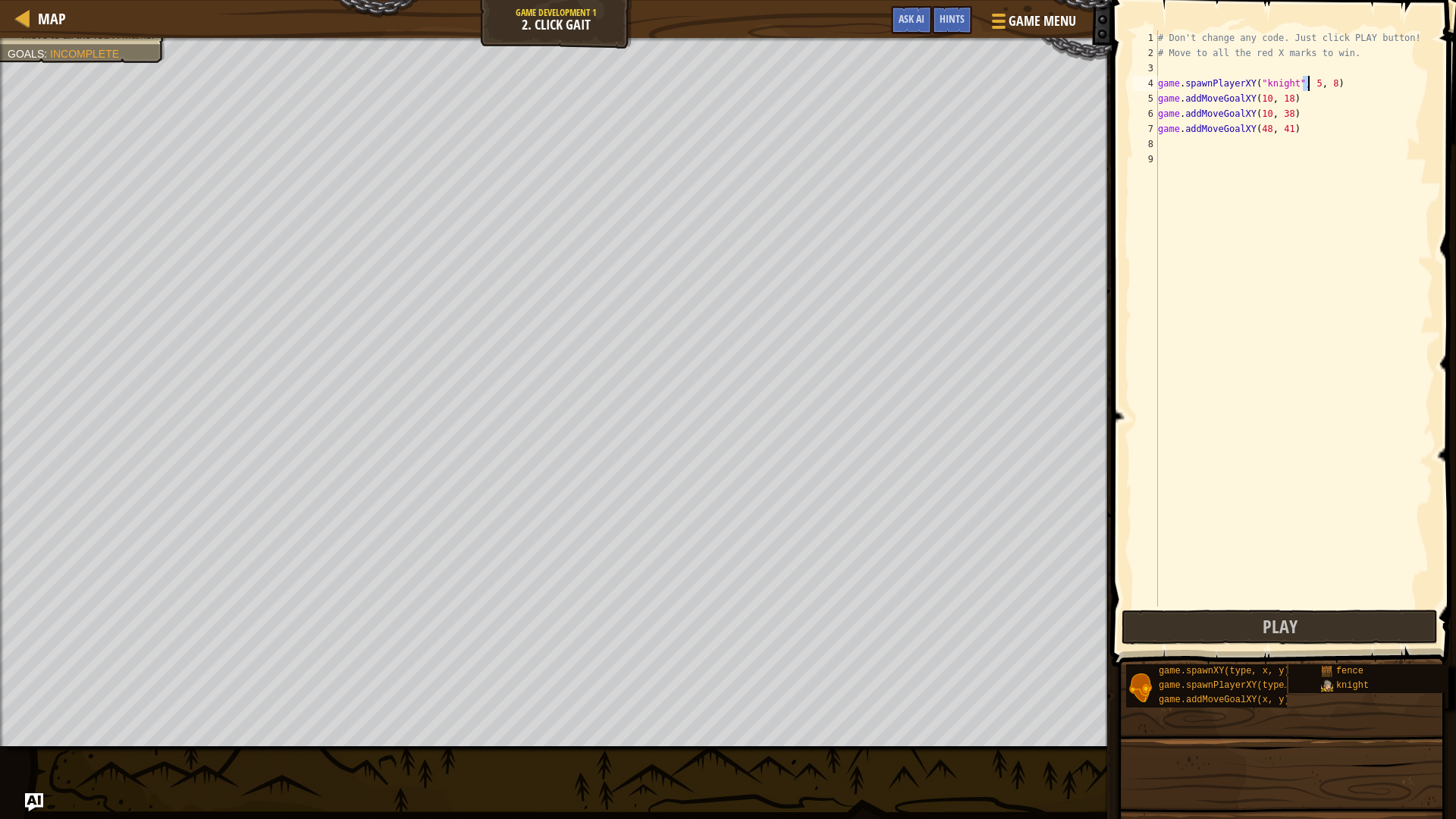
click at [1326, 74] on div "# Don't change any code. Just click PLAY button! # Move to all the red X marks …" at bounding box center [1294, 333] width 278 height 607
click at [1312, 77] on div "# Don't change any code. Just click PLAY button! # Move to all the red X marks …" at bounding box center [1294, 333] width 278 height 607
click at [1300, 77] on div "# Don't change any code. Just click PLAY button! # Move to all the red X marks …" at bounding box center [1294, 333] width 278 height 607
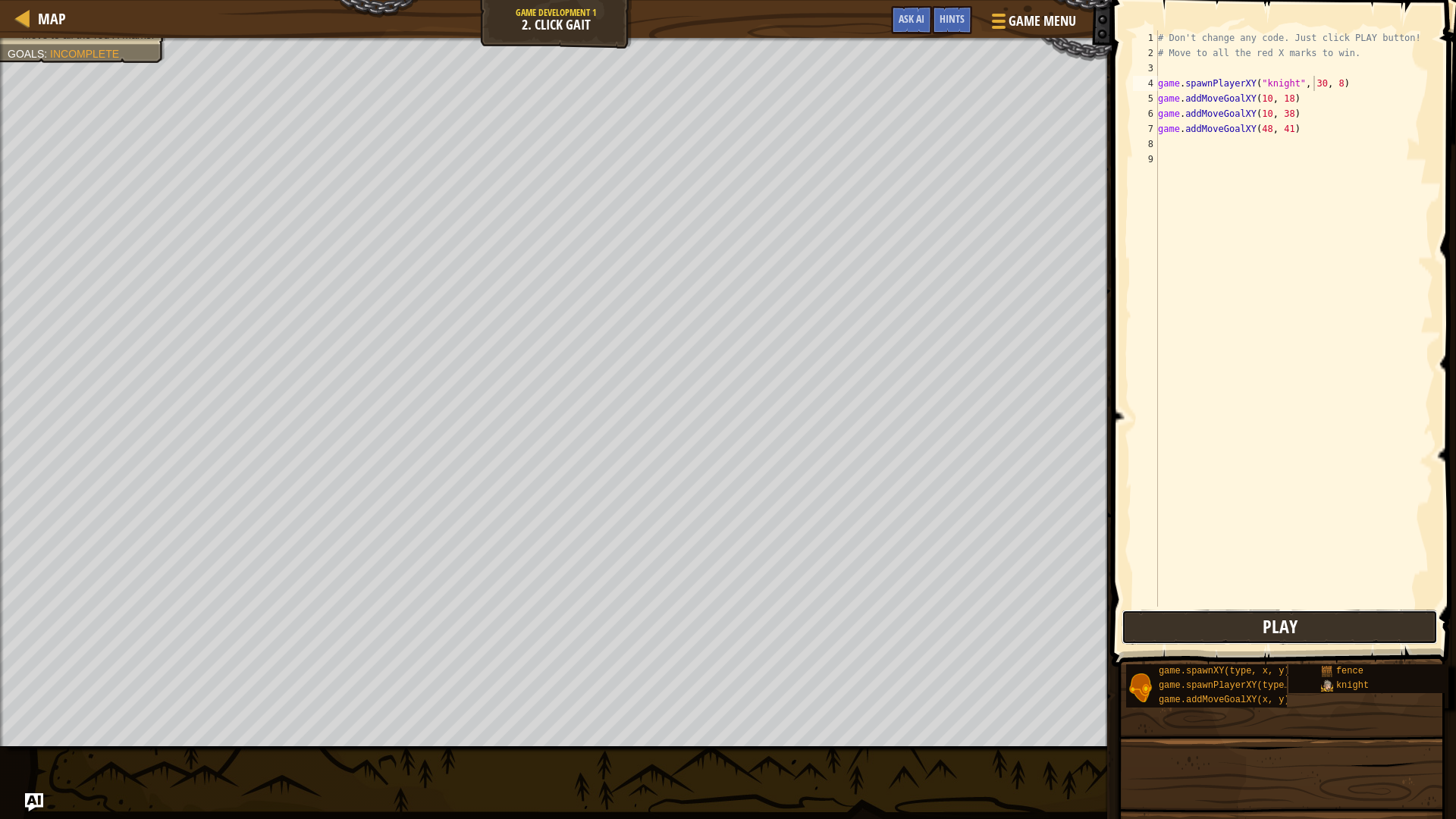
click at [1217, 629] on button "Play" at bounding box center [1279, 626] width 316 height 35
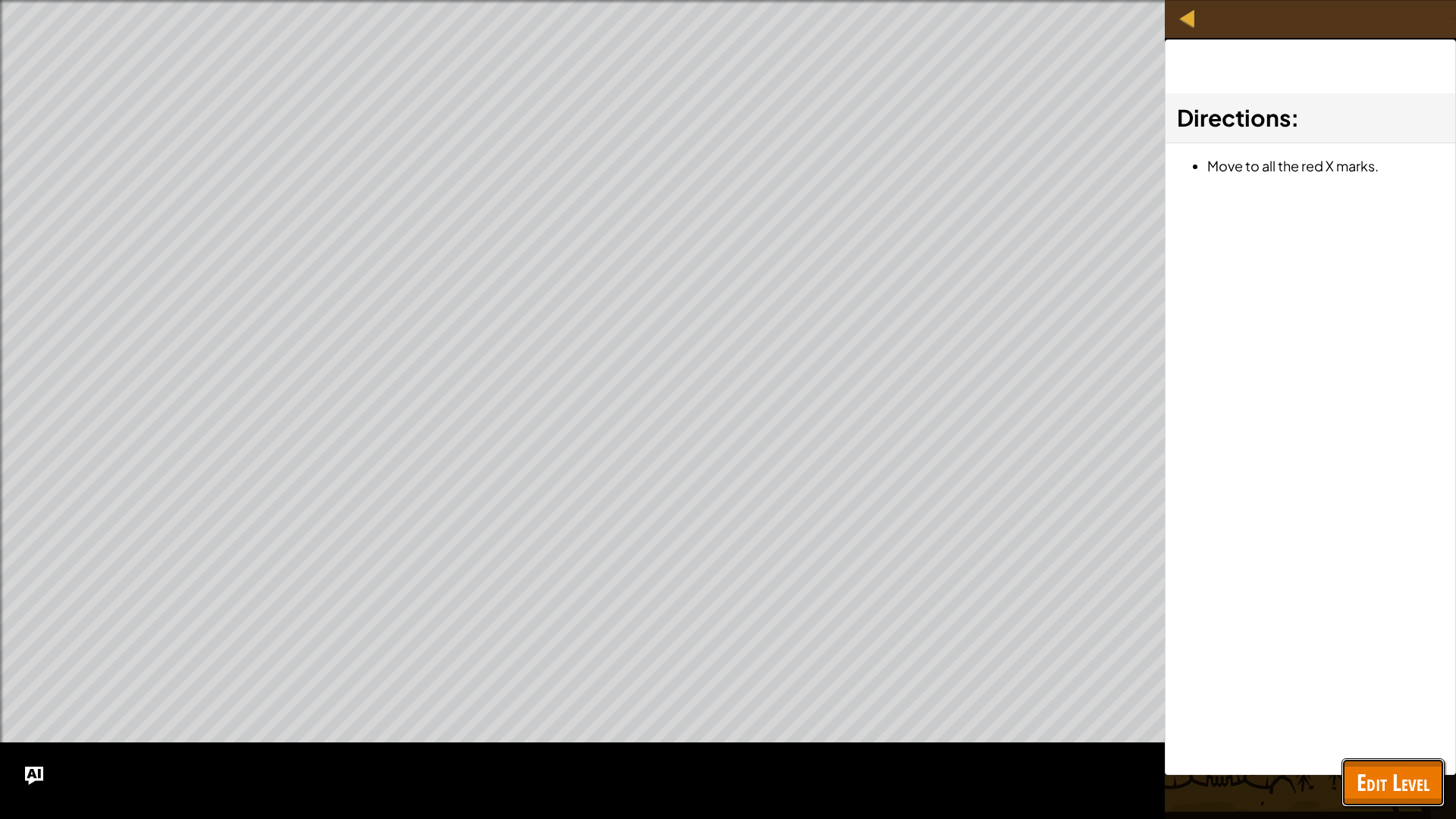
click at [1370, 723] on button "Edit Level" at bounding box center [1393, 783] width 103 height 49
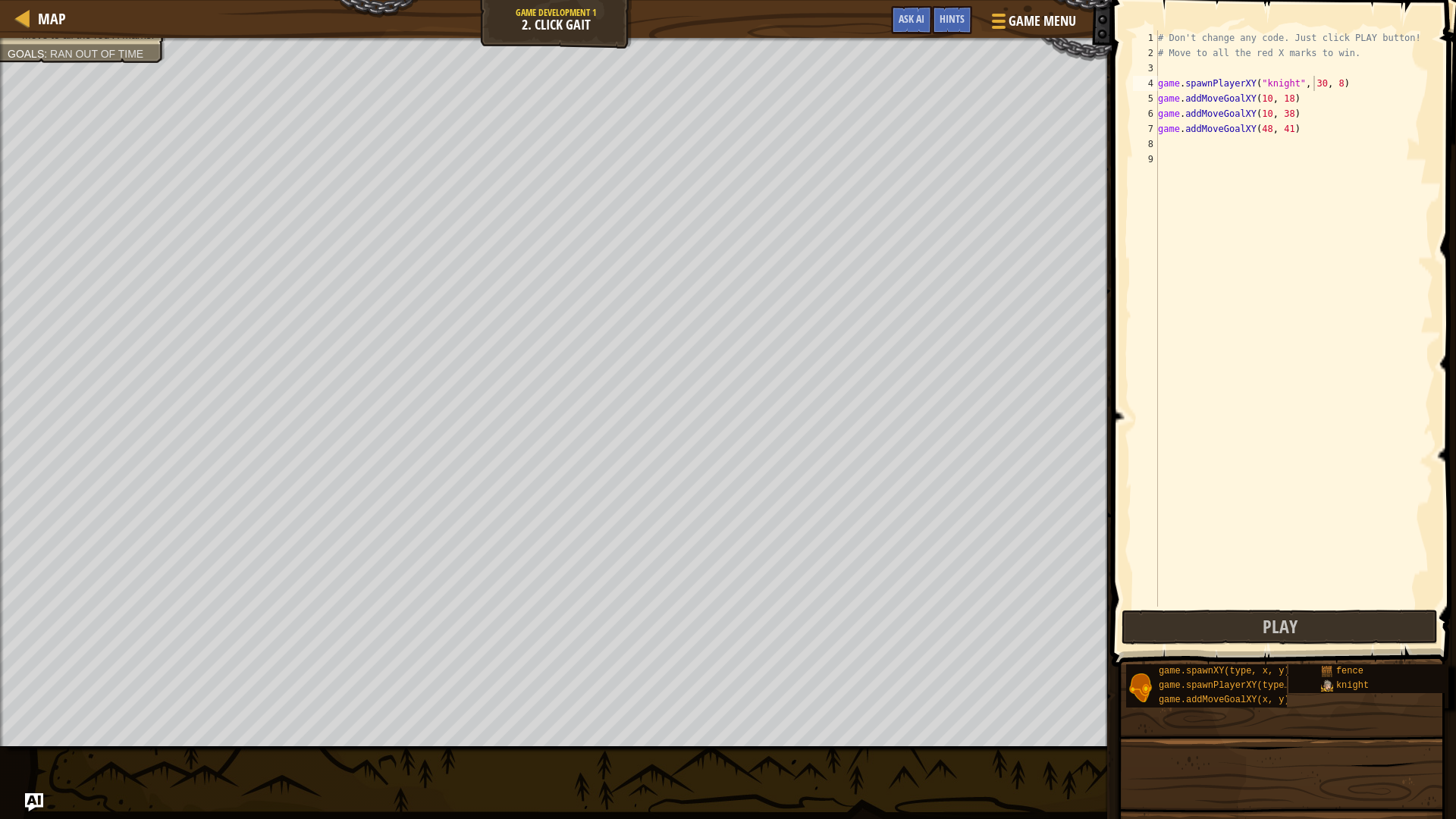
click at [1313, 80] on div "# Don't change any code. Just click PLAY button! # Move to all the red X marks …" at bounding box center [1294, 333] width 278 height 607
click at [1310, 130] on div "# Don't change any code. Just click PLAY button! # Move to all the red X marks …" at bounding box center [1294, 333] width 278 height 607
drag, startPoint x: 1301, startPoint y: 83, endPoint x: 1322, endPoint y: 88, distance: 21.6
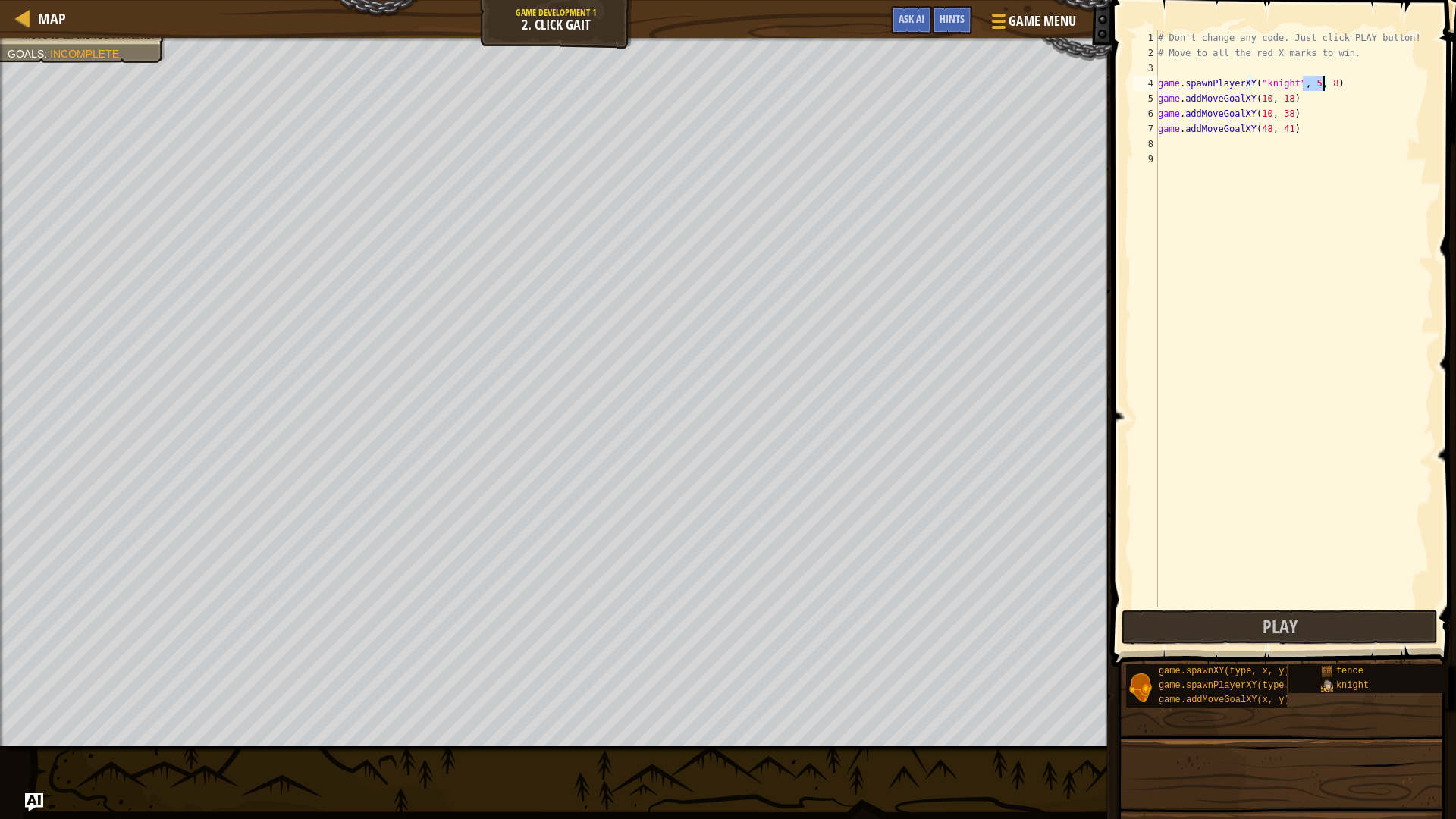
click at [1322, 88] on div "# Don't change any code. Just click PLAY button! # Move to all the red X marks …" at bounding box center [1294, 333] width 278 height 607
drag, startPoint x: 1251, startPoint y: 97, endPoint x: 1280, endPoint y: 102, distance: 29.4
click at [1280, 102] on div "# Don't change any code. Just click PLAY button! # Move to all the red X marks …" at bounding box center [1294, 333] width 278 height 607
paste textarea "5,"
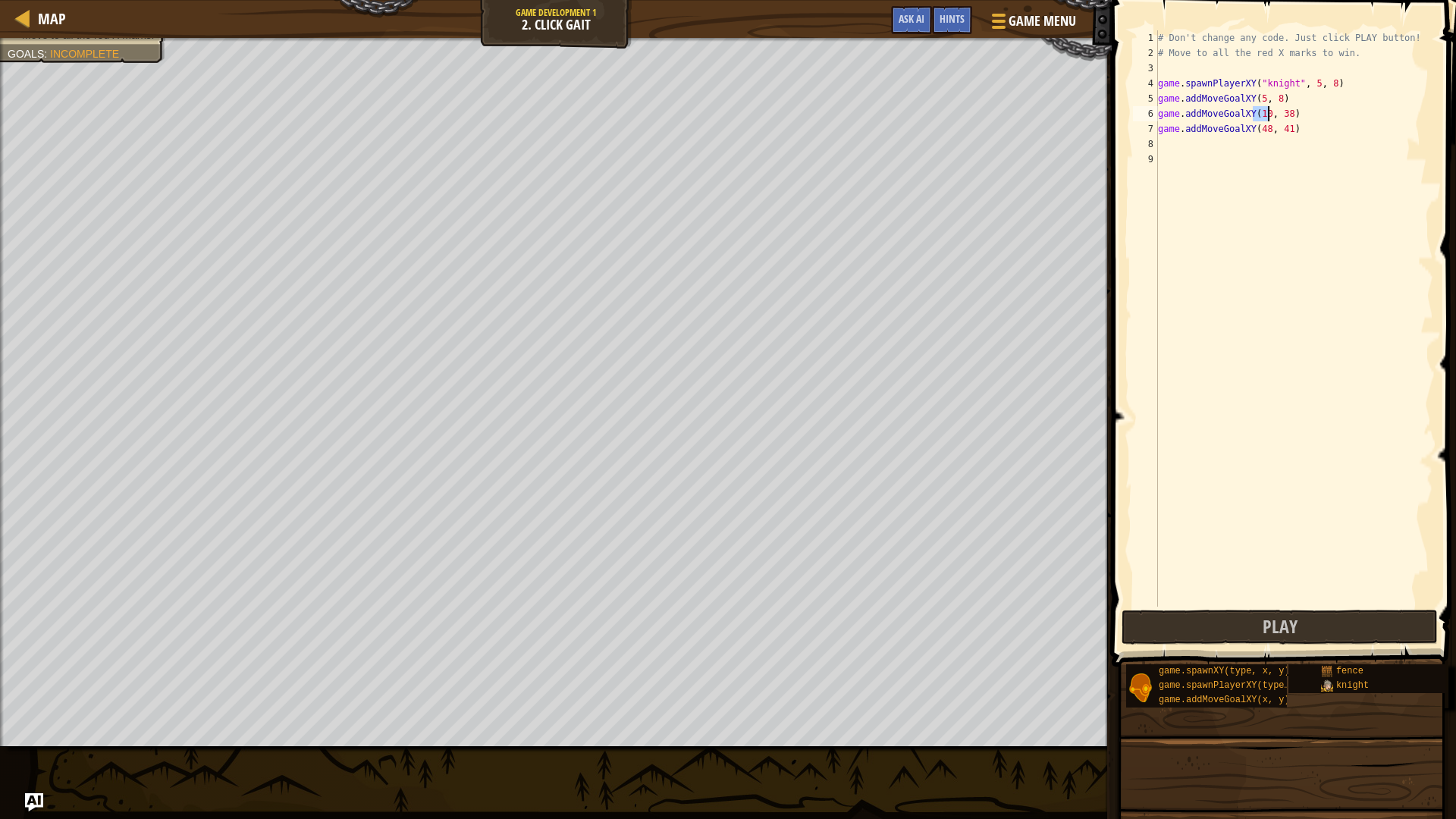
drag, startPoint x: 1255, startPoint y: 114, endPoint x: 1273, endPoint y: 116, distance: 18.1
drag, startPoint x: 1273, startPoint y: 116, endPoint x: 1310, endPoint y: 99, distance: 40.7
click at [1310, 99] on div "# Don't change any code. Just click PLAY button! # Move to all the red X marks …" at bounding box center [1294, 333] width 278 height 607
click at [1275, 115] on div "# Don't change any code. Just click PLAY button! # Move to all the red X marks …" at bounding box center [1294, 333] width 278 height 607
drag, startPoint x: 1281, startPoint y: 115, endPoint x: 1254, endPoint y: 115, distance: 27.0
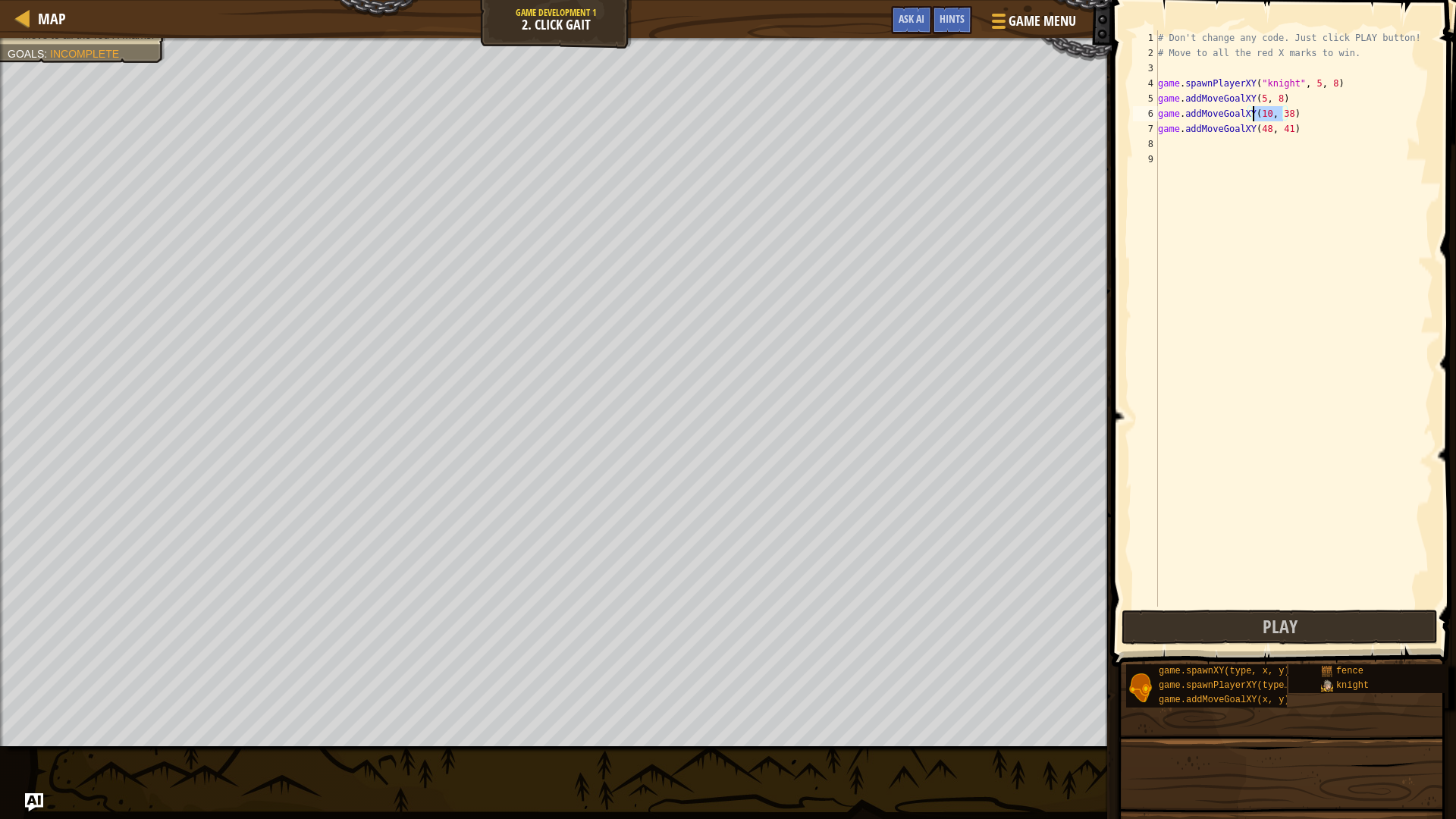
click at [1254, 115] on div "# Don't change any code. Just click PLAY button! # Move to all the red X marks …" at bounding box center [1294, 333] width 278 height 607
paste textarea "5,"
drag, startPoint x: 1252, startPoint y: 125, endPoint x: 1282, endPoint y: 131, distance: 30.6
click at [1282, 131] on div "# Don't change any code. Just click PLAY button! # Move to all the red X marks …" at bounding box center [1294, 333] width 278 height 607
paste textarea "5, 8"
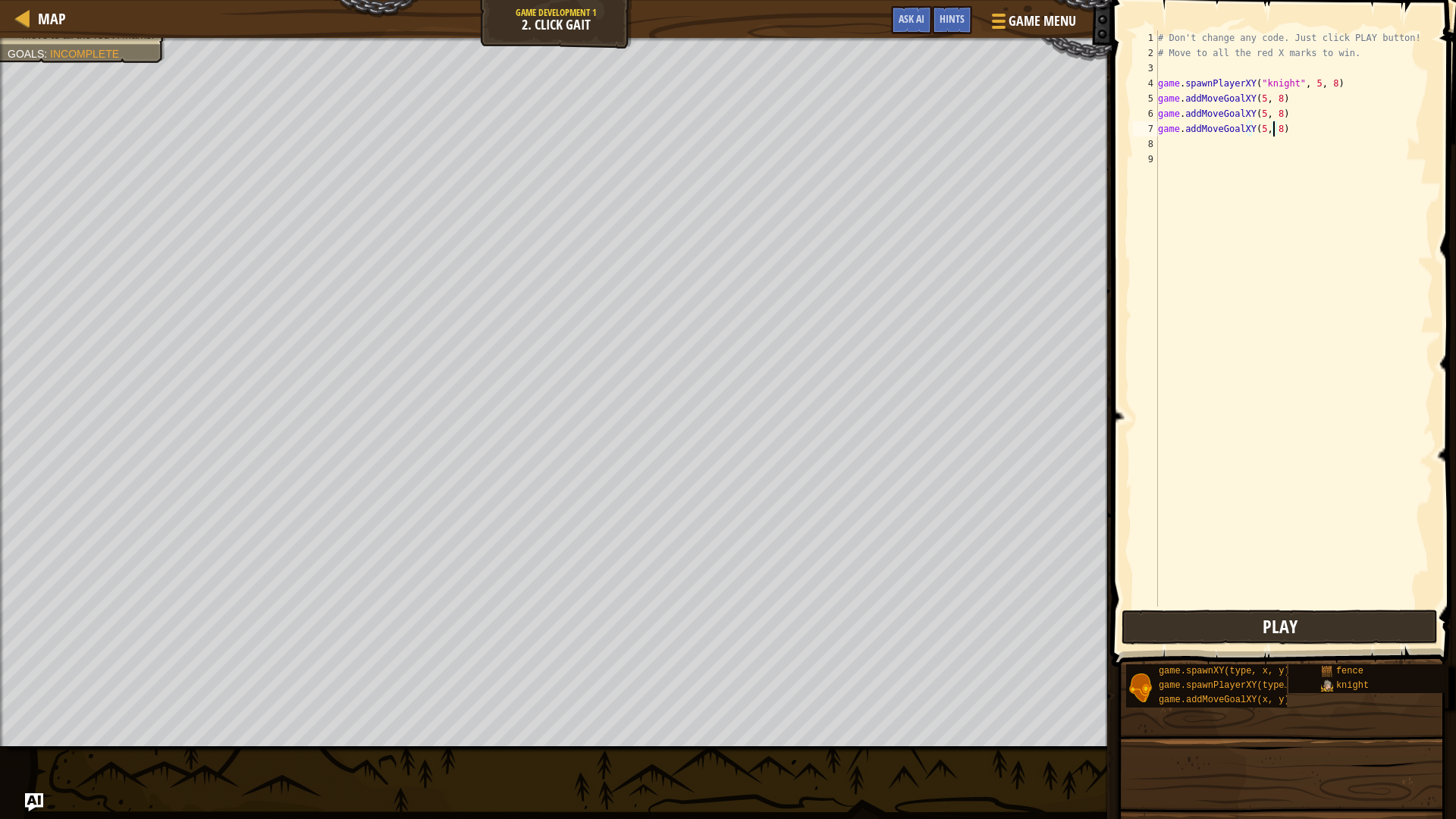
type textarea "game.addMoveGoalXY(5, 8)"
click at [1300, 621] on button "Play" at bounding box center [1279, 626] width 316 height 35
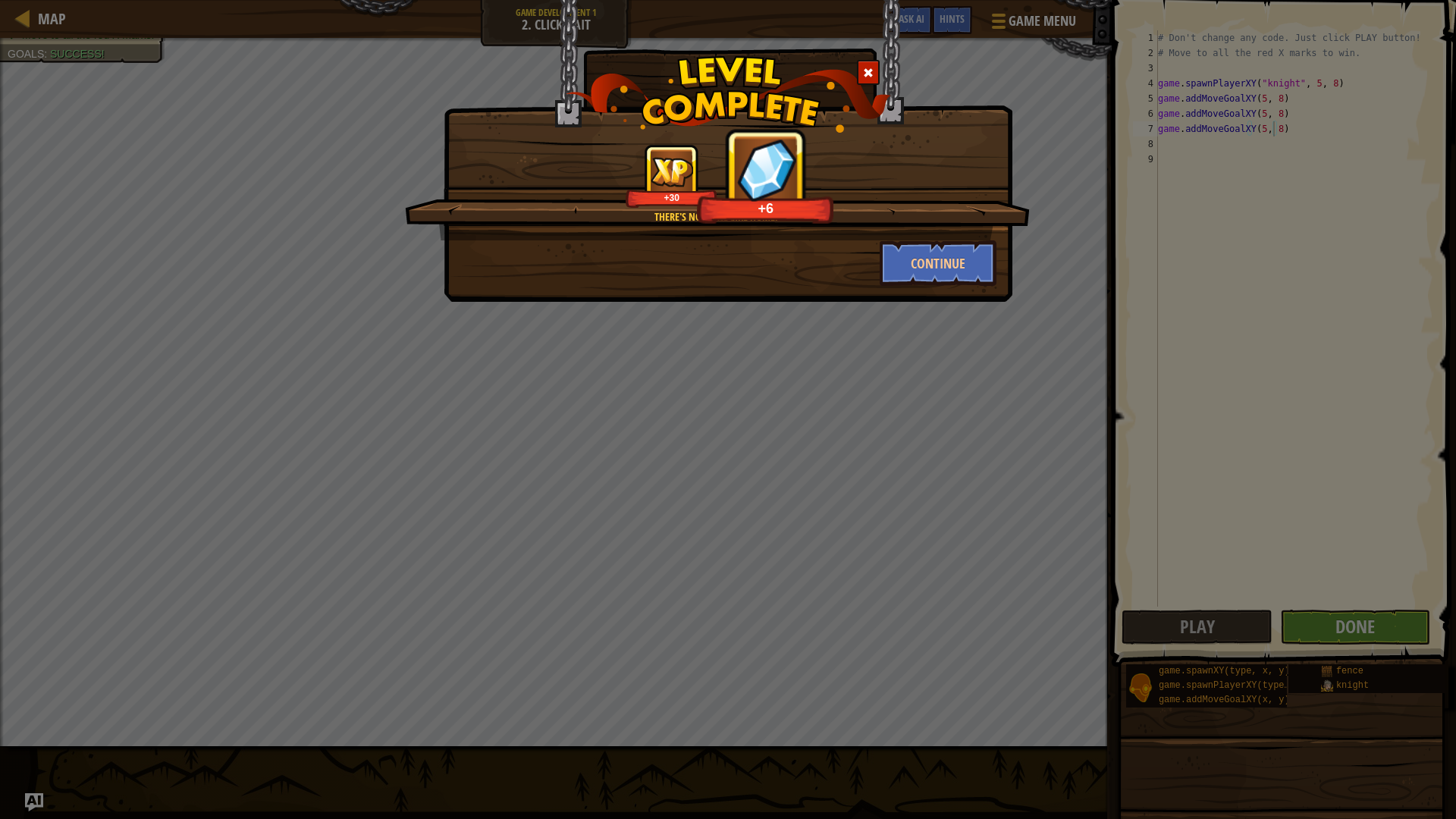
drag, startPoint x: 1037, startPoint y: 375, endPoint x: 1086, endPoint y: 272, distance: 114.1
click at [1086, 272] on div "There's no place like home. +30 +6 Continue" at bounding box center [728, 410] width 1456 height 819
click at [948, 255] on button "Continue" at bounding box center [938, 263] width 117 height 45
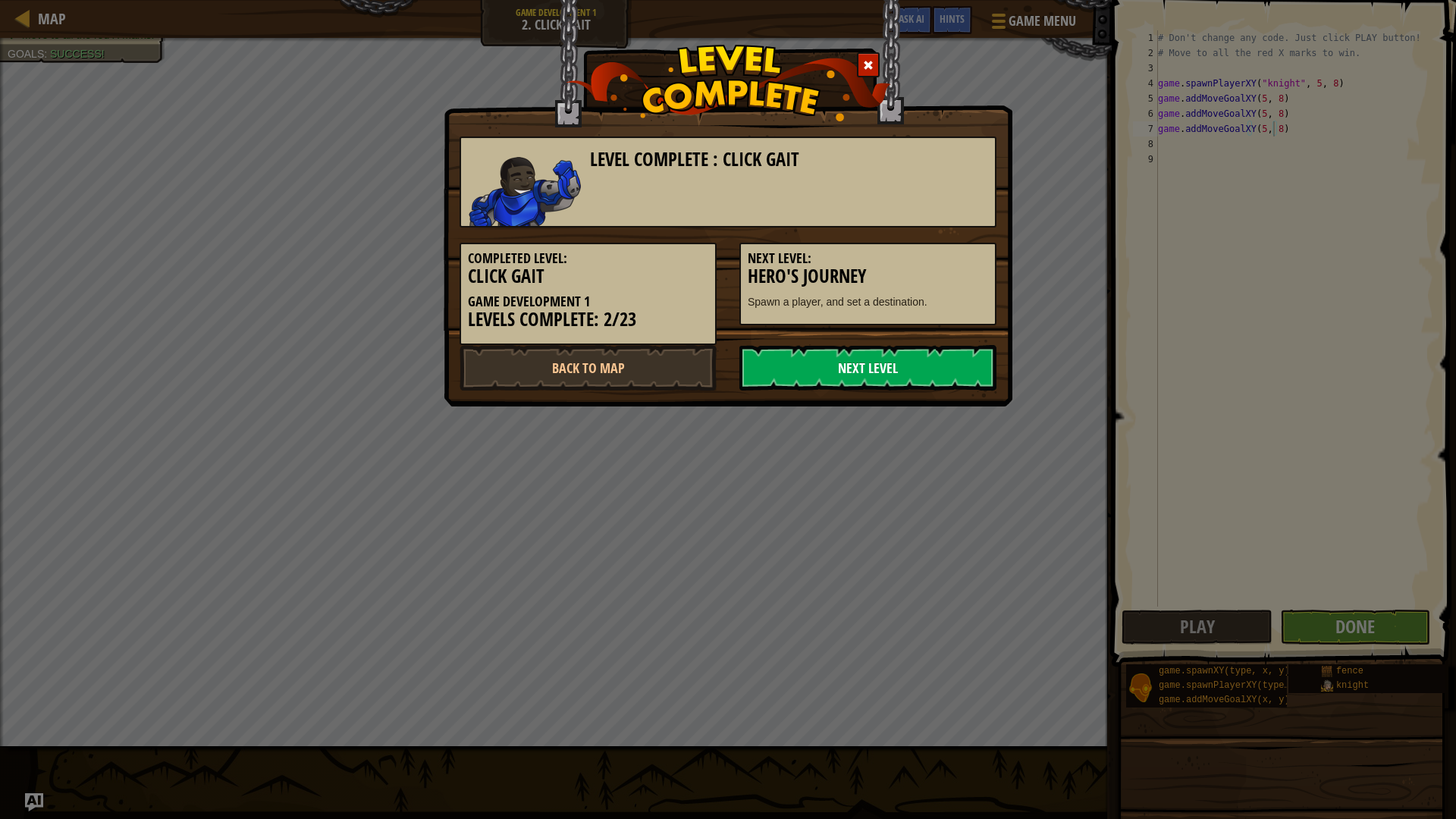
click at [837, 364] on link "Next Level" at bounding box center [867, 367] width 257 height 45
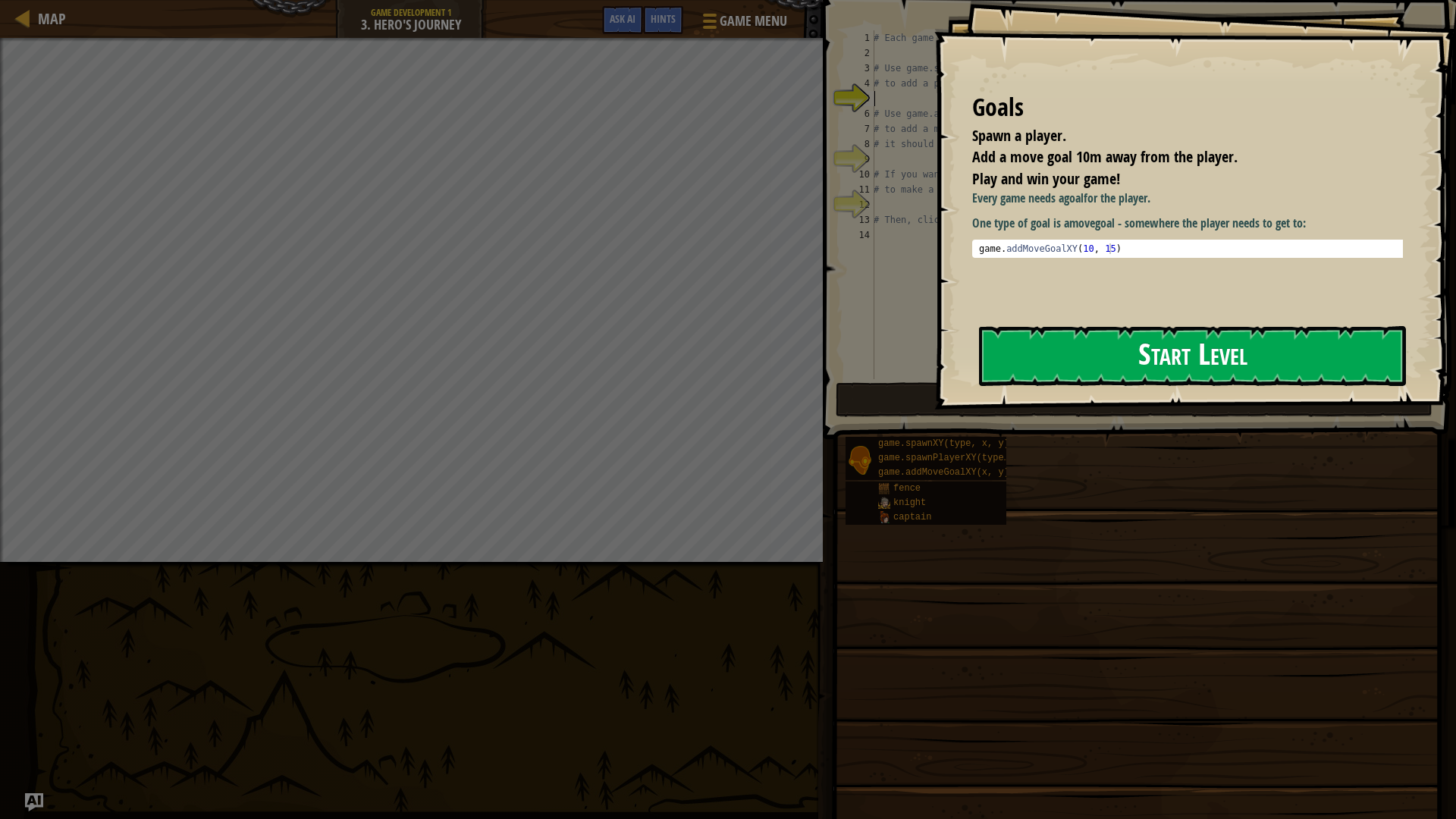
click at [1175, 376] on button "Start Level" at bounding box center [1192, 356] width 427 height 60
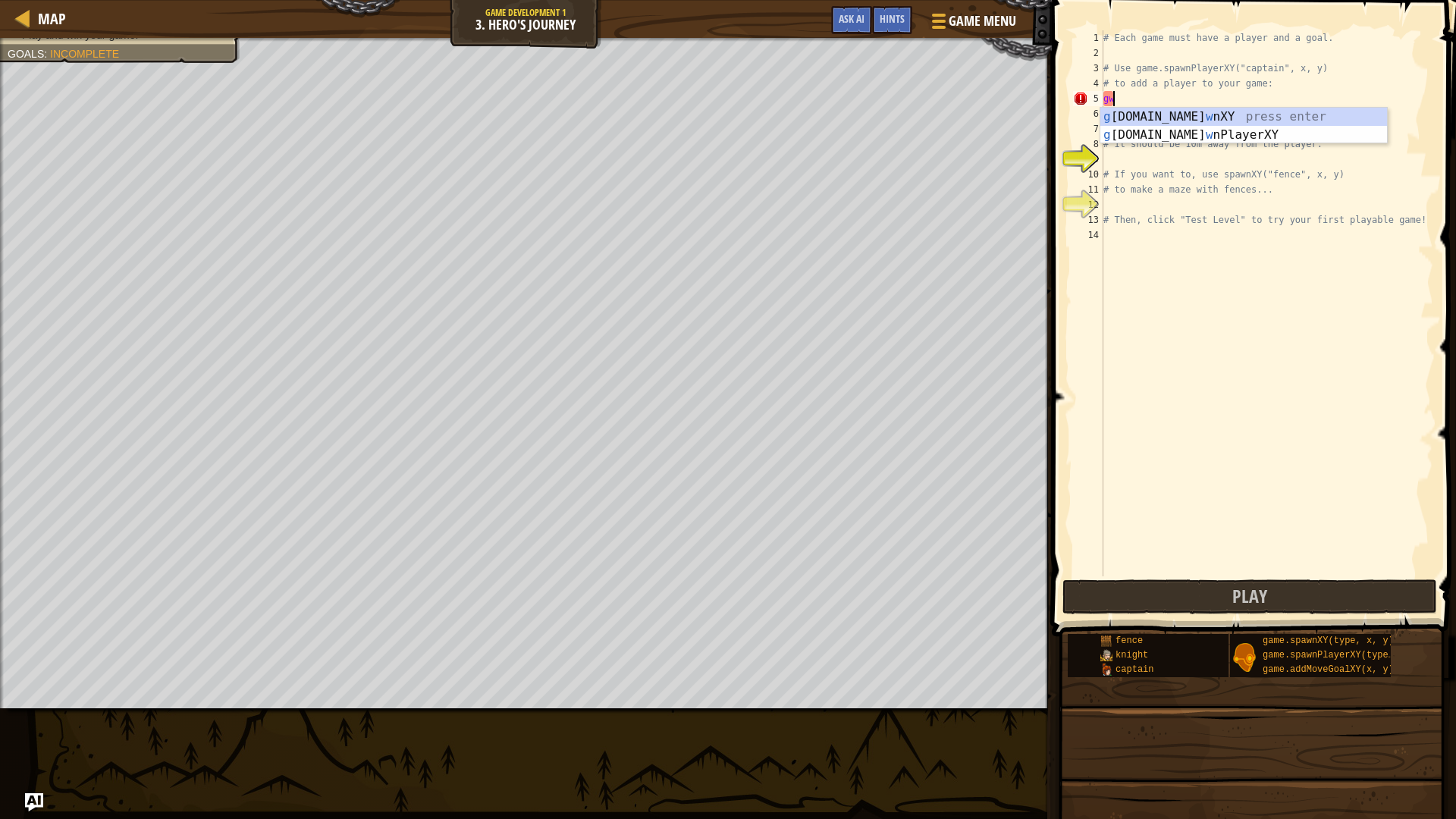
scroll to position [7, 0]
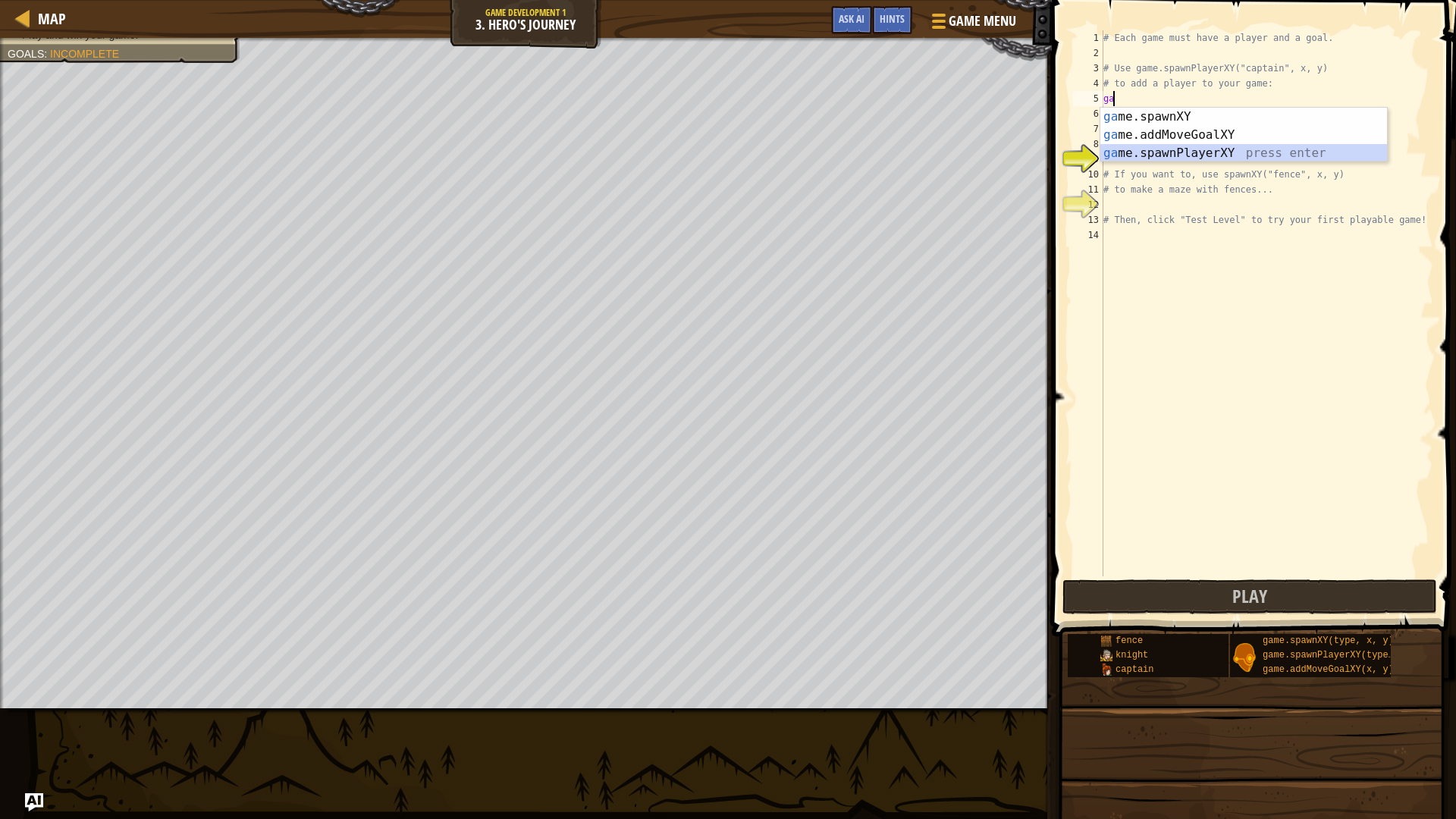
type textarea "player = game.spawnPlayerXY("captain", 36, 30)"
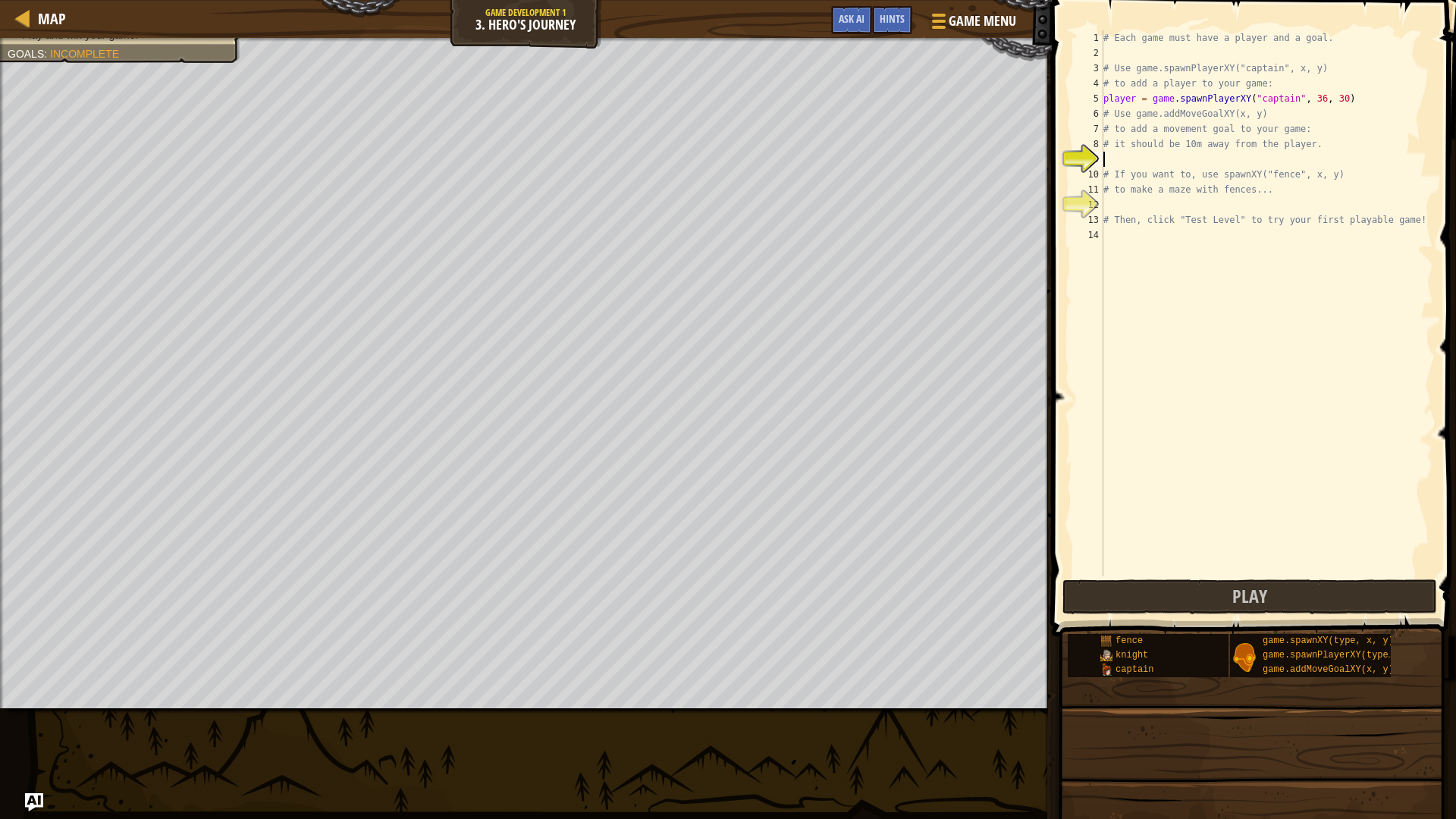
click at [1276, 163] on div "# Each game must have a player and a goal. # Use game.spawnPlayerXY("captain", …" at bounding box center [1266, 318] width 333 height 577
drag, startPoint x: 1218, startPoint y: 162, endPoint x: 1228, endPoint y: 162, distance: 10.0
click at [1228, 162] on div "# Each game must have a player and a goal. # Use game.spawnPlayerXY("captain", …" at bounding box center [1266, 318] width 333 height 577
click at [1298, 605] on button "Play" at bounding box center [1249, 596] width 375 height 35
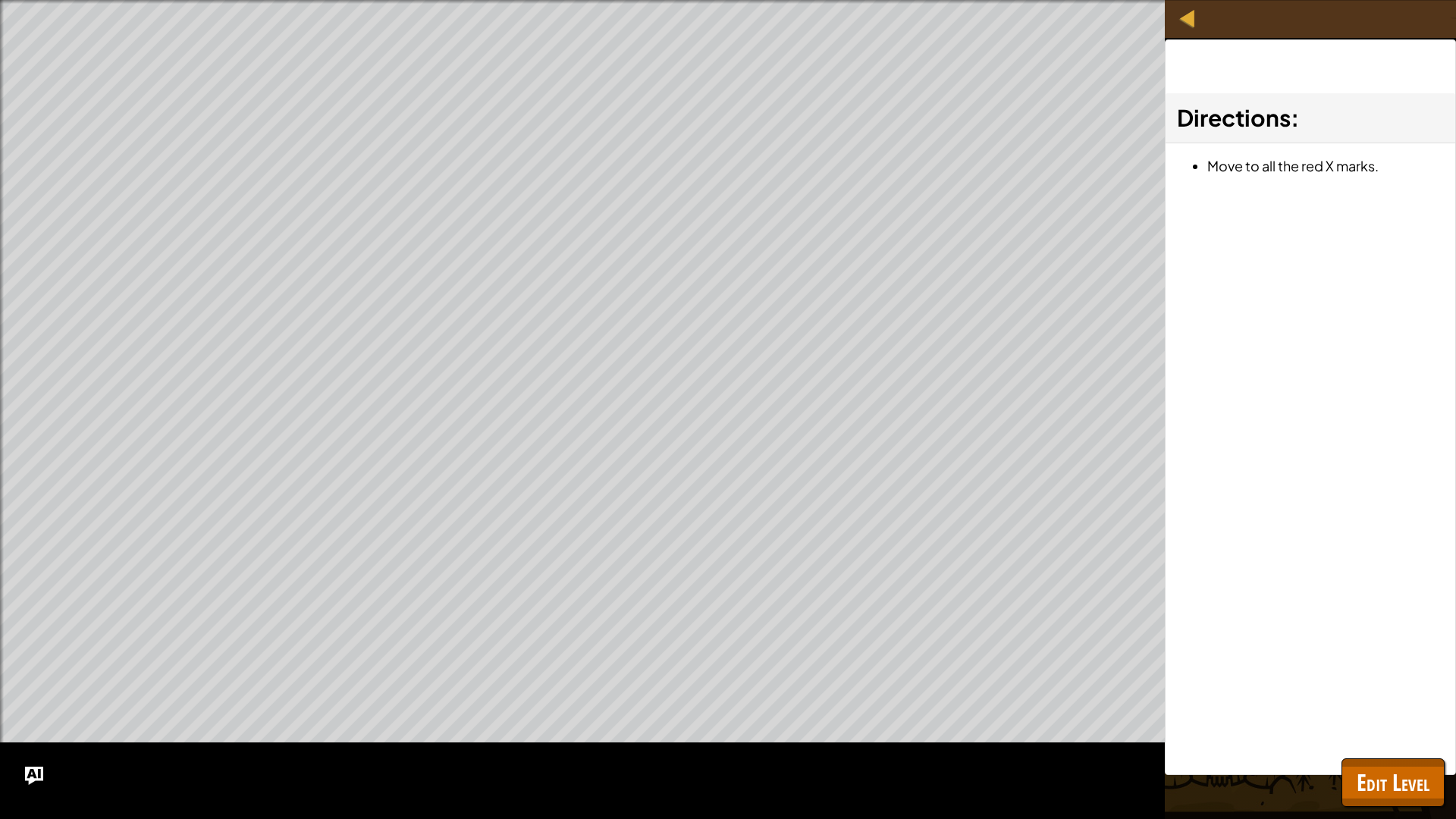
click at [1427, 723] on div "Spawn a player. Add a move goal 10m away from the player. Play and win your gam…" at bounding box center [728, 410] width 1456 height 819
click at [1390, 723] on button "Edit Level" at bounding box center [1393, 783] width 103 height 49
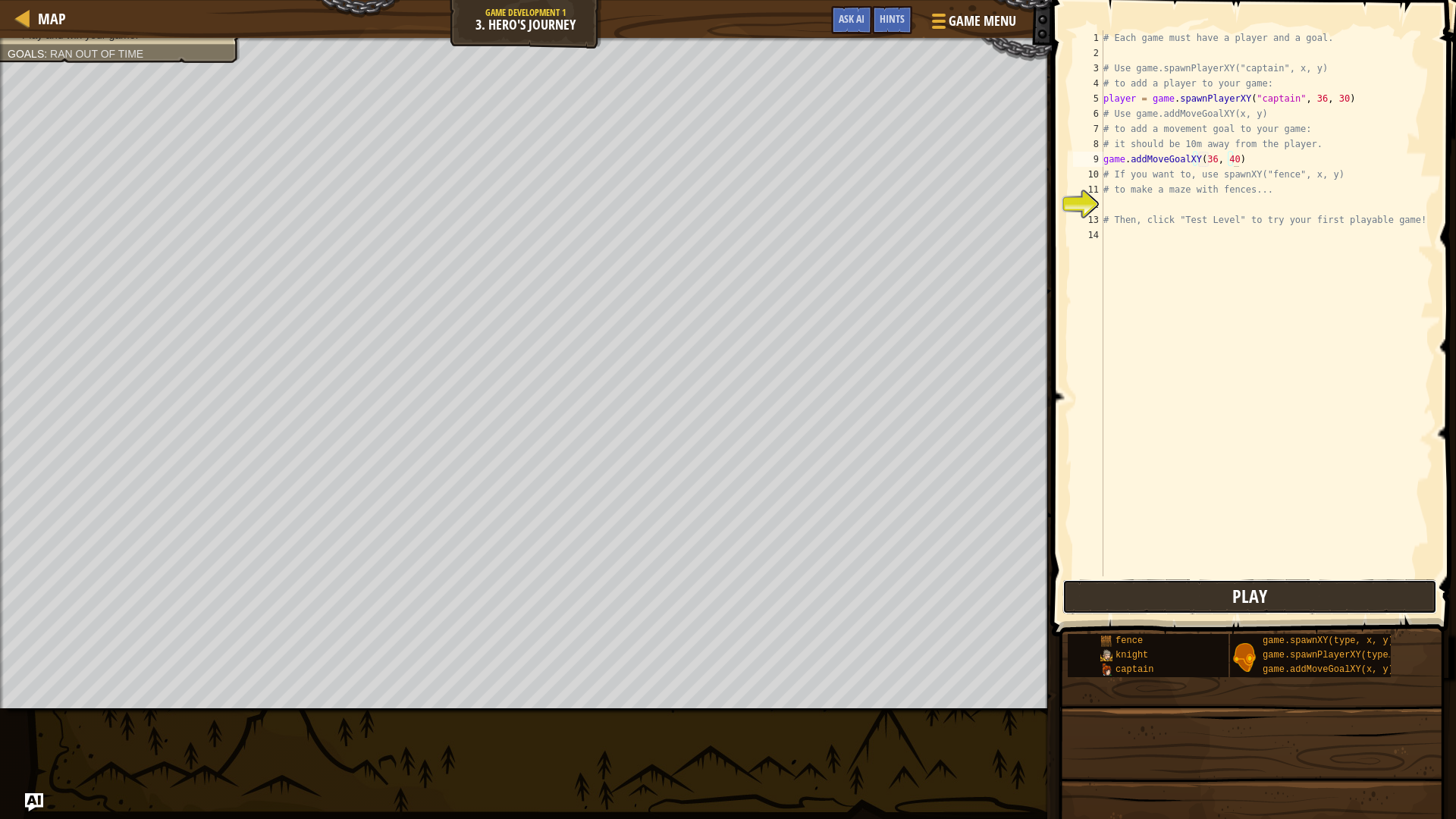
click at [1280, 594] on button "Play" at bounding box center [1249, 596] width 375 height 35
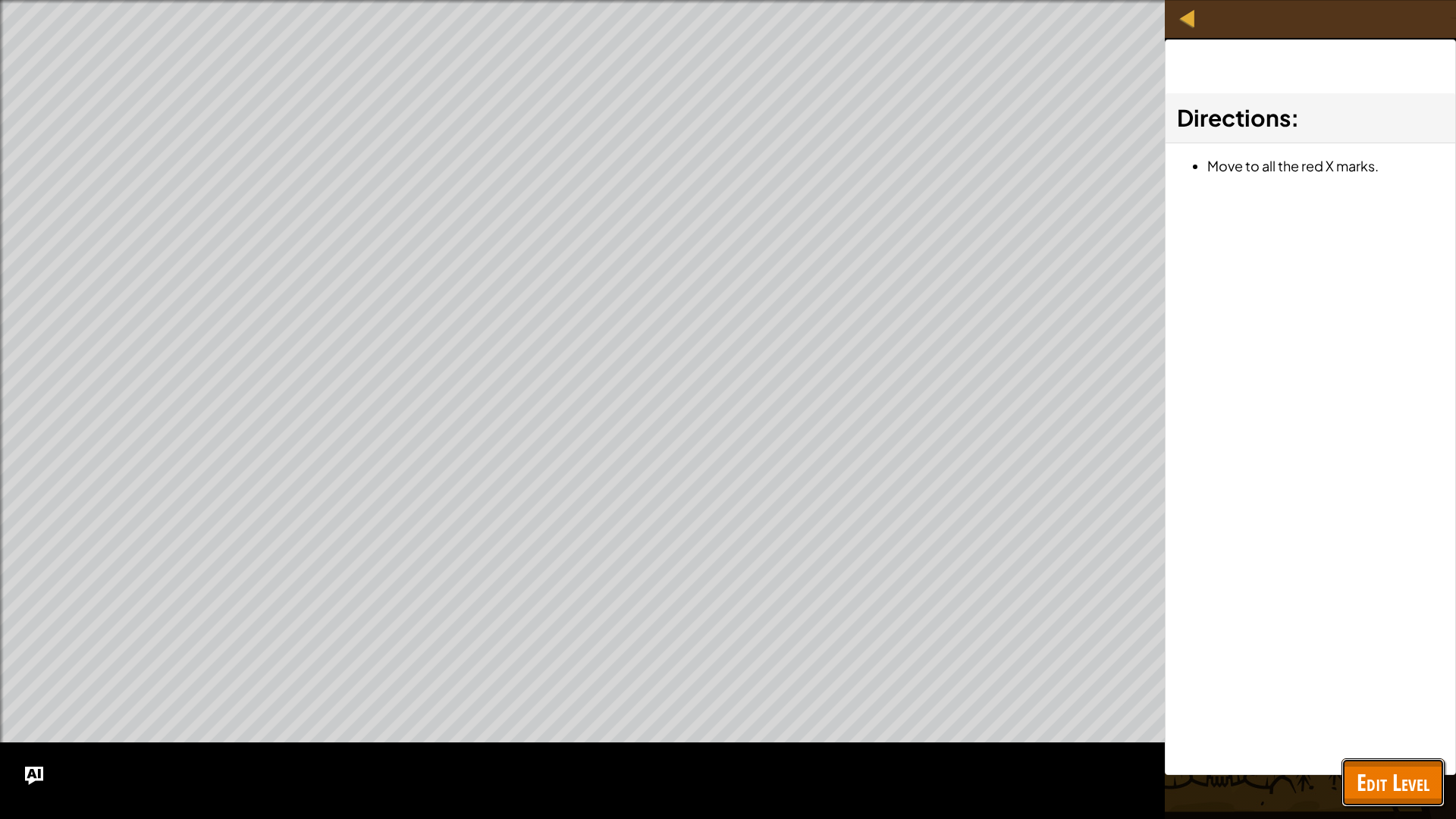
click at [1401, 723] on span "Edit Level" at bounding box center [1393, 781] width 73 height 31
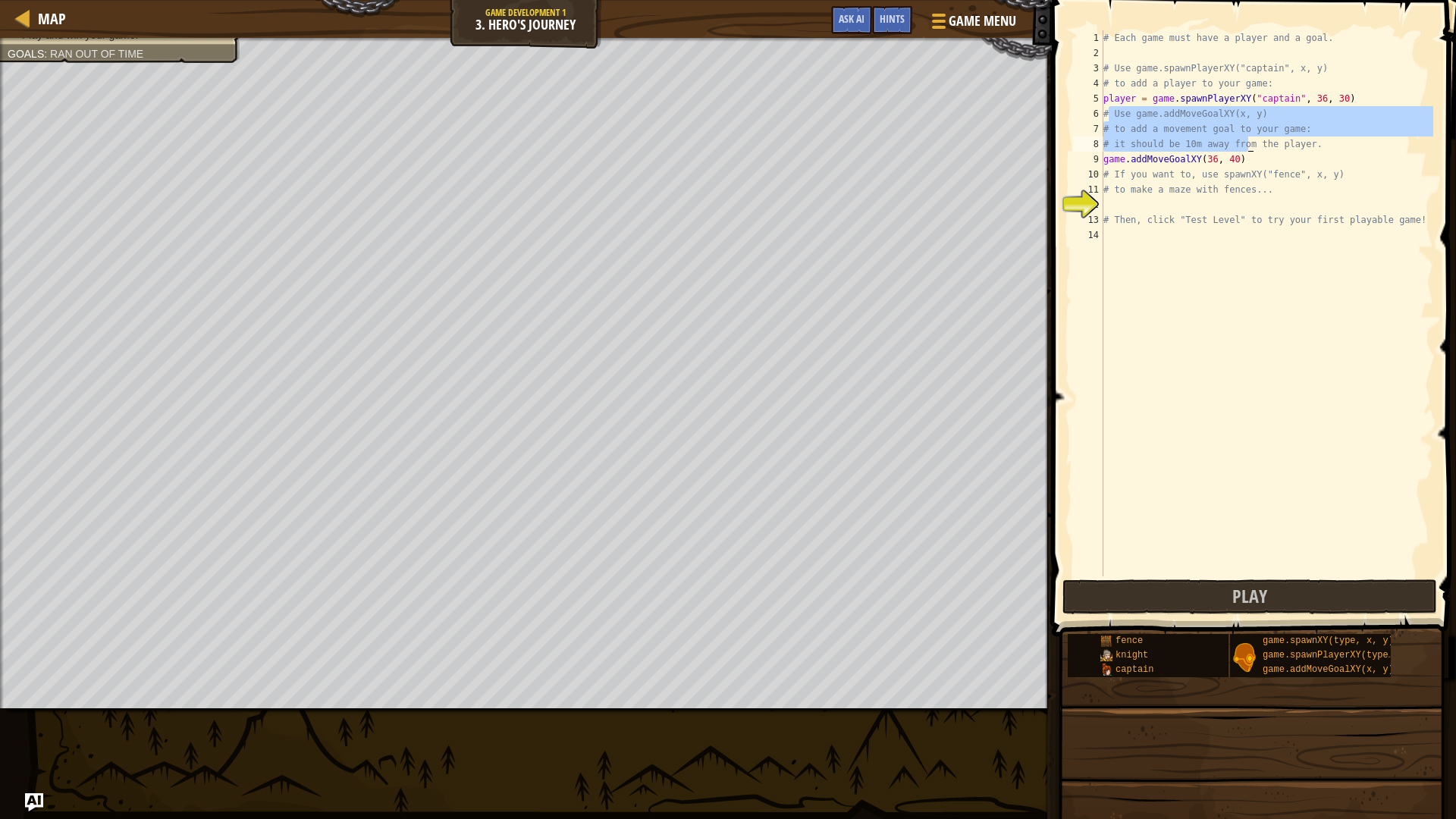
drag, startPoint x: 1110, startPoint y: 120, endPoint x: 1246, endPoint y: 141, distance: 137.6
click at [1246, 141] on div "# Each game must have a player and a goal. # Use game.spawnPlayerXY("captain", …" at bounding box center [1266, 318] width 333 height 577
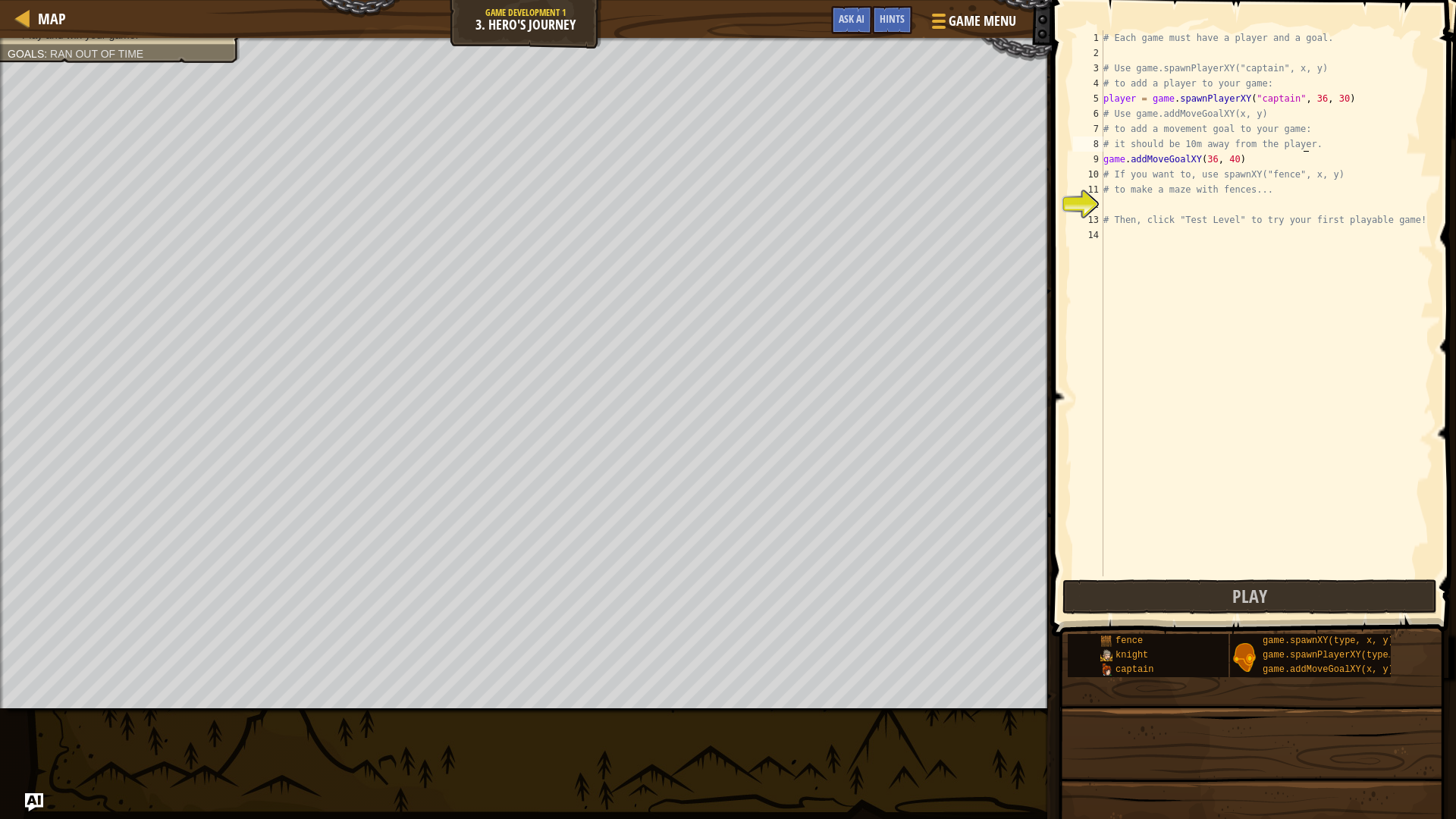
click at [1324, 144] on div "# Each game must have a player and a goal. # Use game.spawnPlayerXY("captain", …" at bounding box center [1266, 318] width 333 height 577
drag, startPoint x: 1316, startPoint y: 98, endPoint x: 1334, endPoint y: 100, distance: 18.1
click at [1334, 100] on div "# Each game must have a player and a goal. # Use game.spawnPlayerXY("captain", …" at bounding box center [1266, 318] width 333 height 577
click at [1372, 136] on div "# Each game must have a player and a goal. # Use game.spawnPlayerXY("captain", …" at bounding box center [1266, 318] width 333 height 577
drag, startPoint x: 1218, startPoint y: 162, endPoint x: 1228, endPoint y: 161, distance: 10.0
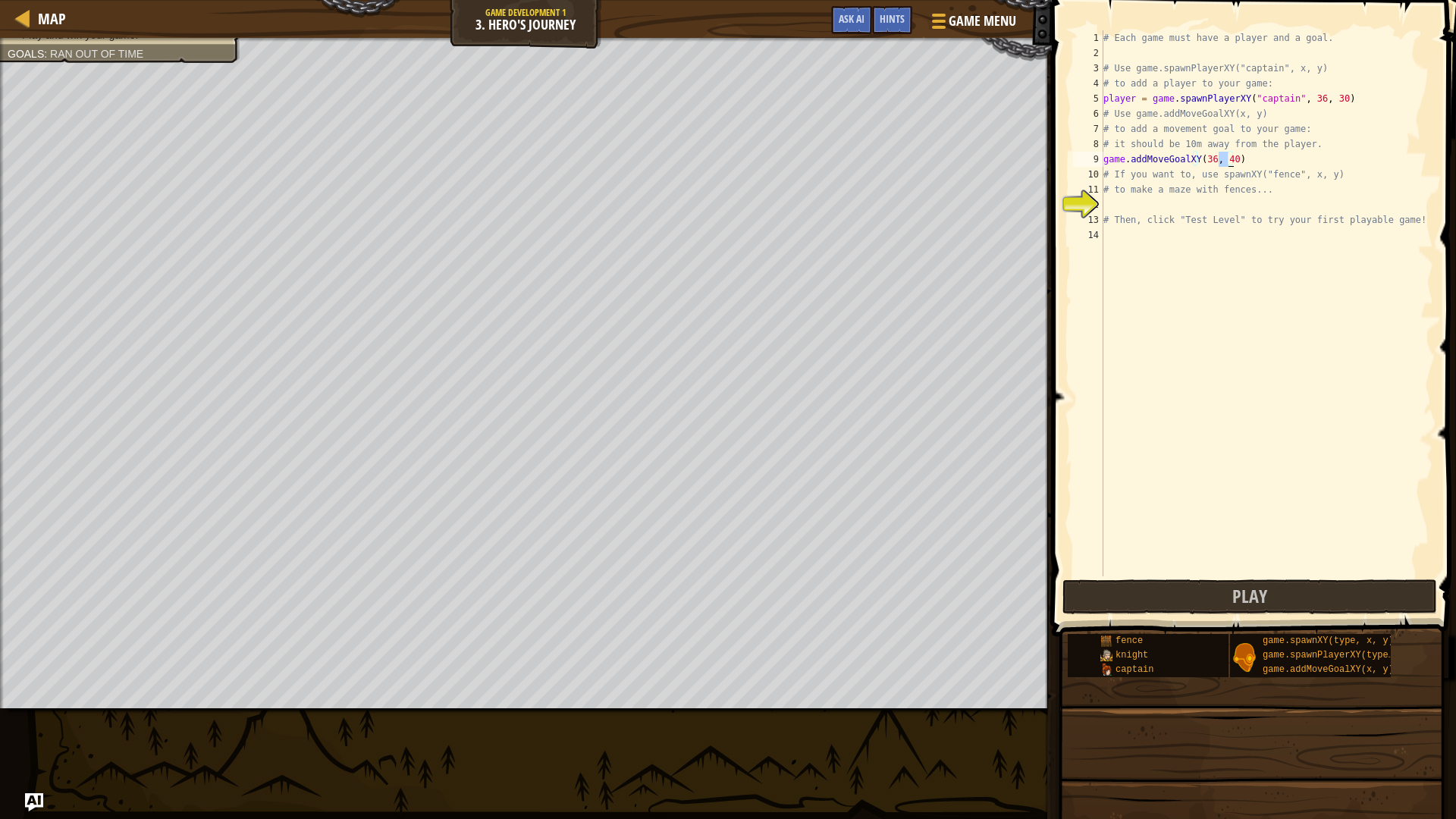
click at [1228, 161] on div "# Each game must have a player and a goal. # Use game.spawnPlayerXY("captain", …" at bounding box center [1266, 318] width 333 height 577
type textarea "game.addMoveGoalXY(36, 40)"
drag, startPoint x: 1327, startPoint y: 300, endPoint x: 1336, endPoint y: 309, distance: 12.7
click at [1326, 310] on div "# Each game must have a player and a goal. # Use game.spawnPlayerXY("captain", …" at bounding box center [1266, 318] width 333 height 577
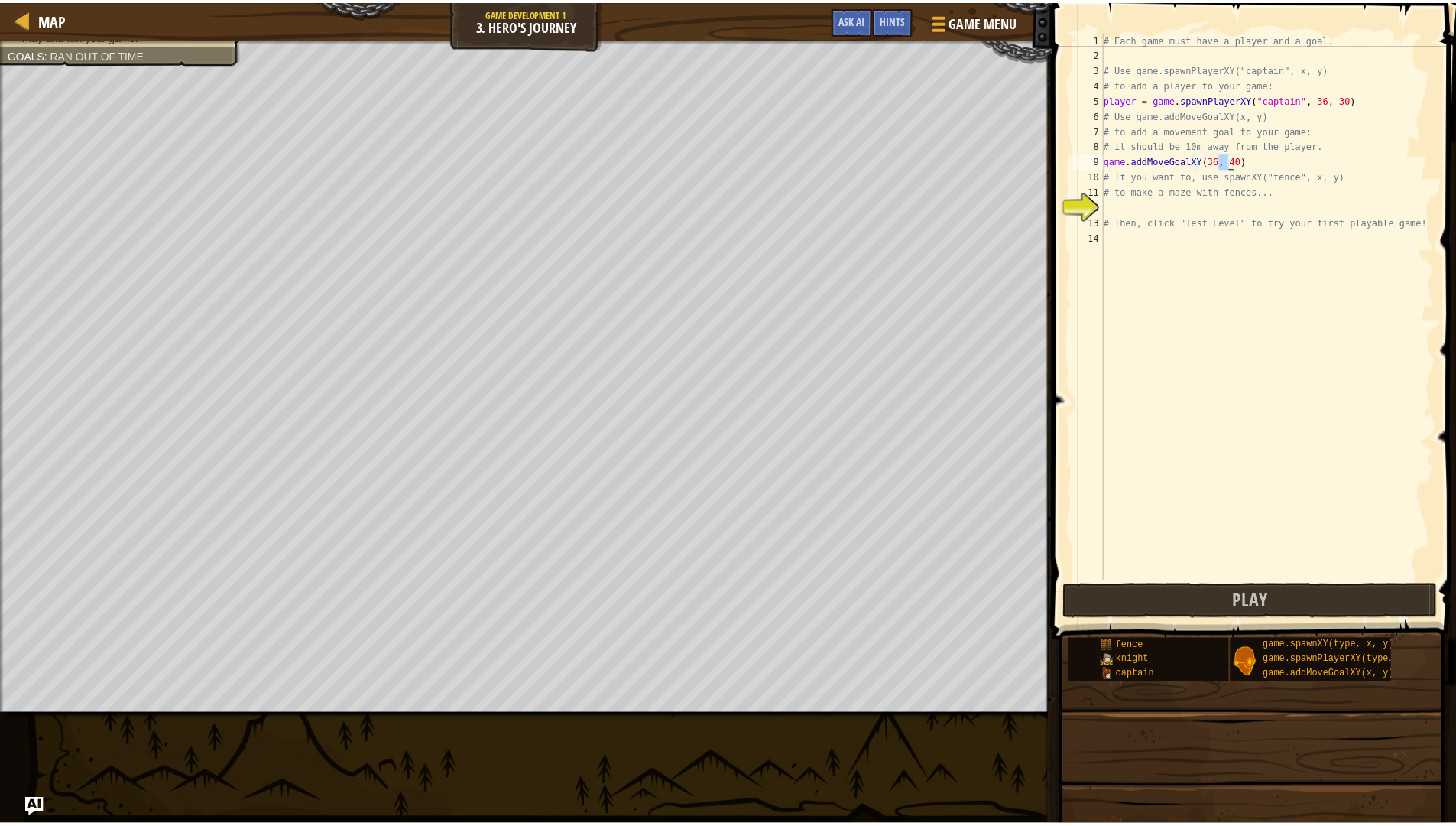
scroll to position [7, 0]
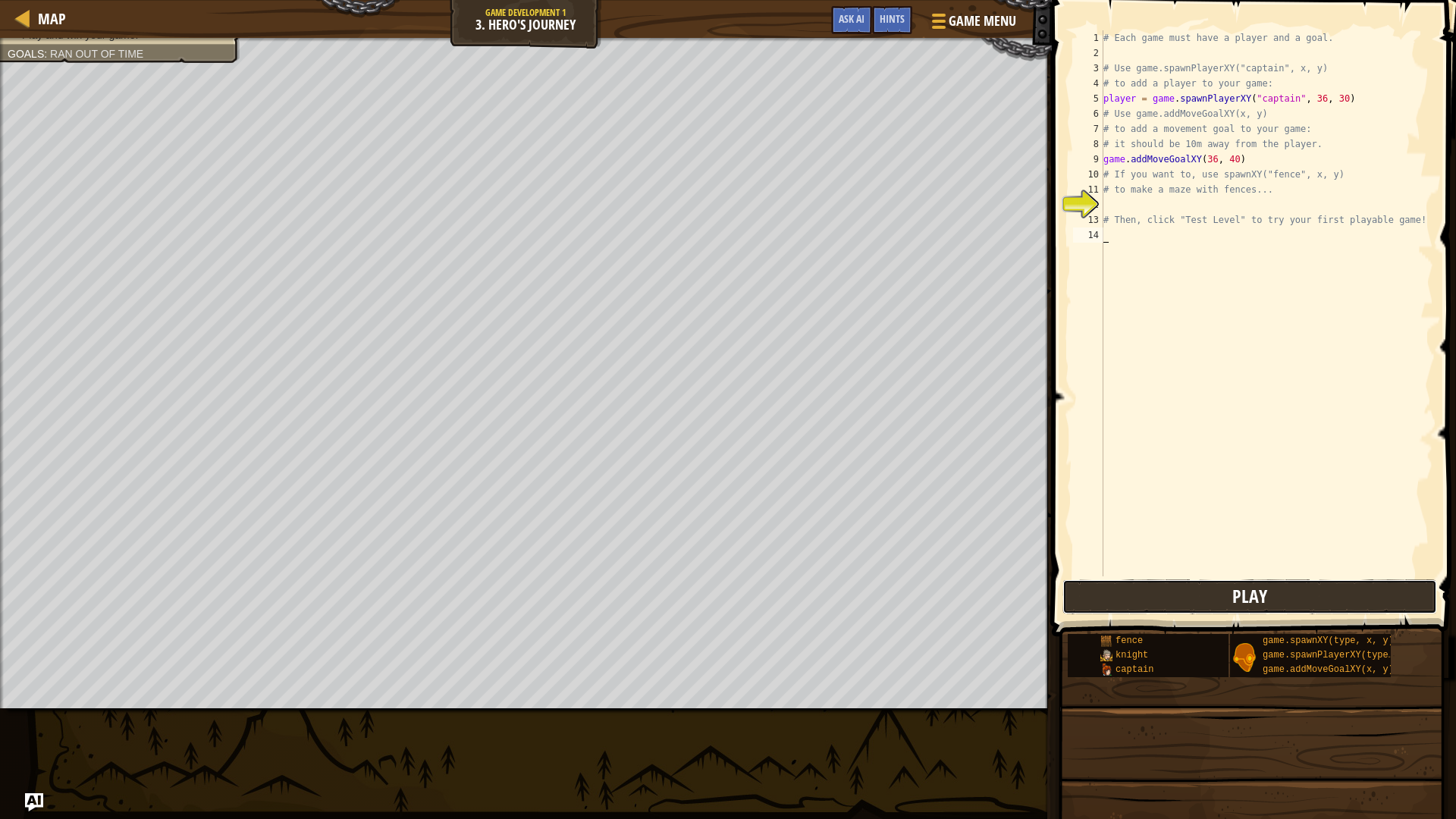
click at [1294, 595] on button "Play" at bounding box center [1249, 596] width 375 height 35
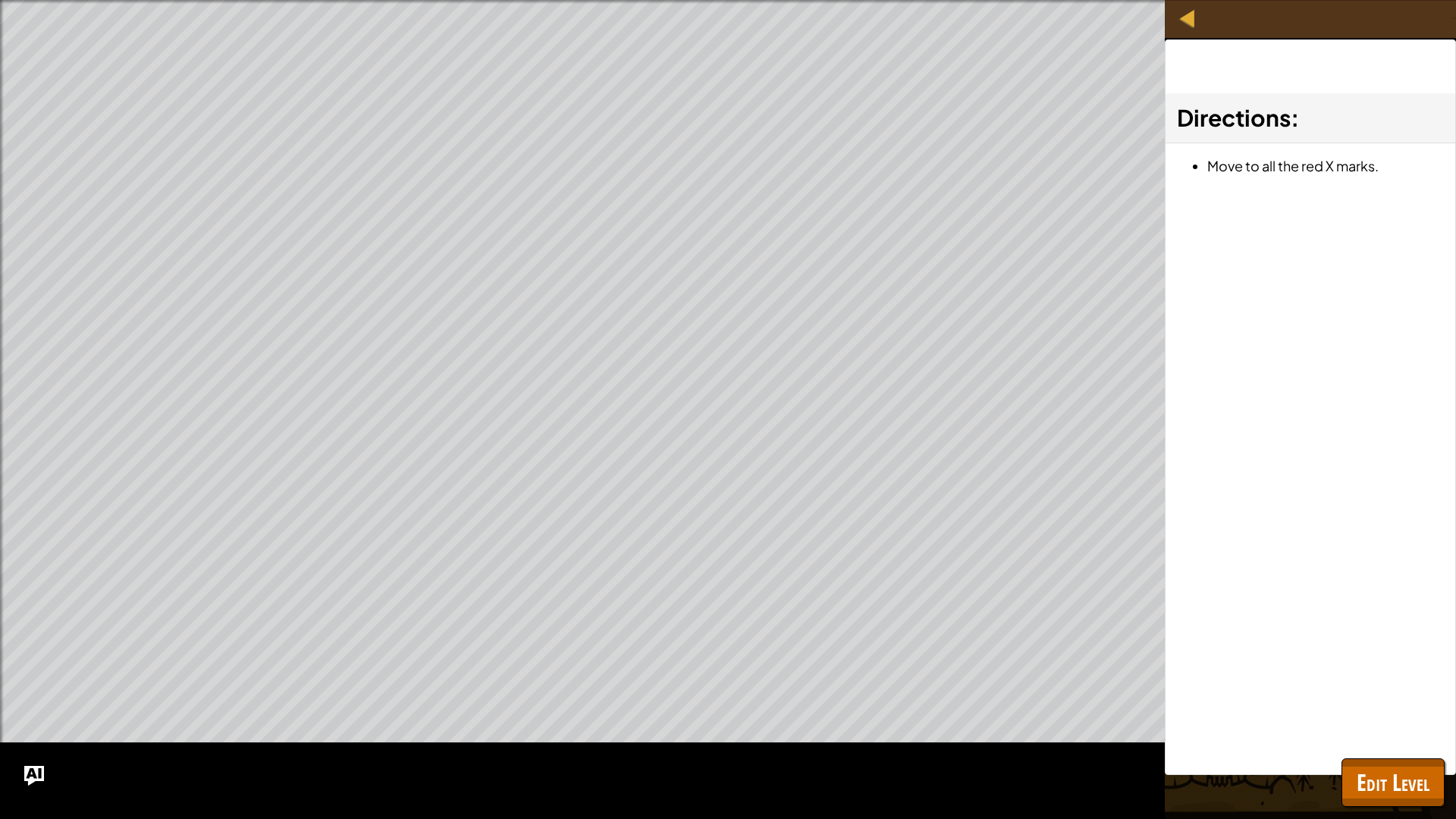
click at [29, 723] on img "Ask AI" at bounding box center [34, 776] width 20 height 20
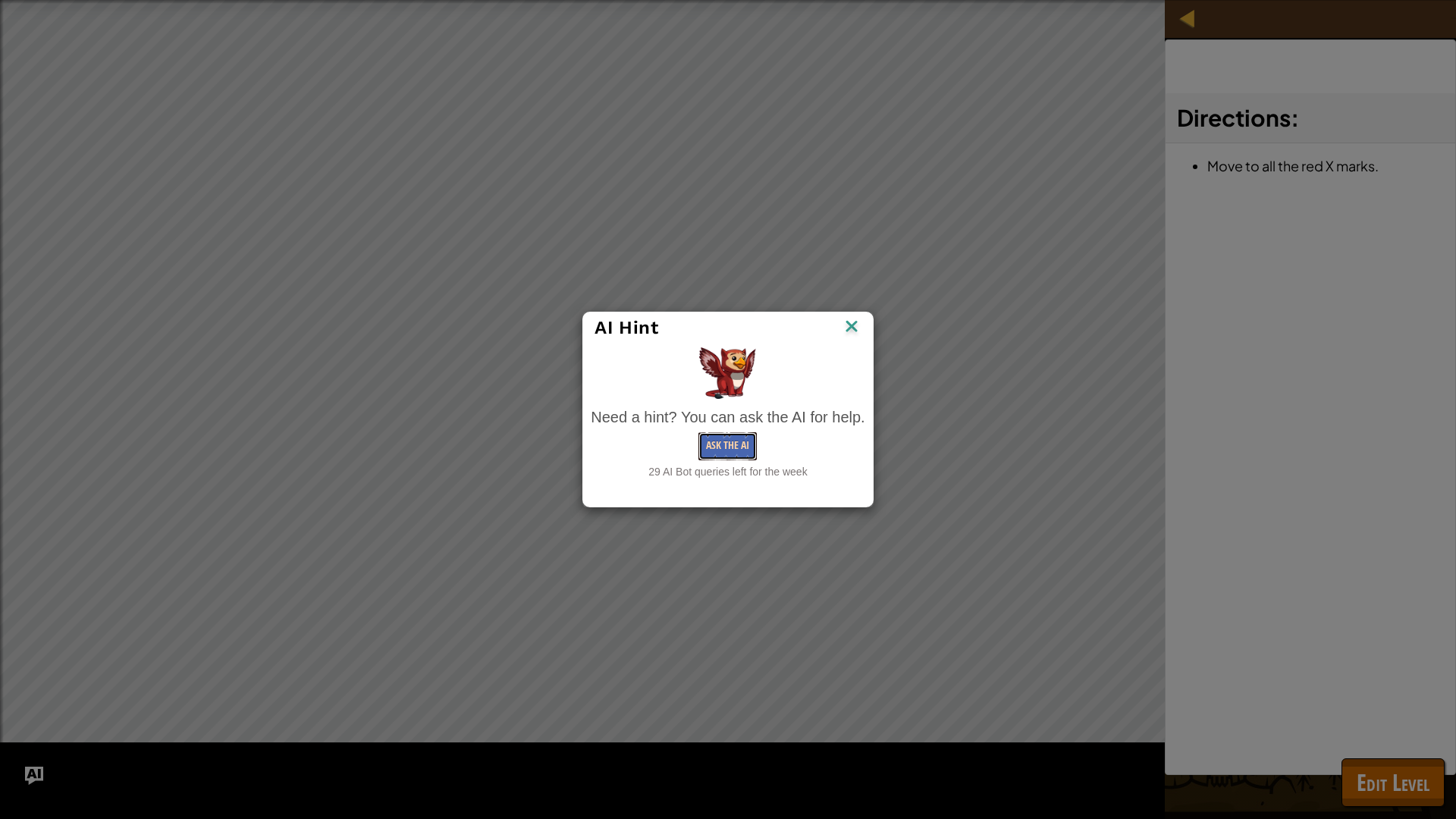
click at [733, 447] on button "Ask the AI" at bounding box center [728, 446] width 58 height 28
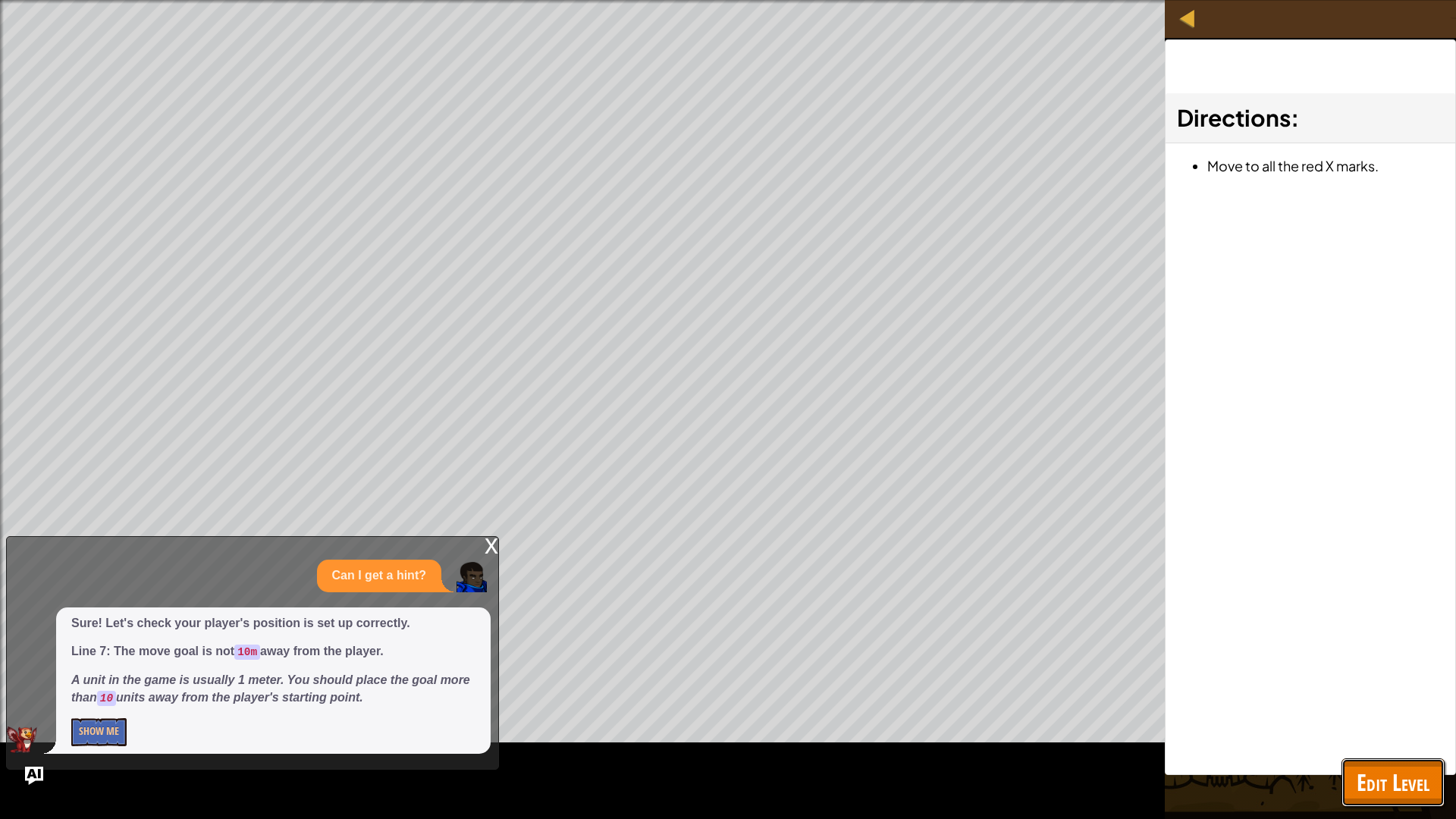
click at [1391, 723] on span "Edit Level" at bounding box center [1393, 781] width 73 height 31
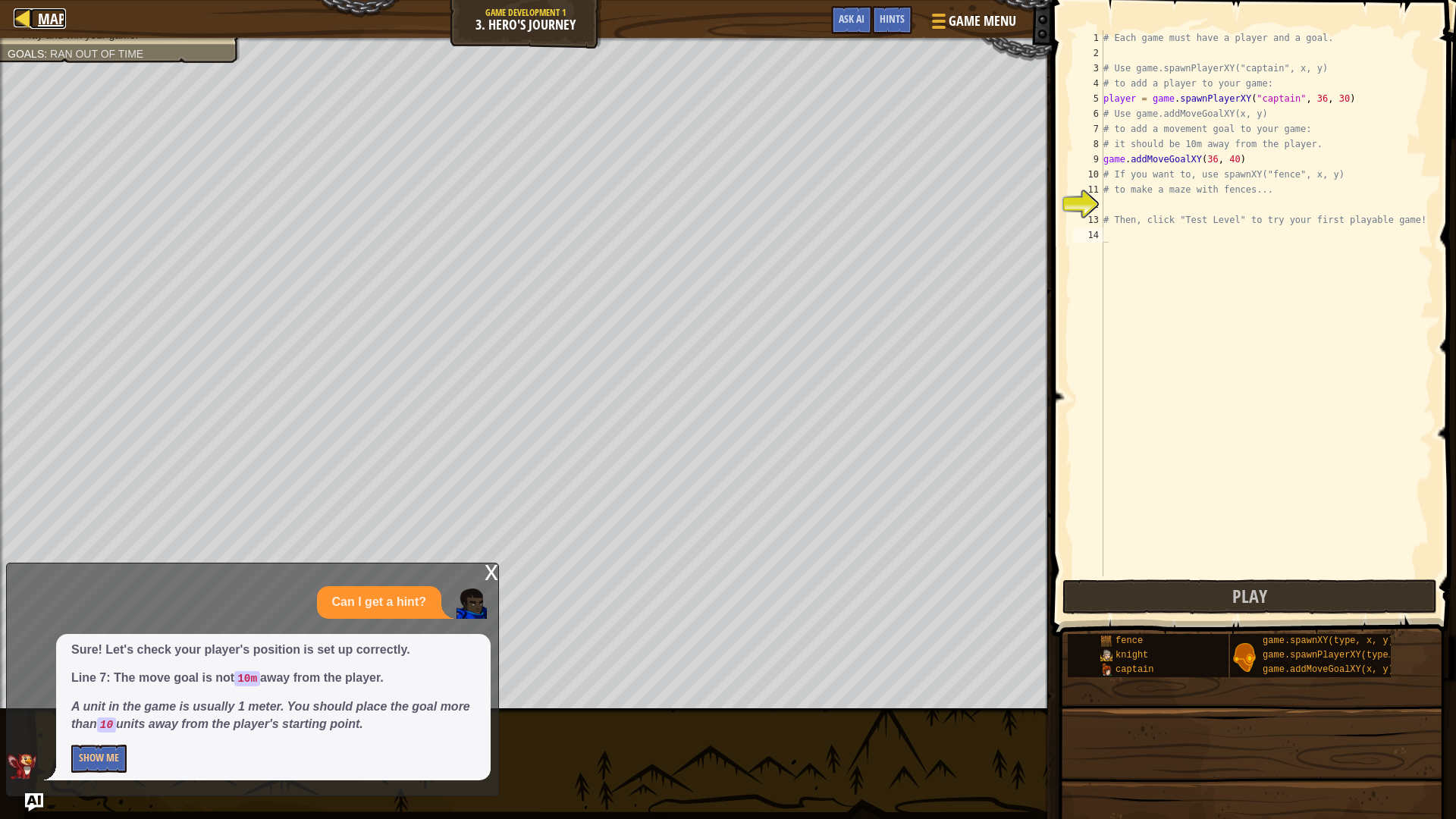
click at [58, 23] on span "Map" at bounding box center [52, 19] width 28 height 21
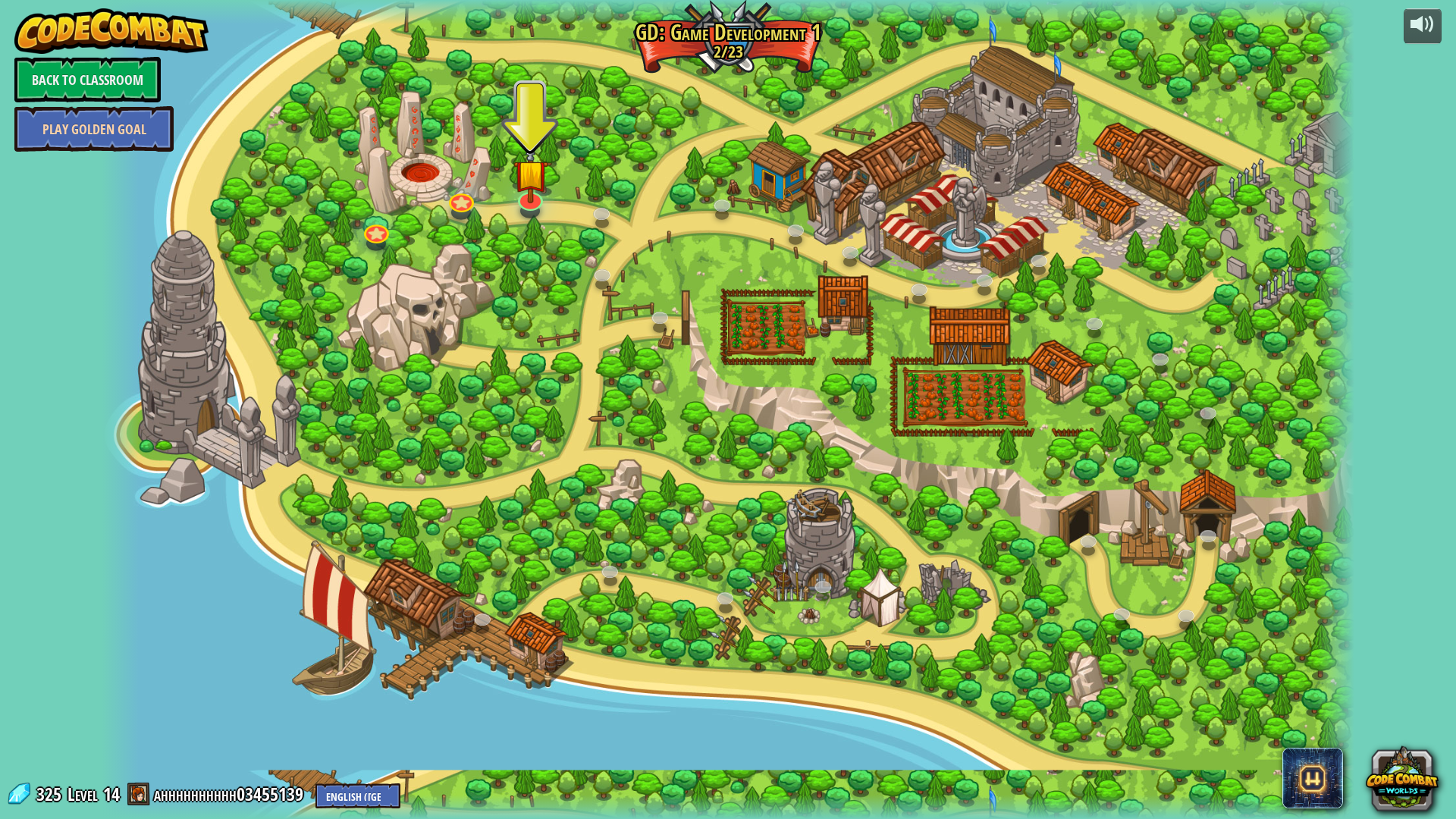
click at [137, 136] on link "Play Golden Goal" at bounding box center [94, 129] width 160 height 45
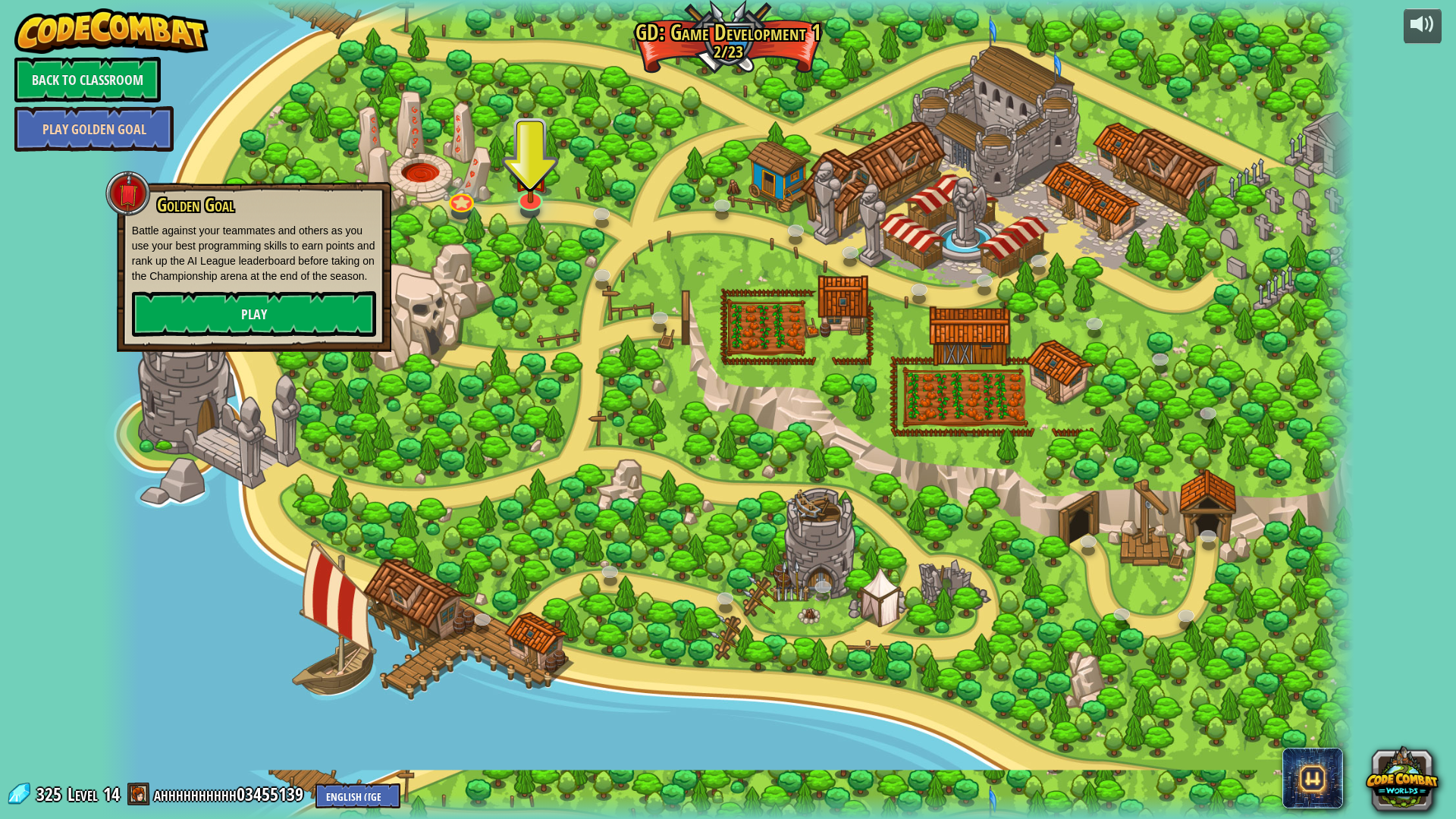
click at [137, 136] on link "Play Golden Goal" at bounding box center [94, 129] width 160 height 45
click at [140, 138] on link "Play Golden Goal" at bounding box center [94, 129] width 160 height 45
click at [544, 312] on div at bounding box center [728, 410] width 1252 height 819
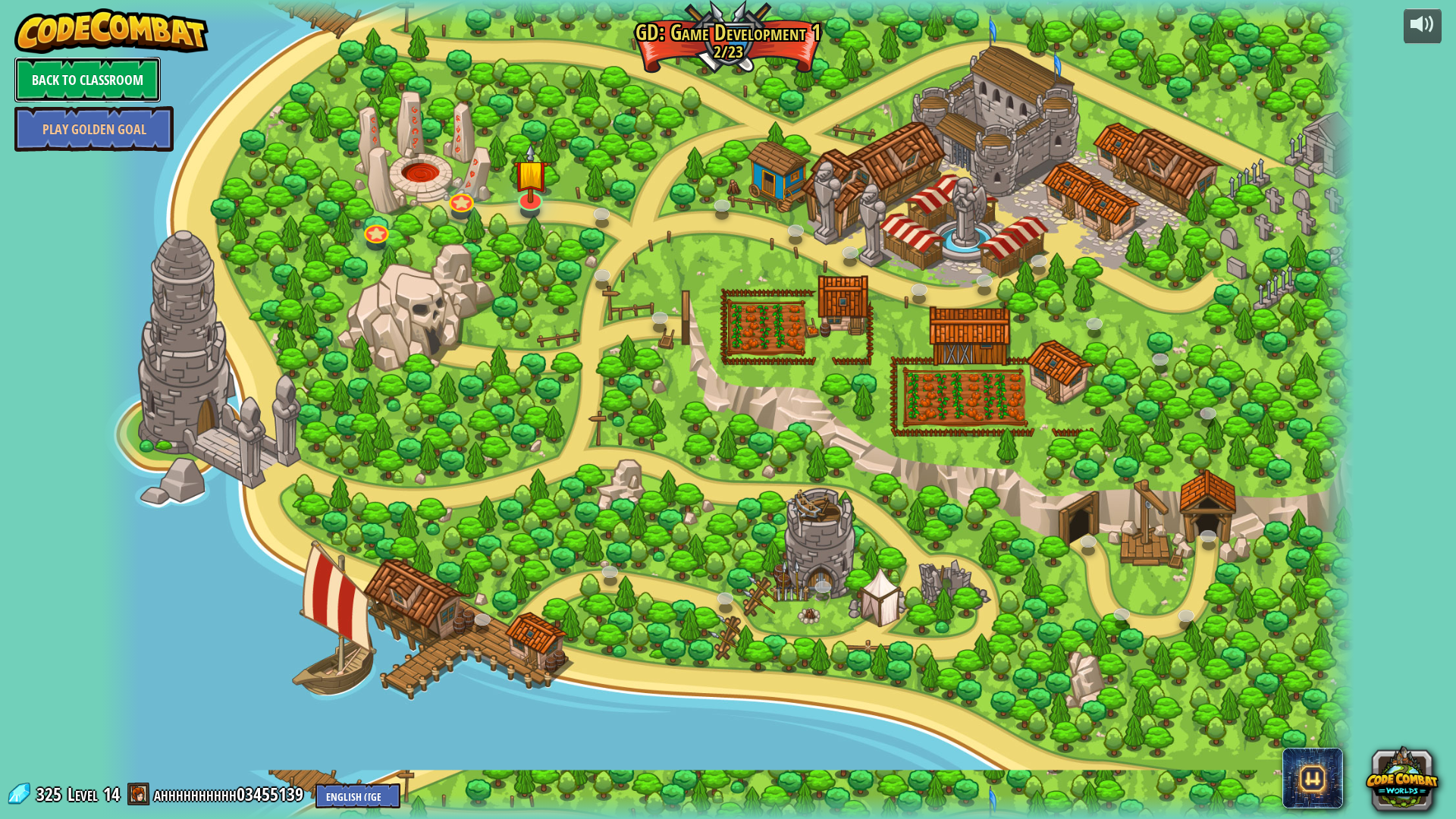
click at [67, 70] on link "Back to Classroom" at bounding box center [87, 80] width 146 height 45
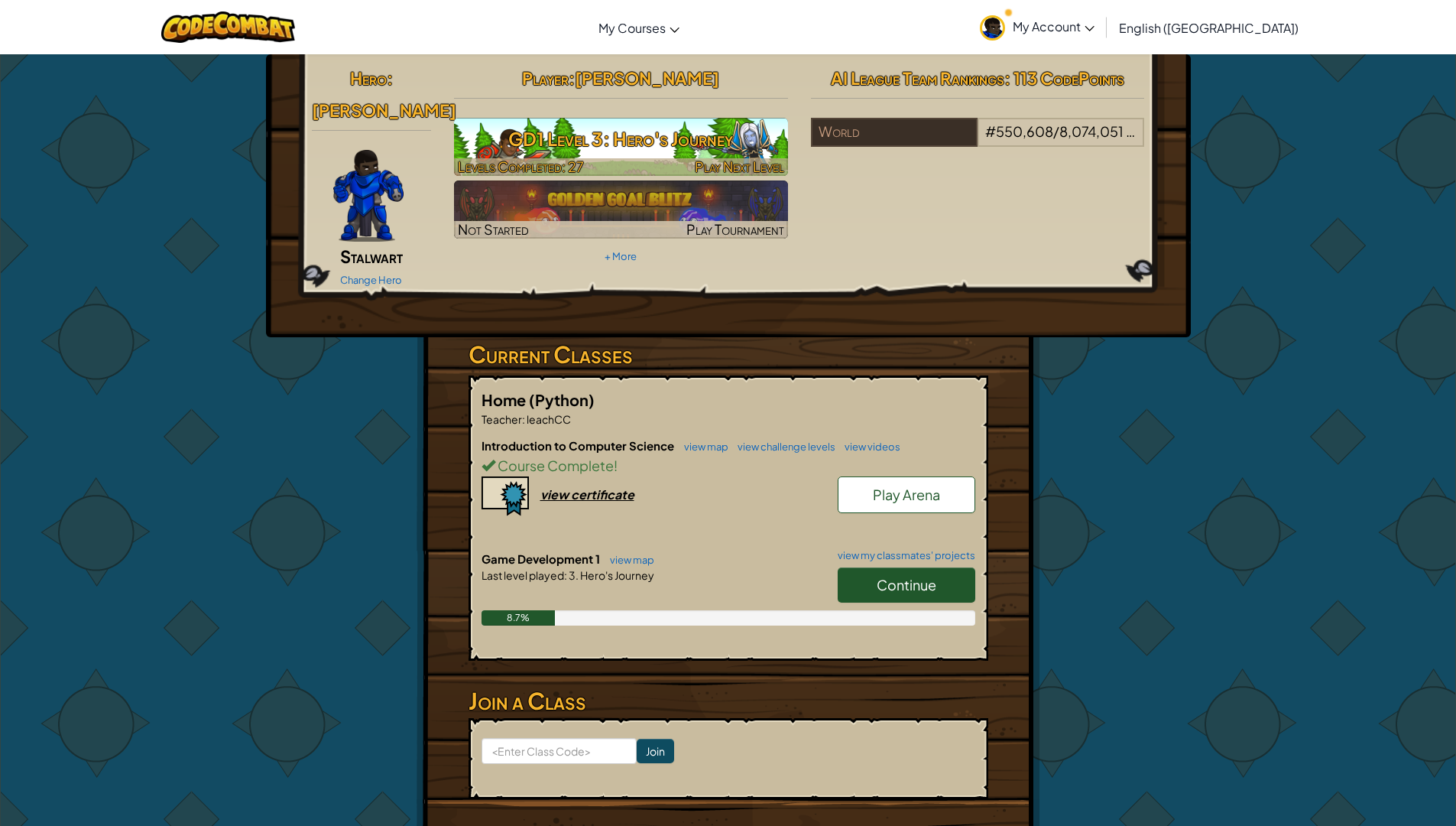
click at [681, 135] on h3 "GD1 Level 3: Hero's Journey" at bounding box center [621, 138] width 334 height 34
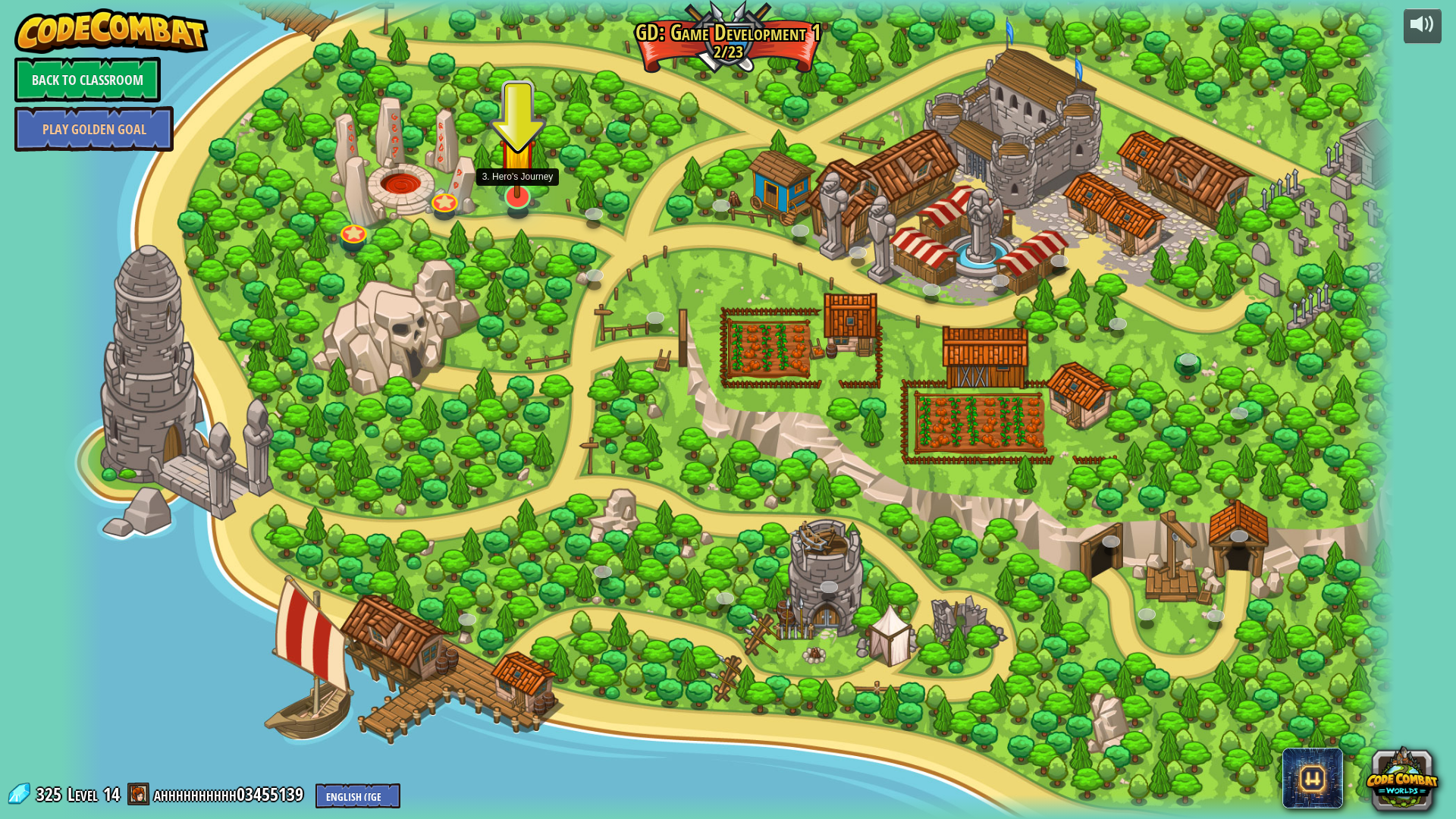
click at [513, 171] on img at bounding box center [517, 156] width 38 height 86
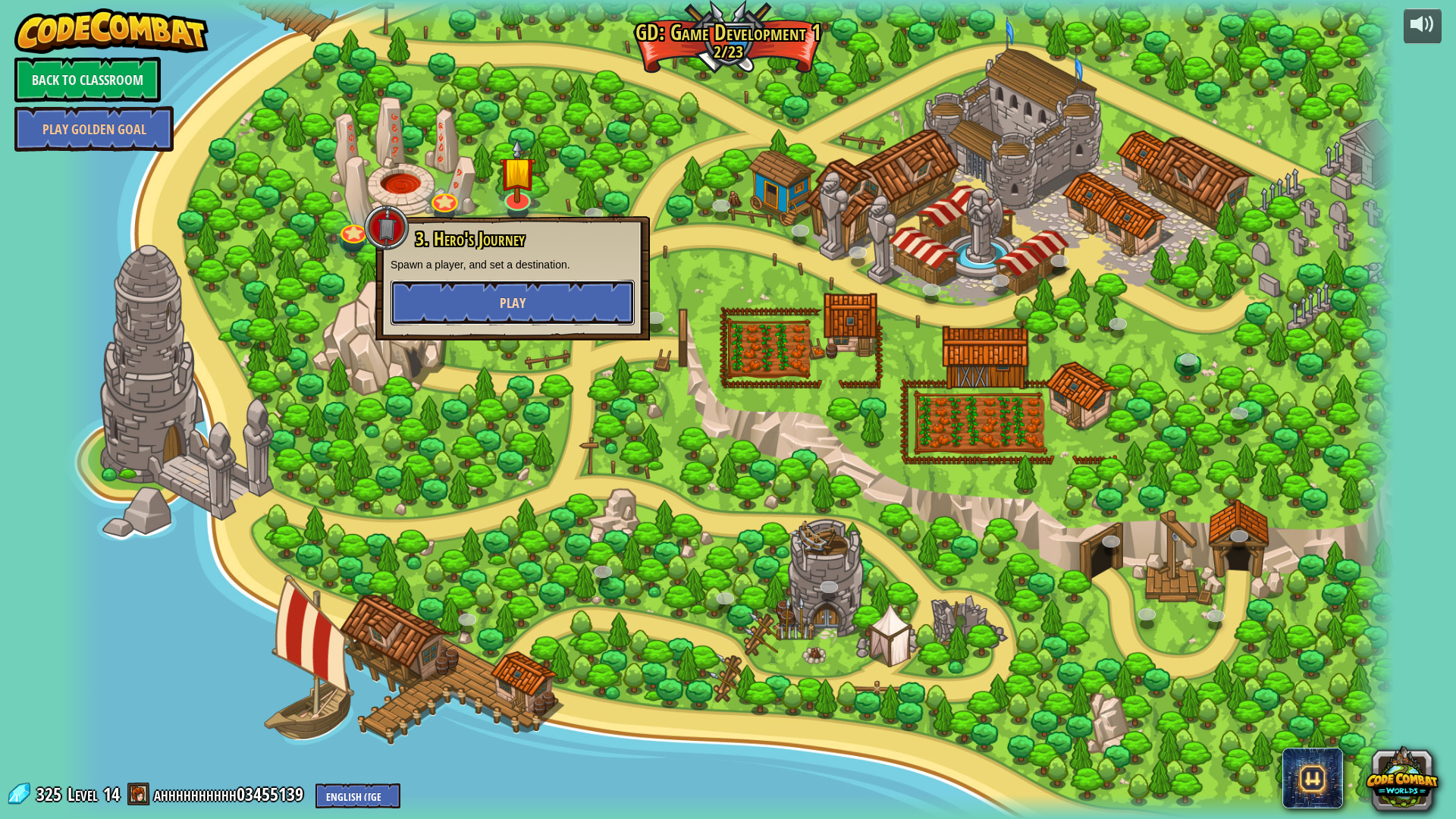
click at [506, 300] on span "Play" at bounding box center [512, 303] width 25 height 19
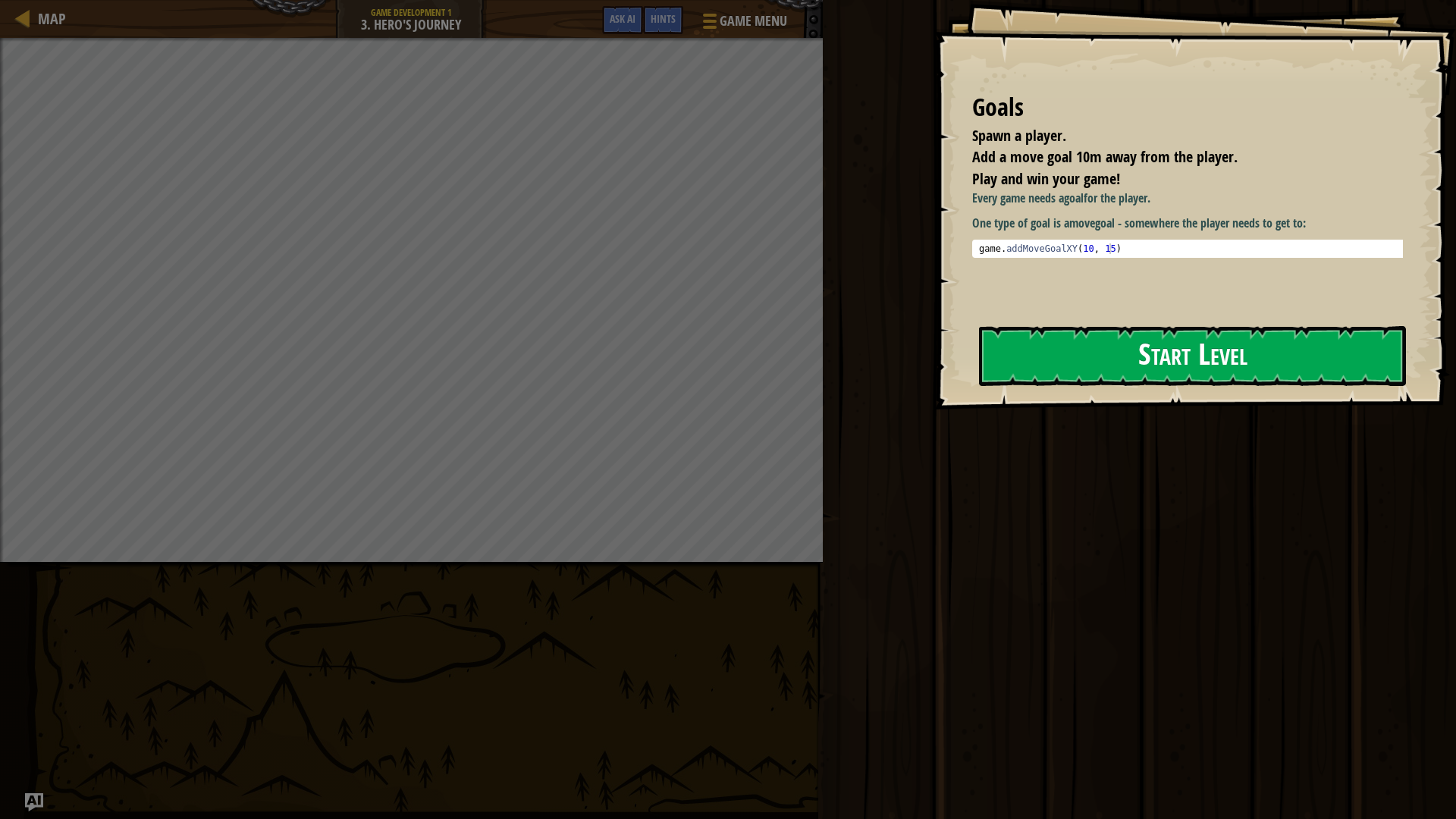
click at [1081, 361] on button "Start Level" at bounding box center [1192, 356] width 427 height 60
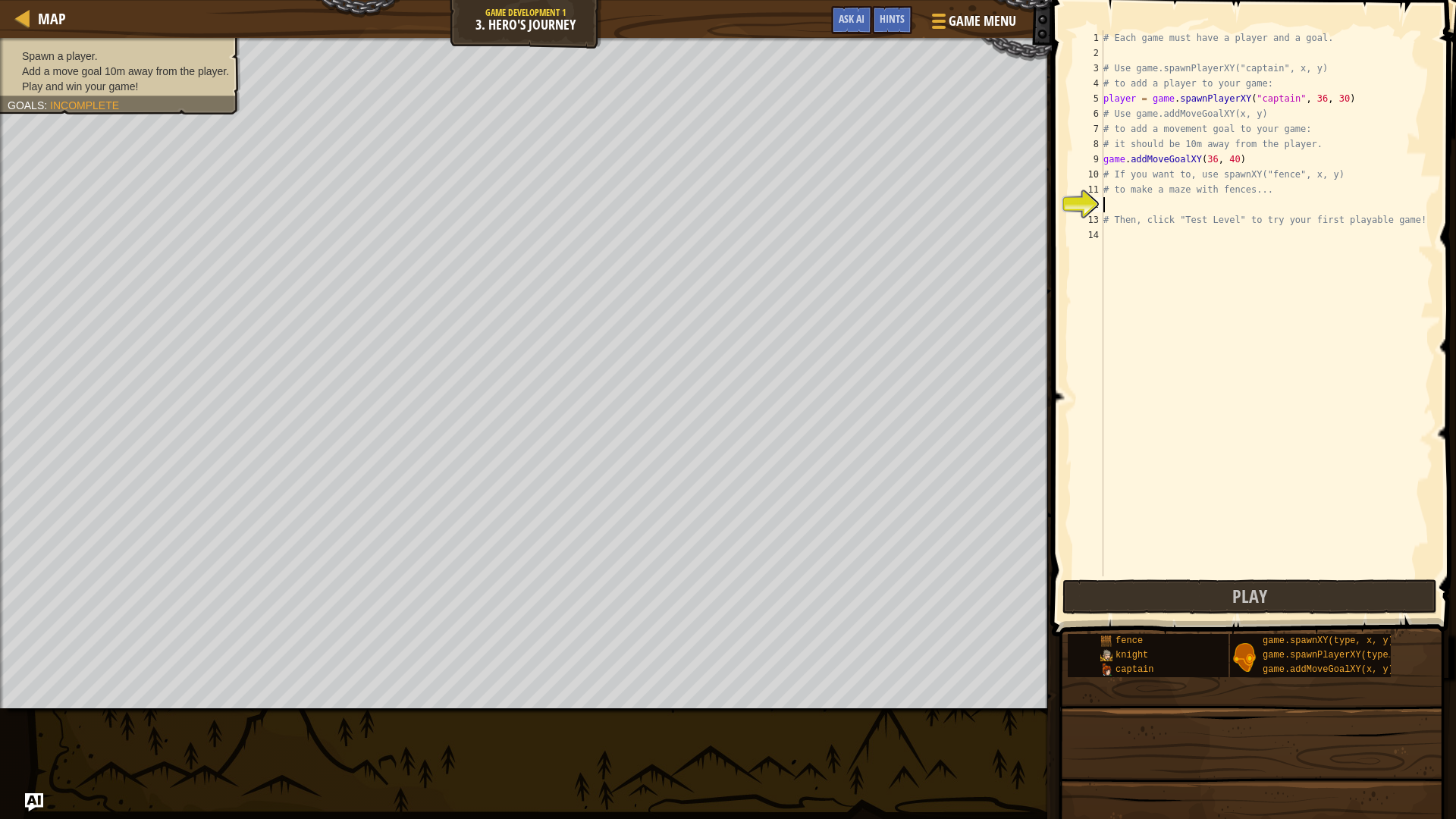
click at [1149, 174] on div "# Each game must have a player and a goal. # Use game.spawnPlayerXY("captain", …" at bounding box center [1266, 318] width 333 height 577
click at [1225, 168] on div "# Each game must have a player and a goal. # Use game.spawnPlayerXY("captain", …" at bounding box center [1266, 318] width 333 height 577
click at [1233, 165] on div "# Each game must have a player and a goal. # Use game.spawnPlayerXY("captain", …" at bounding box center [1266, 318] width 333 height 577
click at [1316, 152] on div "# Each game must have a player and a goal. # Use game.spawnPlayerXY("captain", …" at bounding box center [1266, 318] width 333 height 577
click at [1321, 132] on div "# Each game must have a player and a goal. # Use game.spawnPlayerXY("captain", …" at bounding box center [1266, 318] width 333 height 577
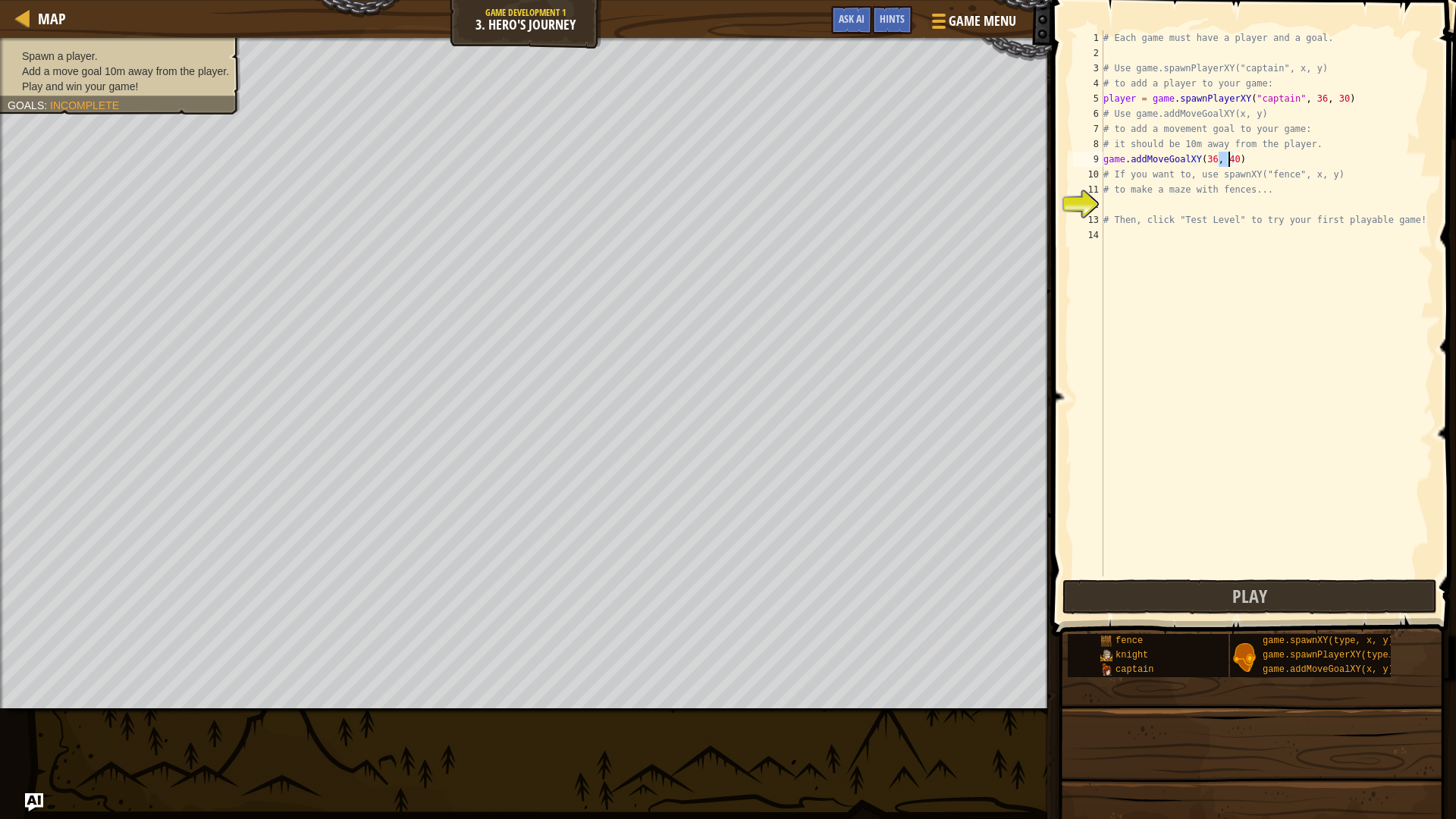
drag, startPoint x: 1217, startPoint y: 162, endPoint x: 1228, endPoint y: 162, distance: 11.0
click at [1228, 162] on div "# Each game must have a player and a goal. # Use game.spawnPlayerXY("captain", …" at bounding box center [1266, 318] width 333 height 577
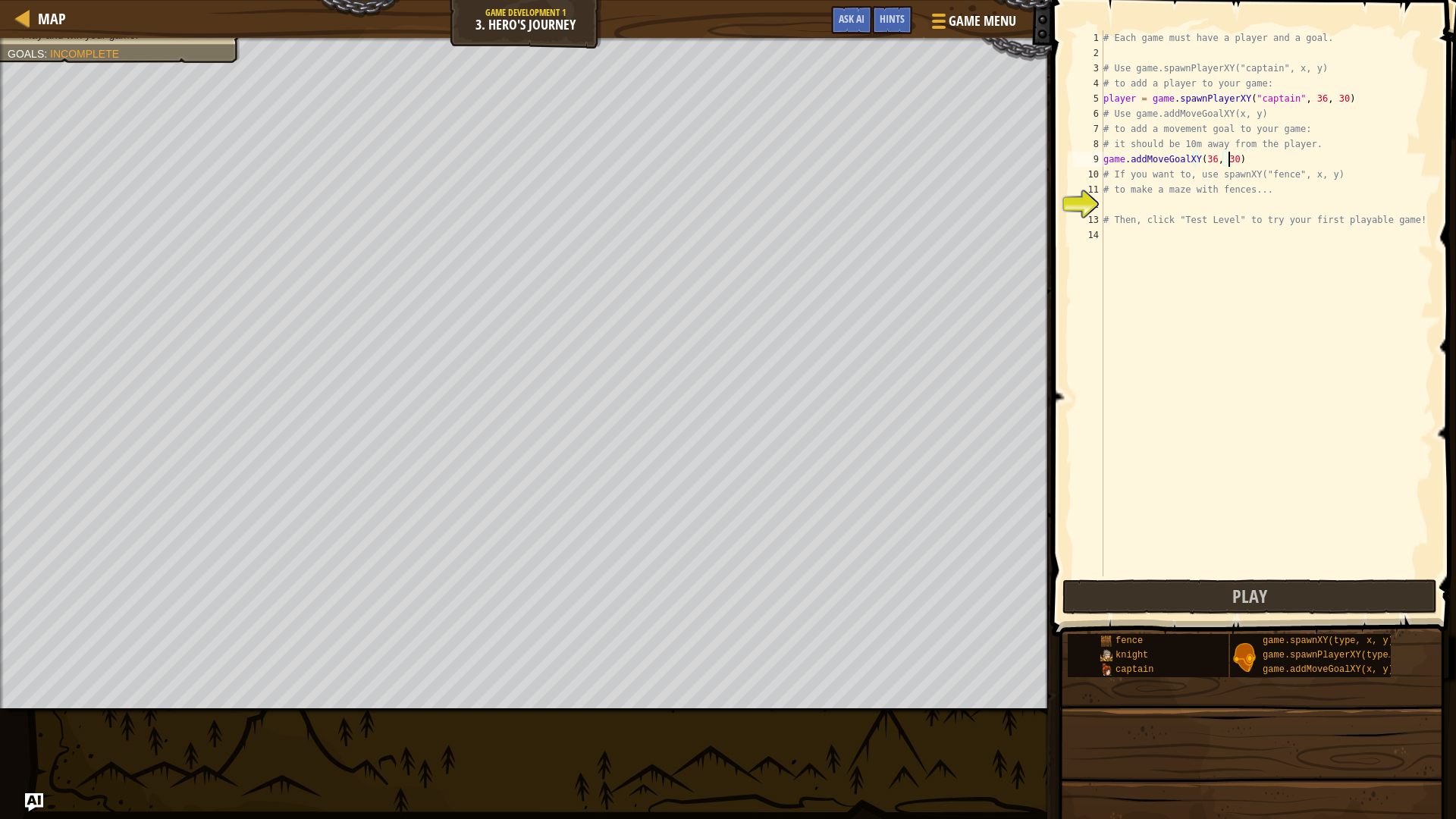
scroll to position [7, 9]
click at [1199, 158] on div "# Each game must have a player and a goal. # Use game.spawnPlayerXY("captain", …" at bounding box center [1266, 318] width 333 height 577
click at [1324, 597] on button "Play" at bounding box center [1249, 596] width 375 height 35
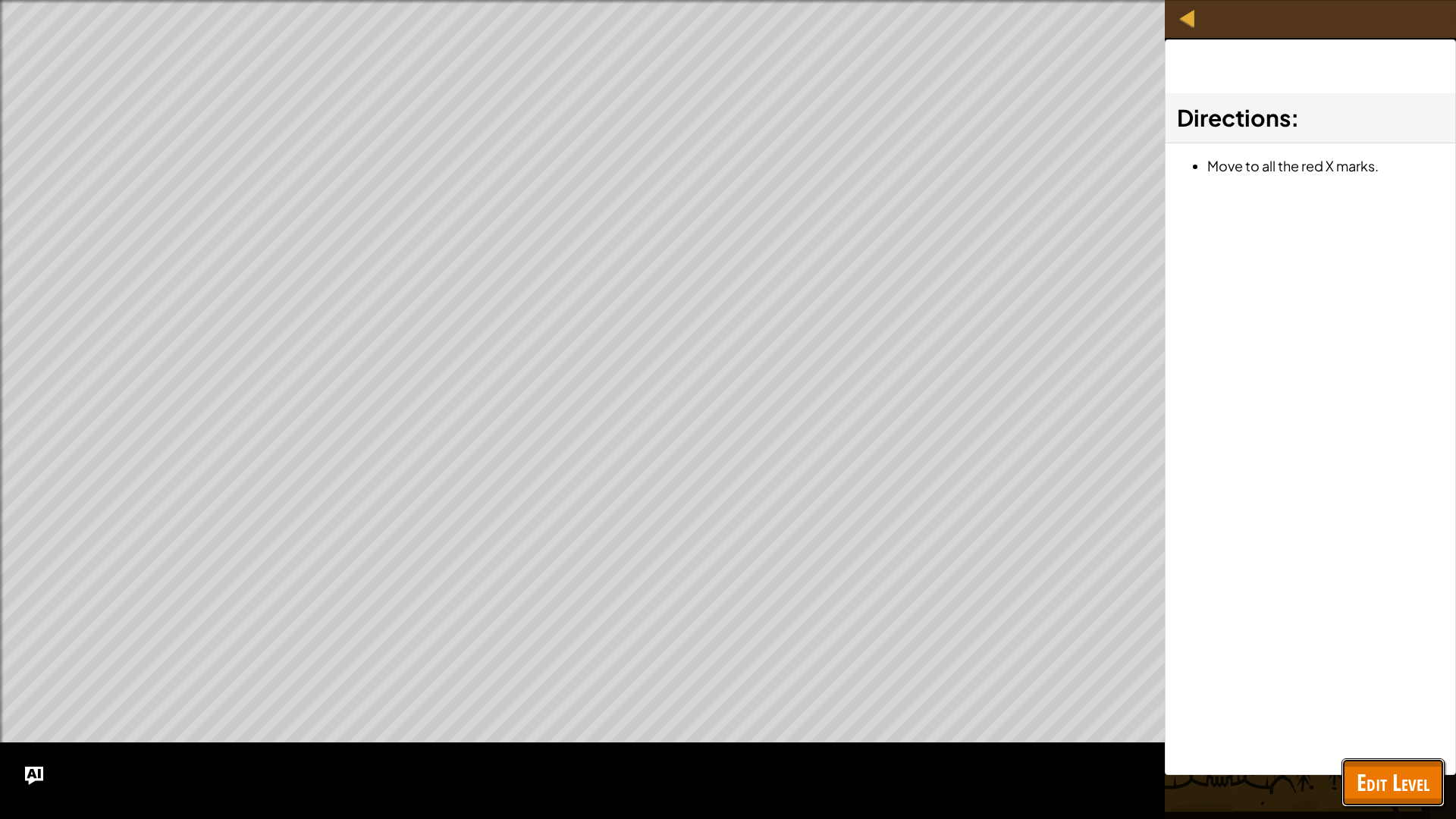
click at [1424, 723] on span "Edit Level" at bounding box center [1393, 781] width 73 height 31
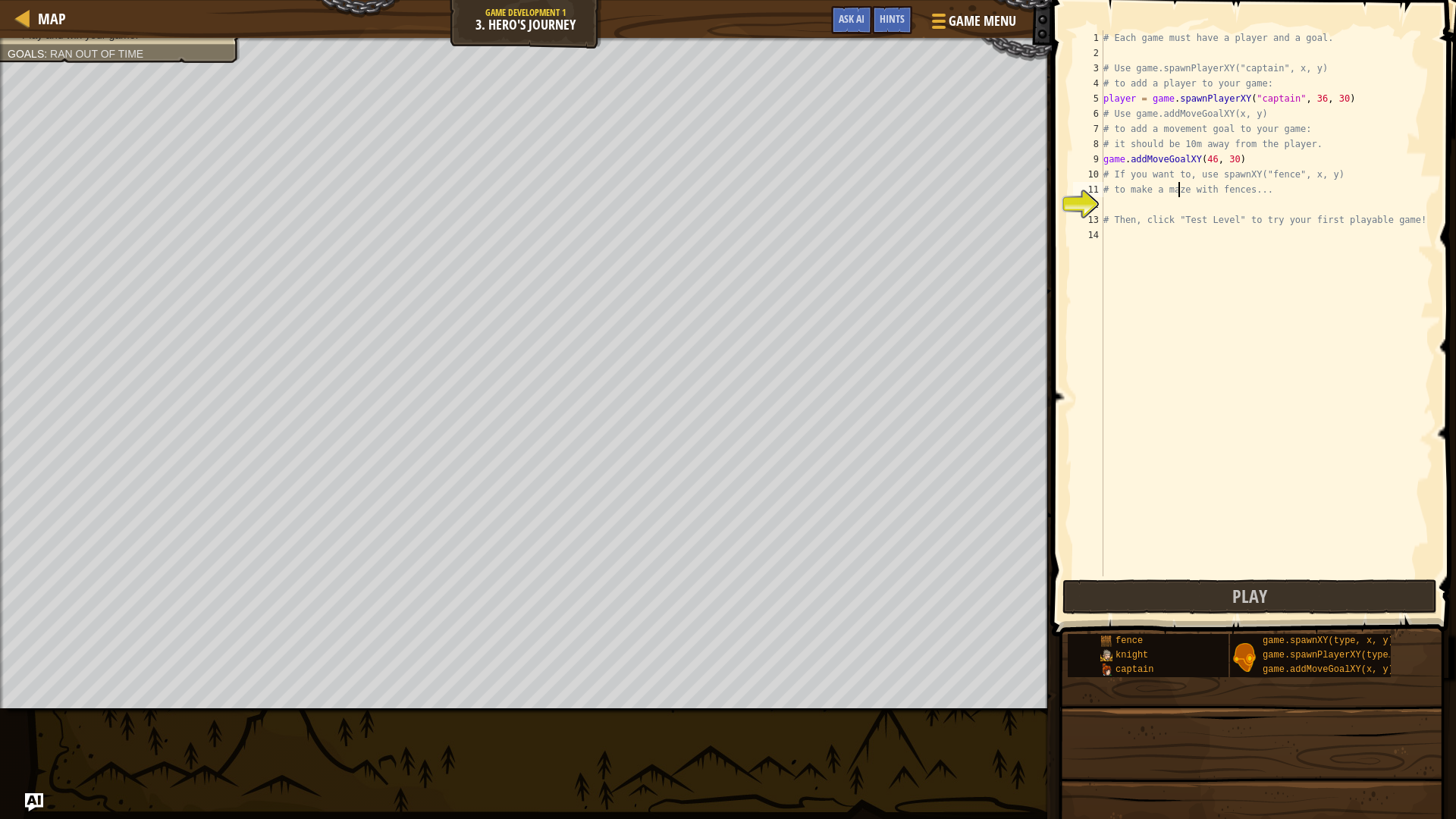
type textarea "# to make a maze with fences..."
click at [1178, 187] on div "# Each game must have a player and a goal. # Use game.spawnPlayerXY("captain", …" at bounding box center [1266, 318] width 333 height 577
click at [1167, 204] on div "# Each game must have a player and a goal. # Use game.spawnPlayerXY("captain", …" at bounding box center [1266, 318] width 333 height 577
click at [1158, 51] on div "# Each game must have a player and a goal. # Use game.spawnPlayerXY("captain", …" at bounding box center [1266, 318] width 333 height 577
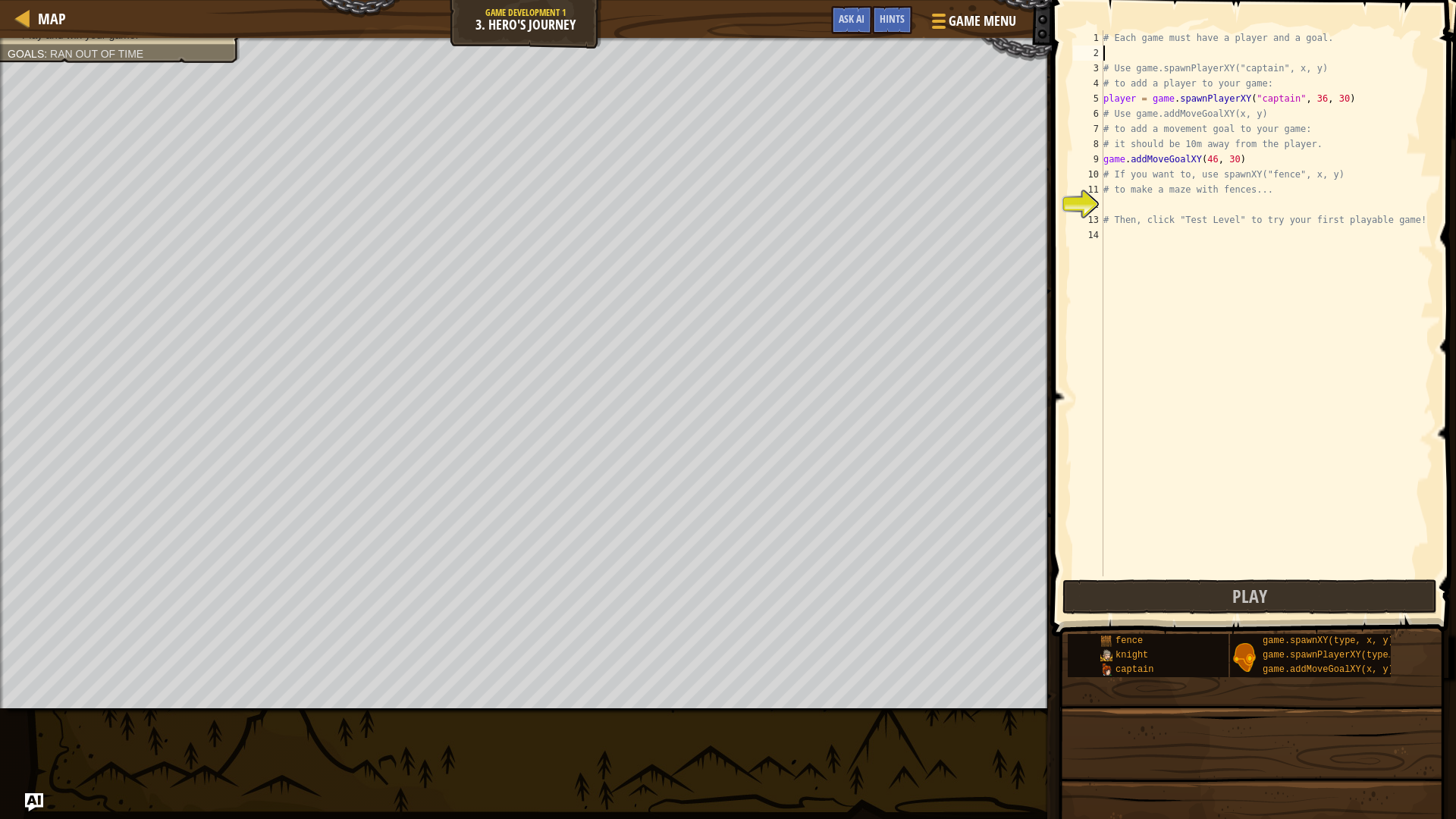
click at [1262, 118] on div "# Each game must have a player and a goal. # Use game.spawnPlayerXY("captain", …" at bounding box center [1266, 318] width 333 height 577
type textarea "# Use game.addMoveGoalXY(x, y)"
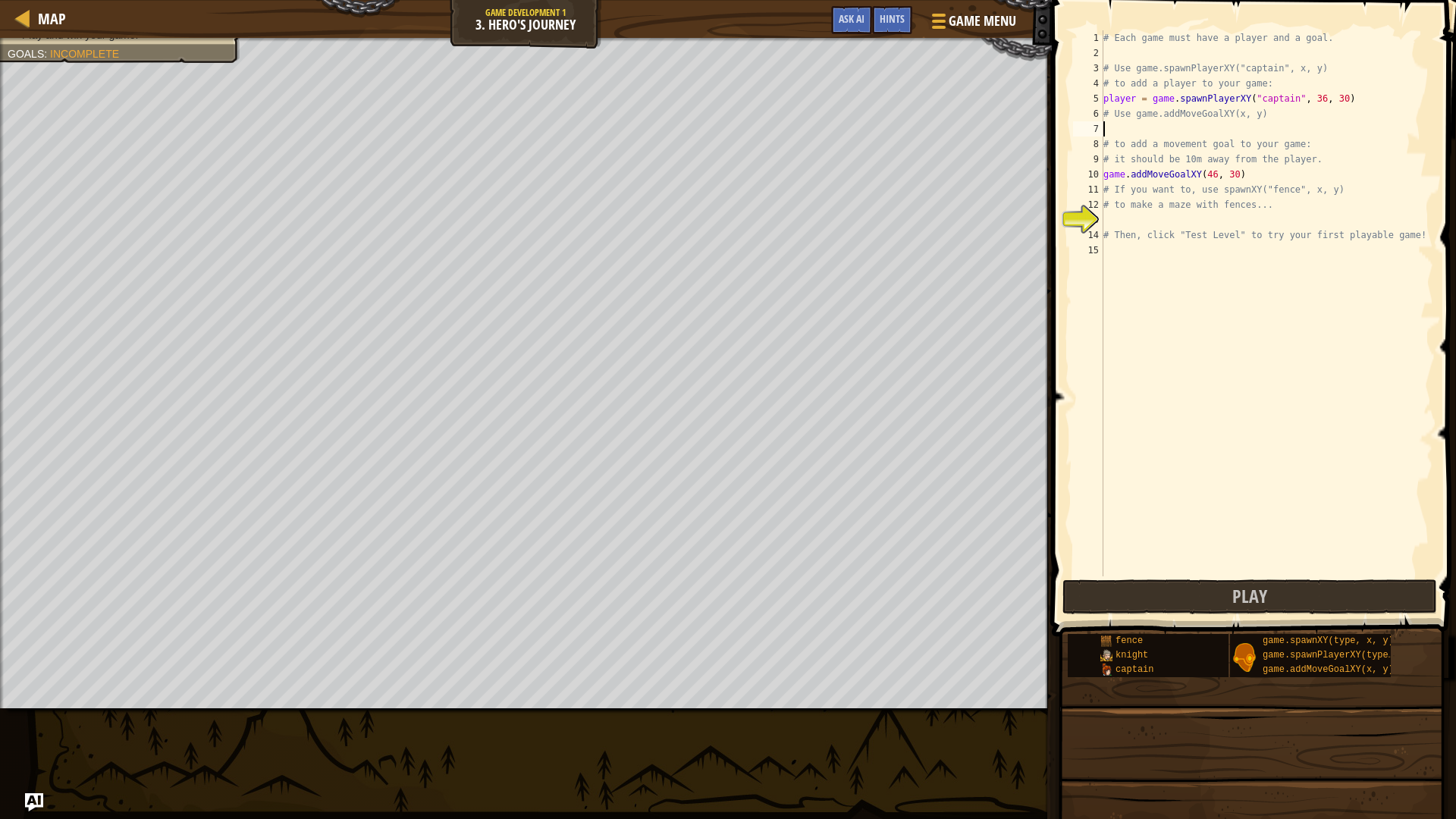
type textarea "p"
click at [1200, 171] on div "# Each game must have a player and a goal. # Use game.spawnPlayerXY("captain", …" at bounding box center [1266, 318] width 333 height 577
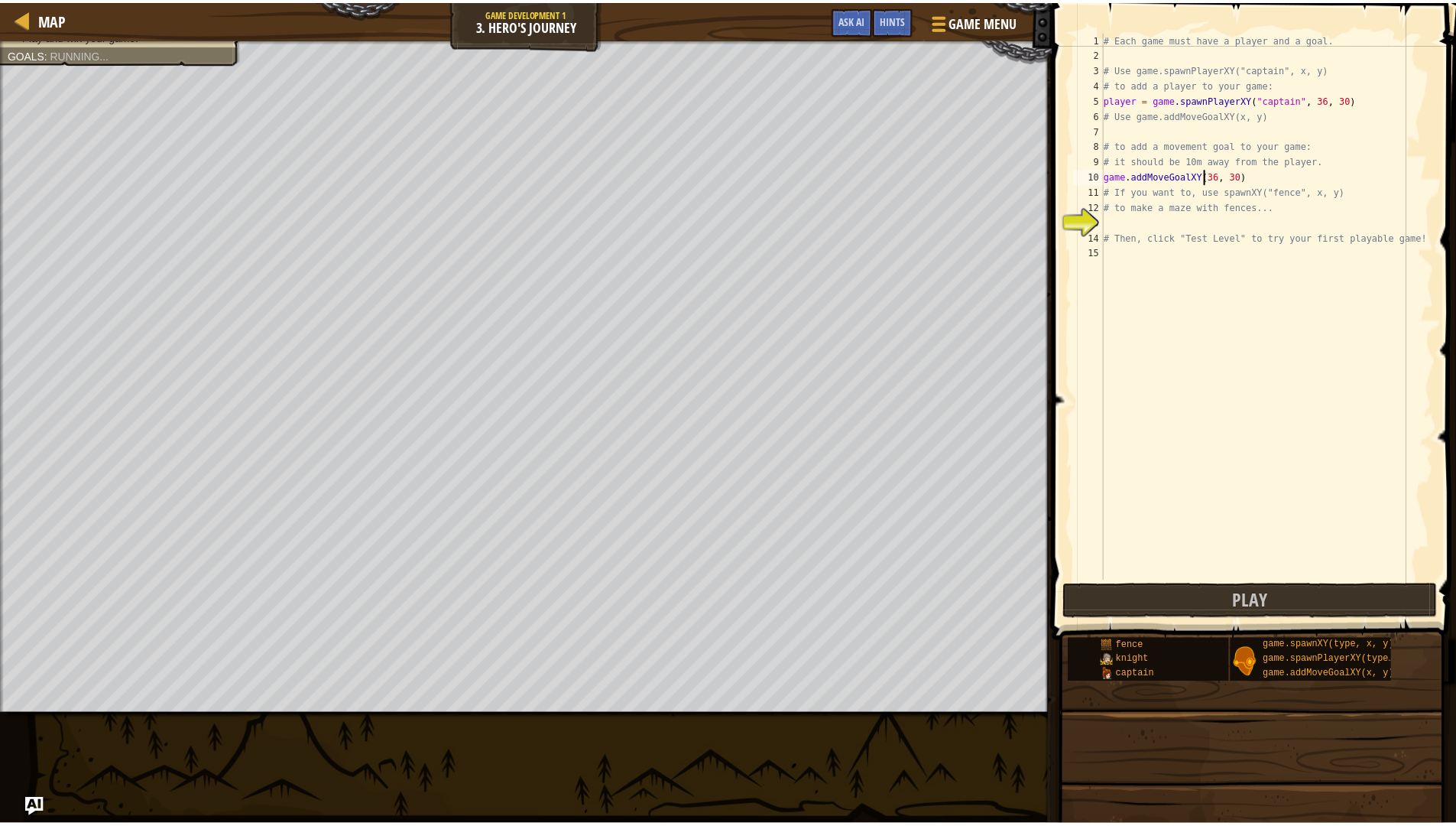
scroll to position [7, 9]
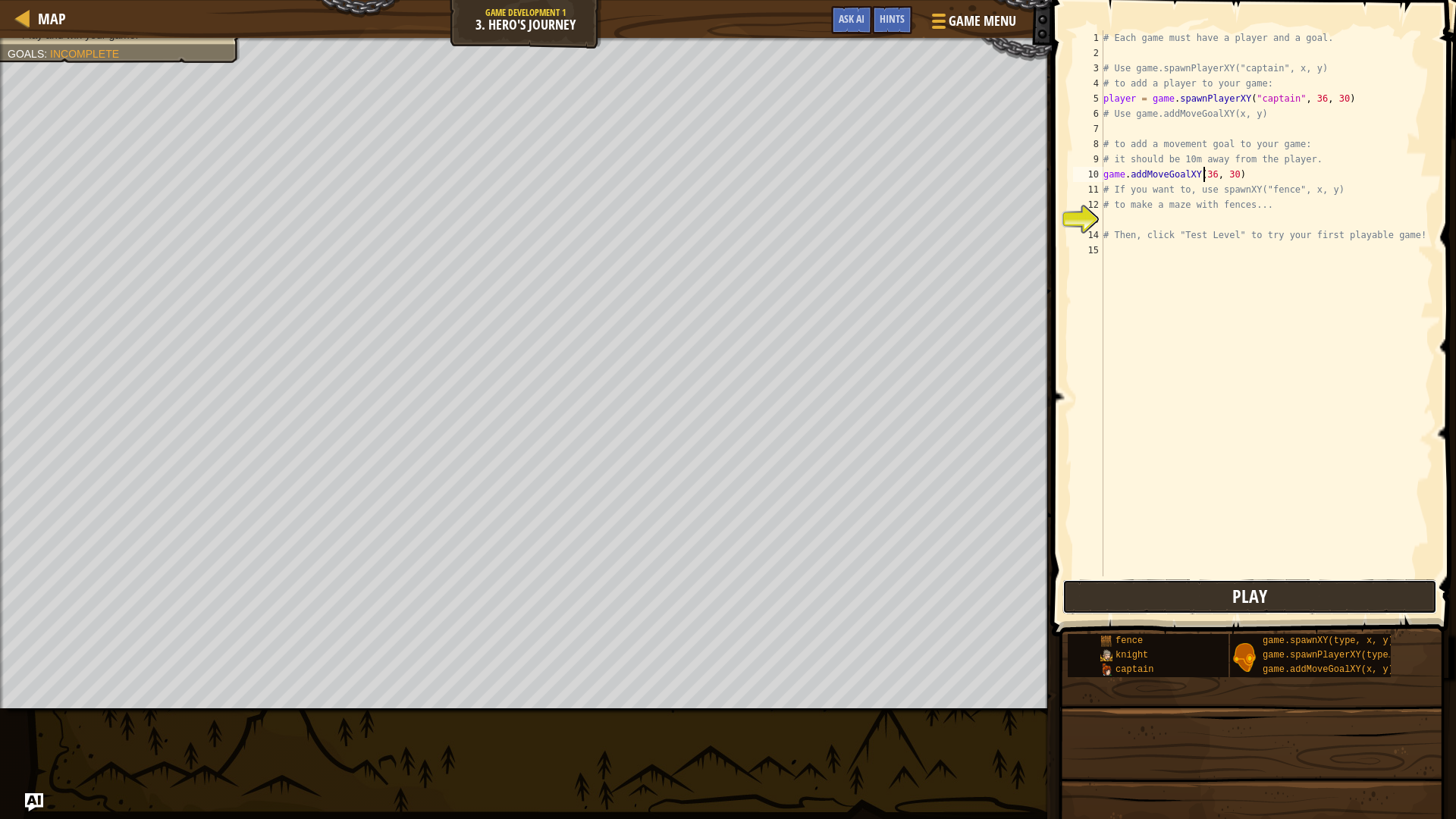
click at [1291, 591] on button "Play" at bounding box center [1249, 596] width 375 height 35
click at [1203, 174] on div "# Each game must have a player and a goal. # Use game.spawnPlayerXY("captain", …" at bounding box center [1266, 318] width 333 height 577
type textarea "game.addMoveGoalXY(46, 30)"
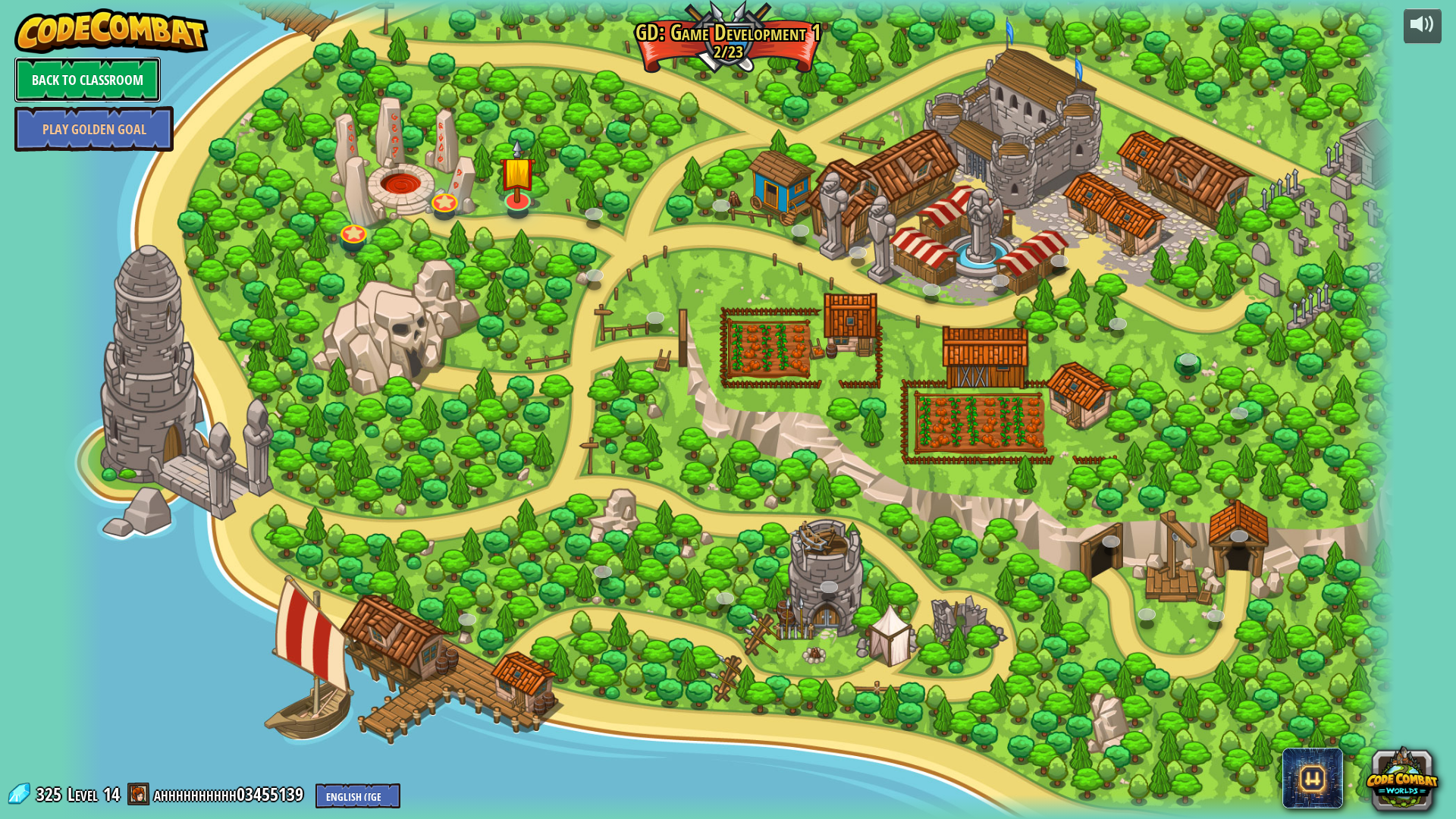
click at [42, 70] on link "Back to Classroom" at bounding box center [87, 80] width 146 height 45
